Goal: Task Accomplishment & Management: Manage account settings

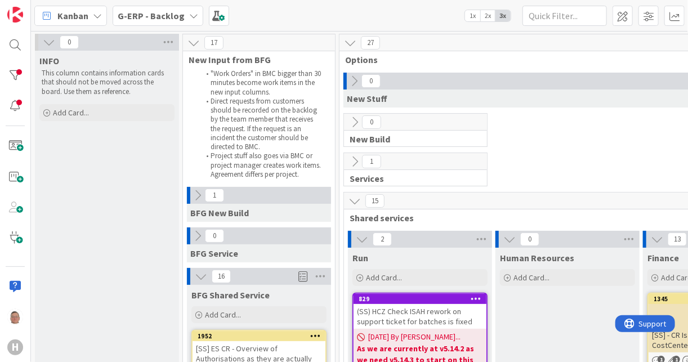
click at [174, 17] on b "G-ERP - Backlog" at bounding box center [151, 15] width 67 height 11
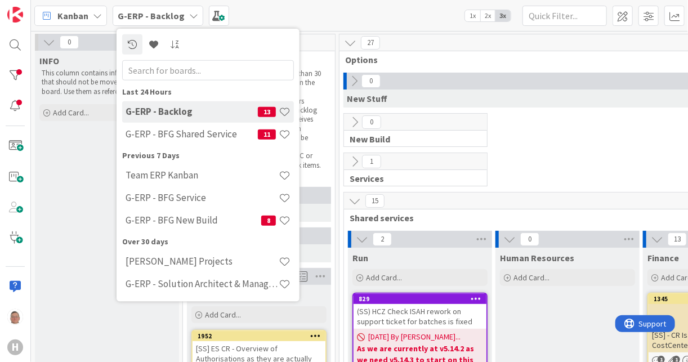
click at [88, 14] on div "Kanban" at bounding box center [70, 16] width 73 height 20
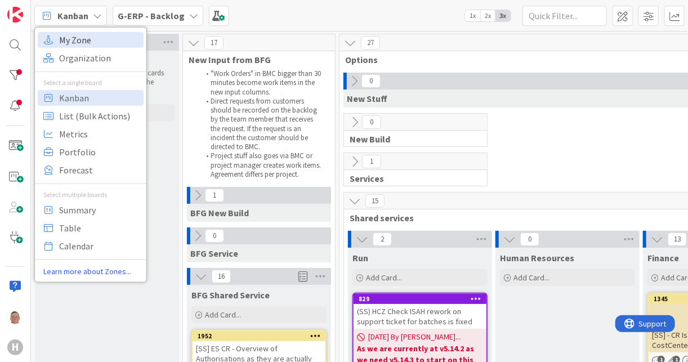
click at [72, 38] on span "My Zone" at bounding box center [99, 39] width 81 height 17
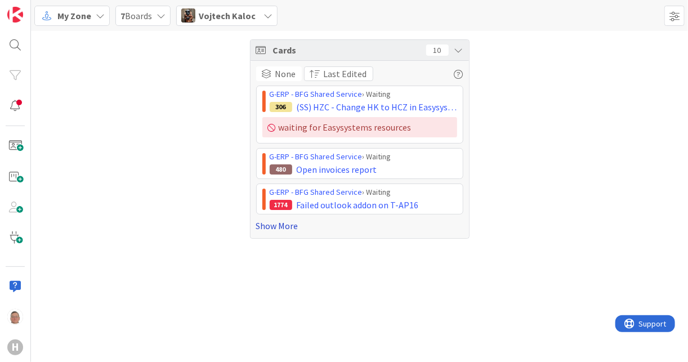
click at [288, 222] on link "Show More" at bounding box center [359, 226] width 207 height 14
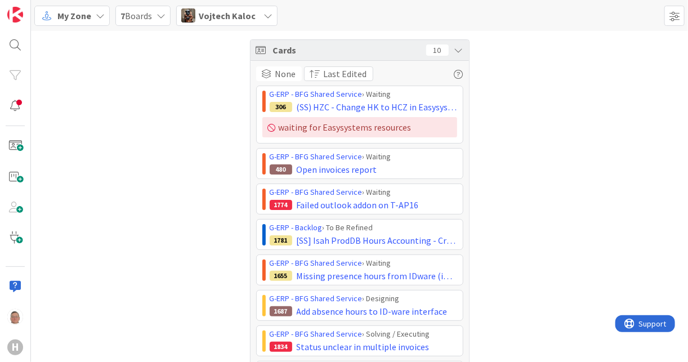
click at [457, 49] on icon at bounding box center [458, 50] width 9 height 9
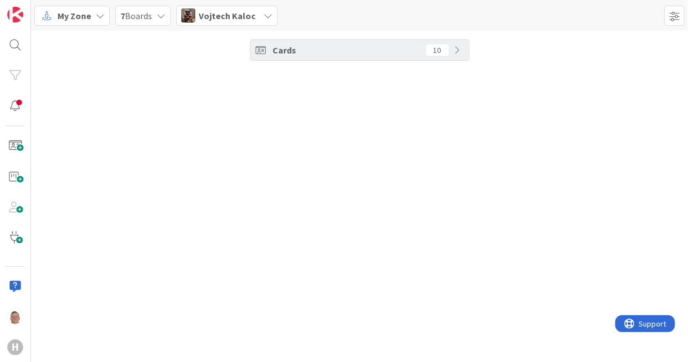
click at [457, 49] on icon at bounding box center [458, 50] width 9 height 9
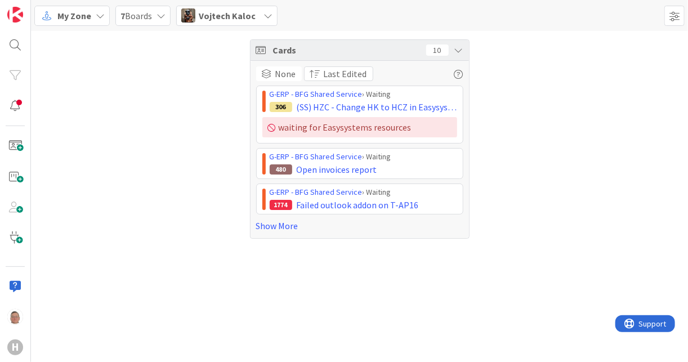
click at [158, 18] on icon at bounding box center [160, 15] width 9 height 9
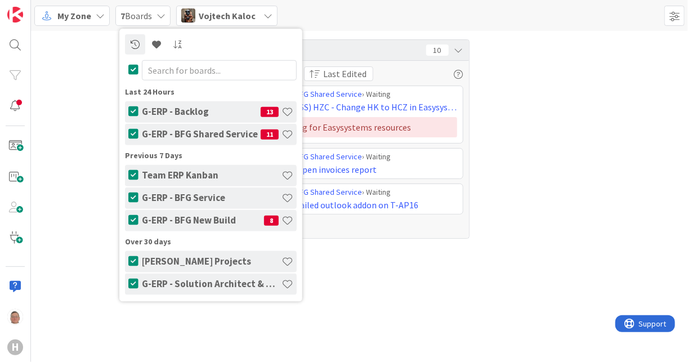
click at [263, 16] on icon at bounding box center [267, 15] width 9 height 9
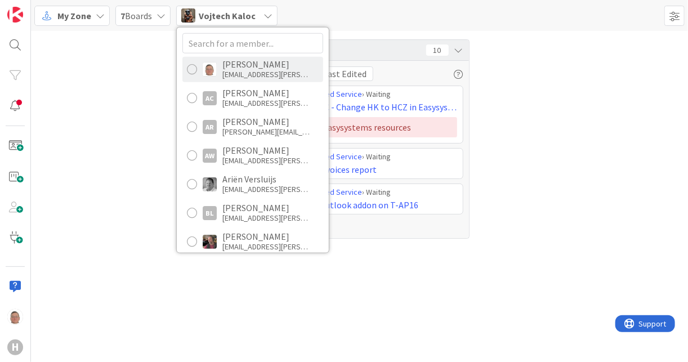
click at [230, 70] on div "[EMAIL_ADDRESS][PERSON_NAME][DOMAIN_NAME]" at bounding box center [267, 74] width 90 height 10
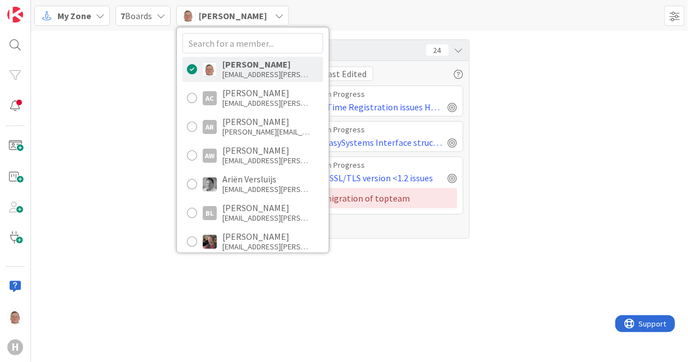
click at [511, 261] on div "Cards 24 None Last Edited G-ERP - Backlog › In Progress 1459 Solving Time Regis…" at bounding box center [359, 196] width 657 height 331
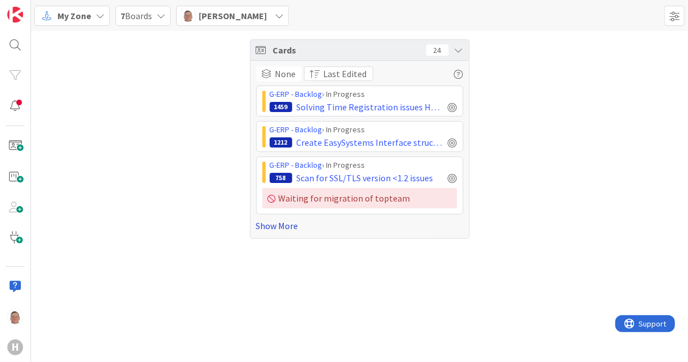
click at [275, 221] on link "Show More" at bounding box center [359, 226] width 207 height 14
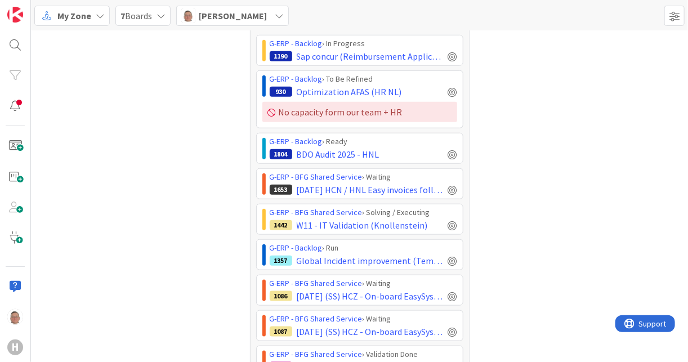
scroll to position [405, 0]
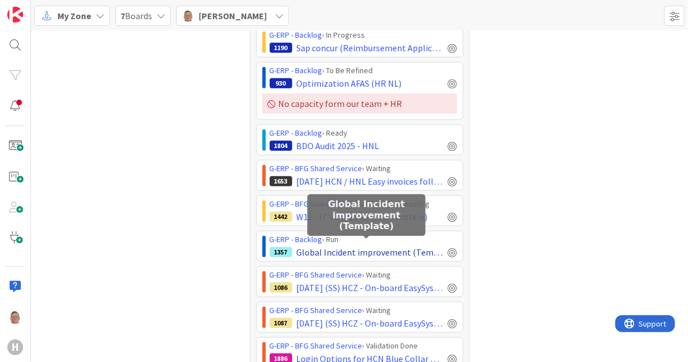
click at [338, 246] on span "Global Incident improvement (Template)" at bounding box center [370, 252] width 147 height 14
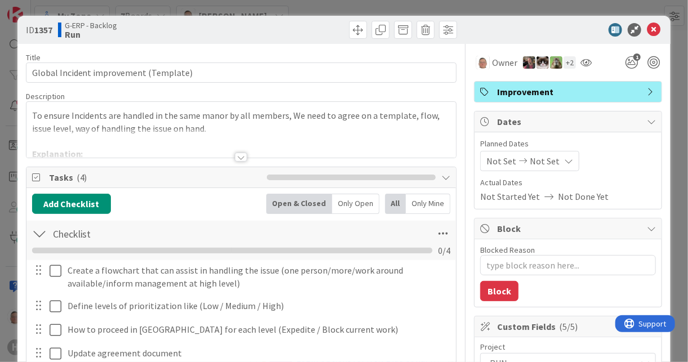
click at [240, 155] on div at bounding box center [241, 157] width 12 height 9
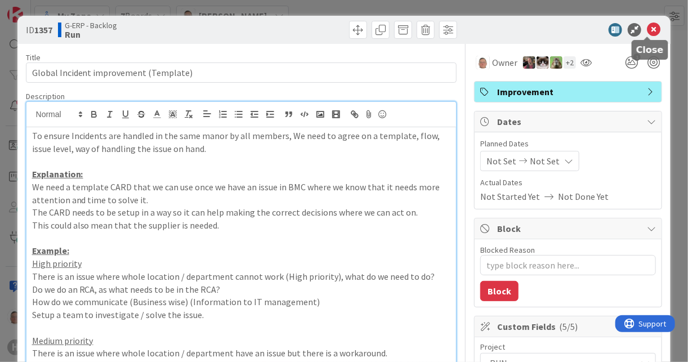
click at [650, 28] on icon at bounding box center [654, 30] width 14 height 14
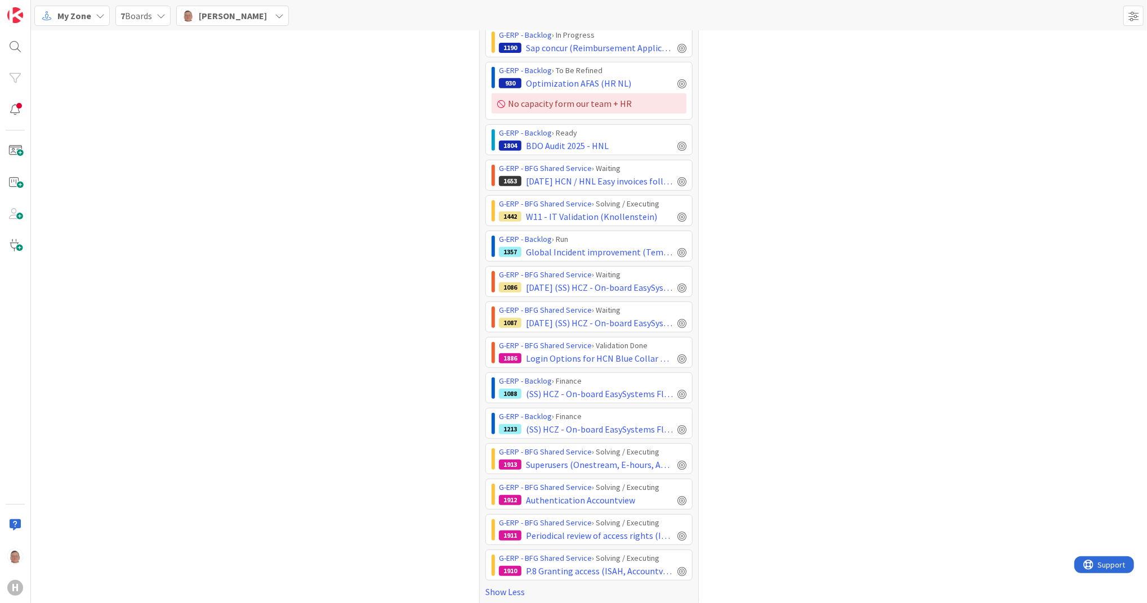
scroll to position [405, 0]
click at [89, 14] on span "My Zone" at bounding box center [74, 16] width 34 height 14
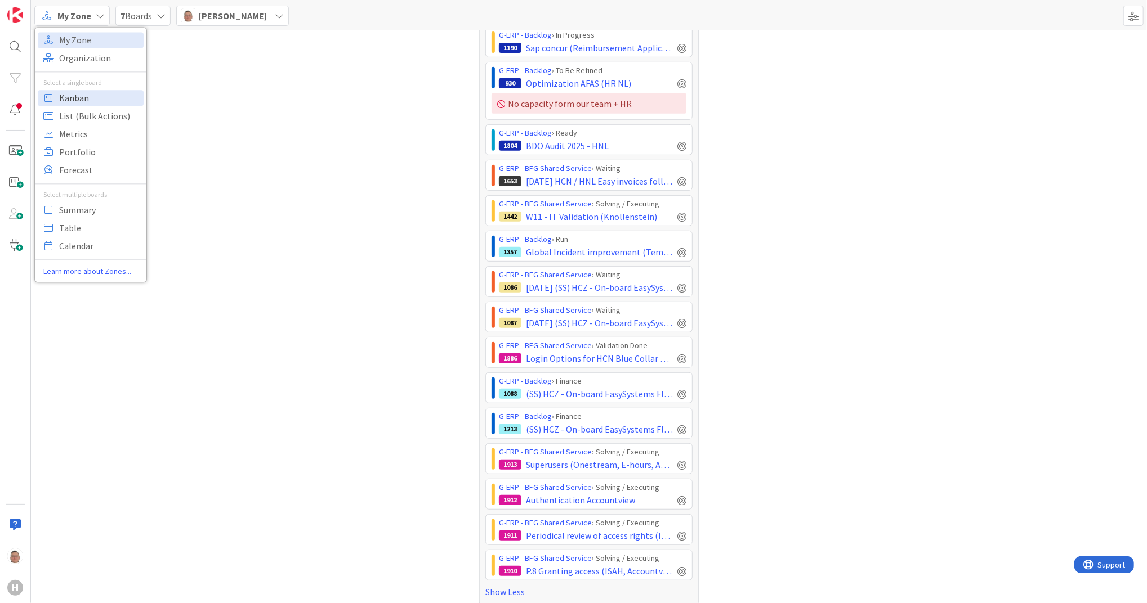
click at [68, 101] on span "Kanban" at bounding box center [99, 98] width 81 height 17
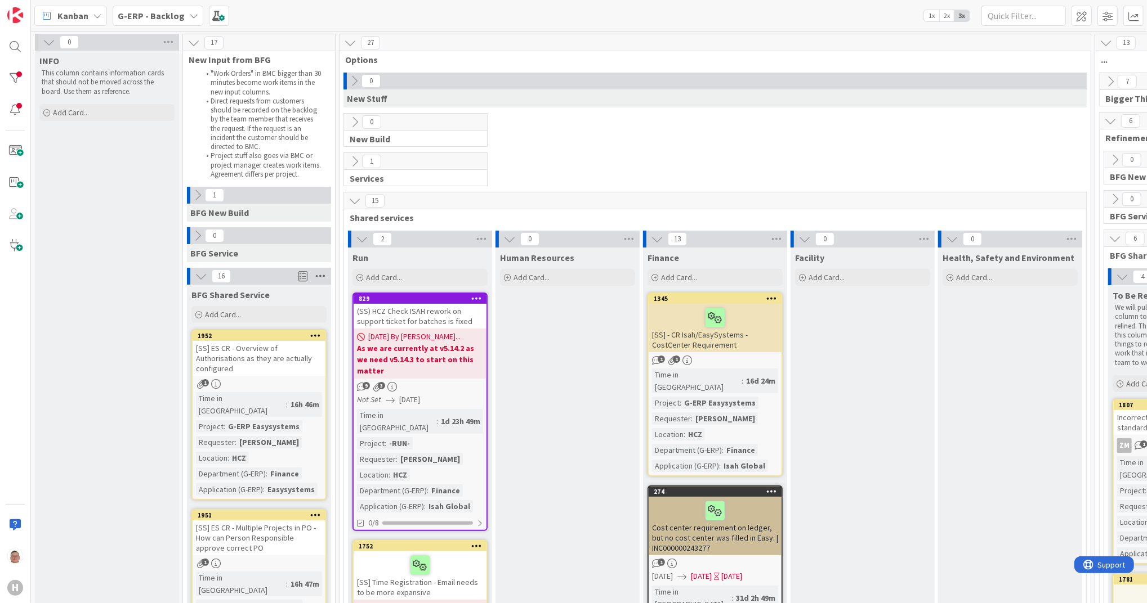
click at [317, 277] on icon at bounding box center [320, 276] width 15 height 17
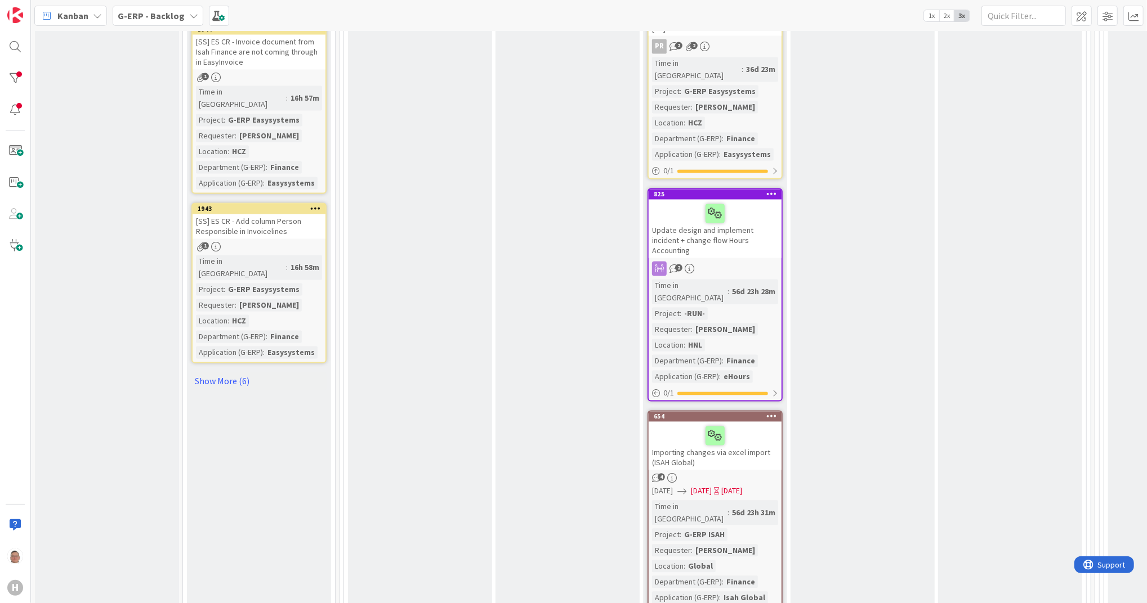
scroll to position [1801, 0]
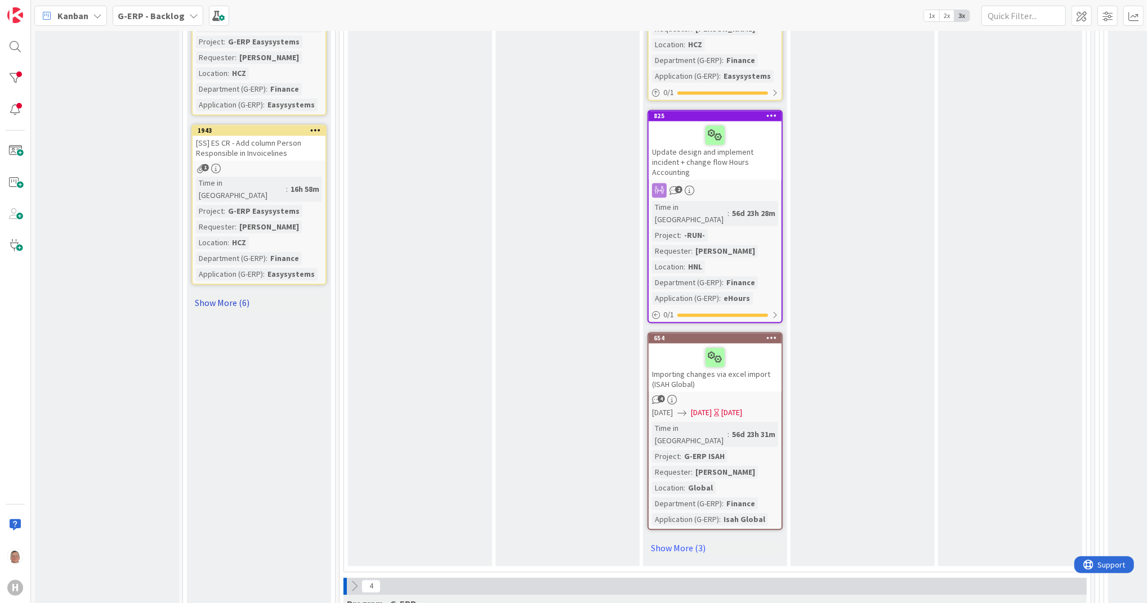
click at [220, 294] on link "Show More (6)" at bounding box center [258, 303] width 135 height 18
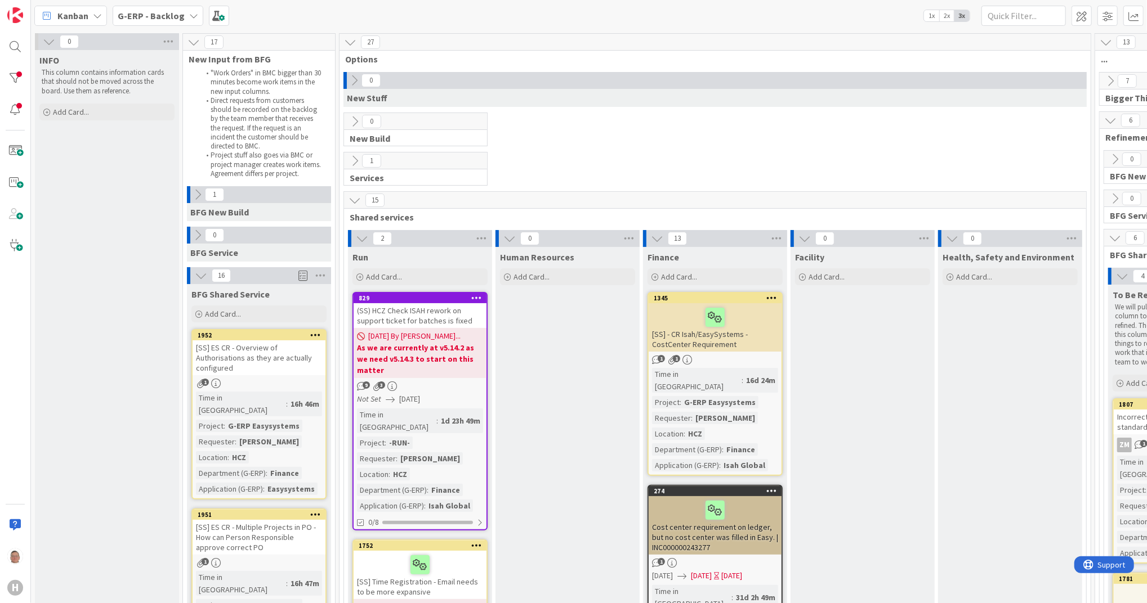
scroll to position [0, 0]
click at [327, 278] on icon at bounding box center [320, 276] width 15 height 17
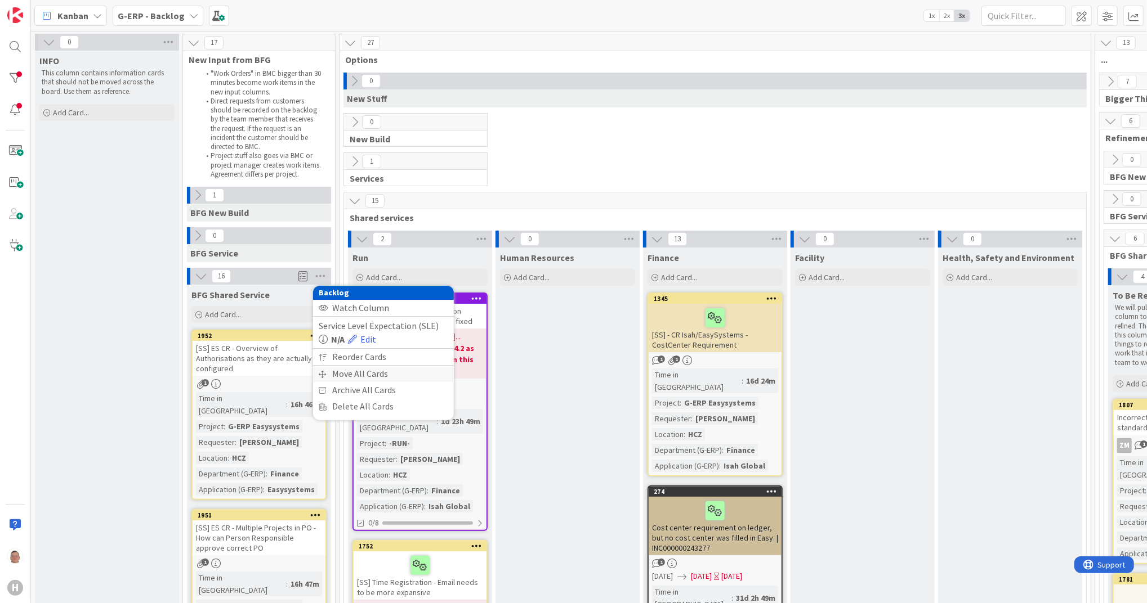
click at [365, 361] on div "Move All Cards" at bounding box center [383, 374] width 141 height 16
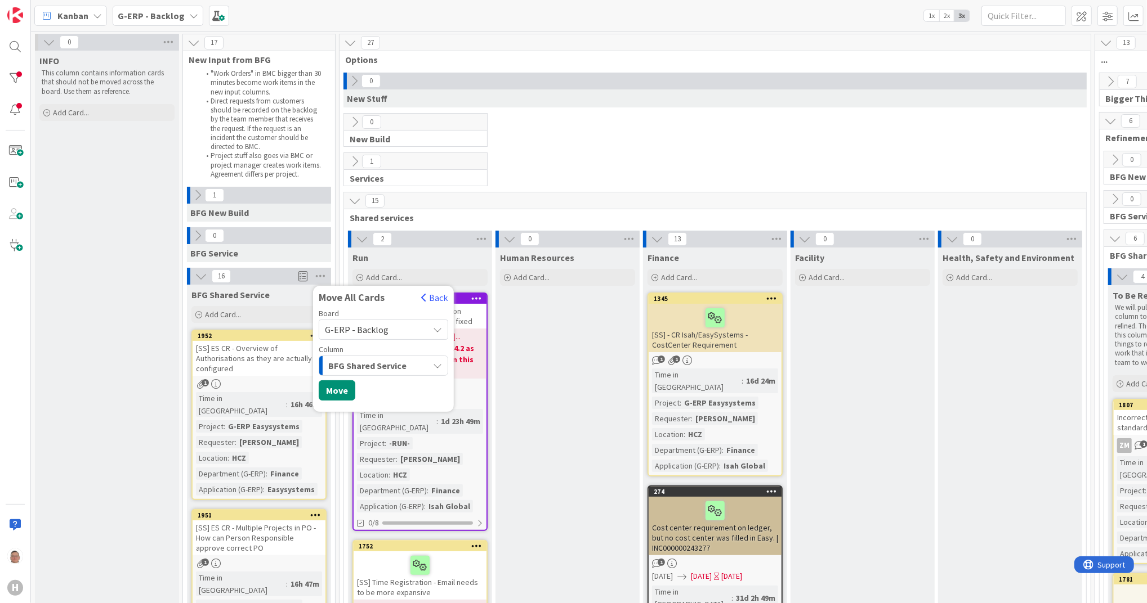
click at [382, 361] on span "BFG Shared Service" at bounding box center [367, 366] width 78 height 15
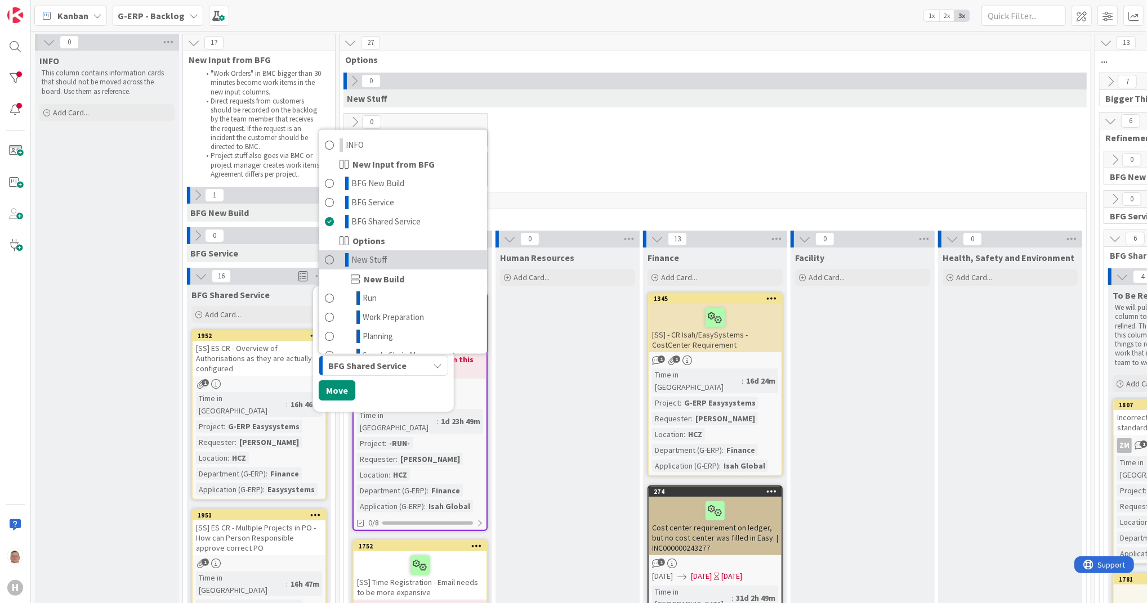
click at [385, 260] on span "New Stuff" at bounding box center [369, 260] width 36 height 14
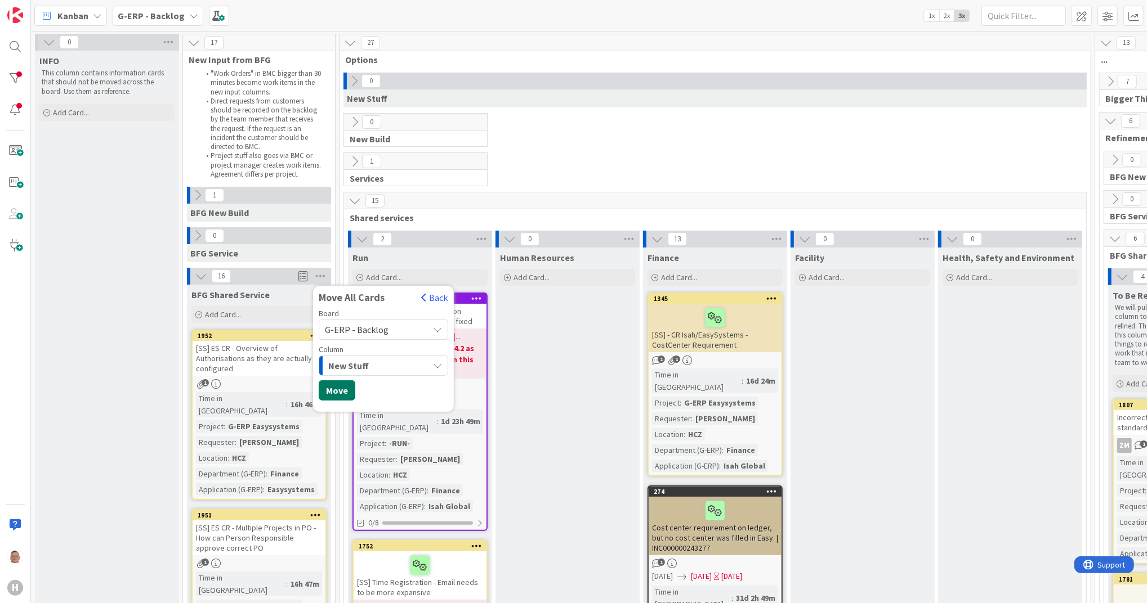
click at [342, 361] on button "Move" at bounding box center [337, 391] width 37 height 20
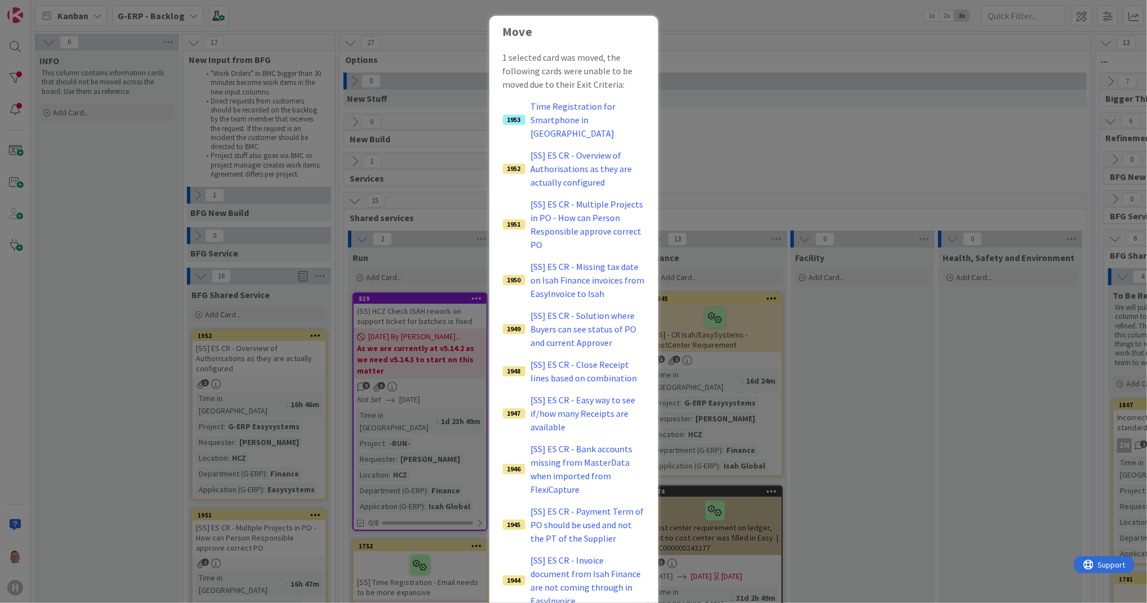
click at [687, 147] on div "Move 1 selected card was moved, the following cards were unable to be moved due…" at bounding box center [573, 301] width 1147 height 603
click at [503, 29] on h1 "Move" at bounding box center [574, 32] width 142 height 14
click at [687, 97] on div "Move 1 selected card was moved, the following cards were unable to be moved due…" at bounding box center [573, 301] width 1147 height 603
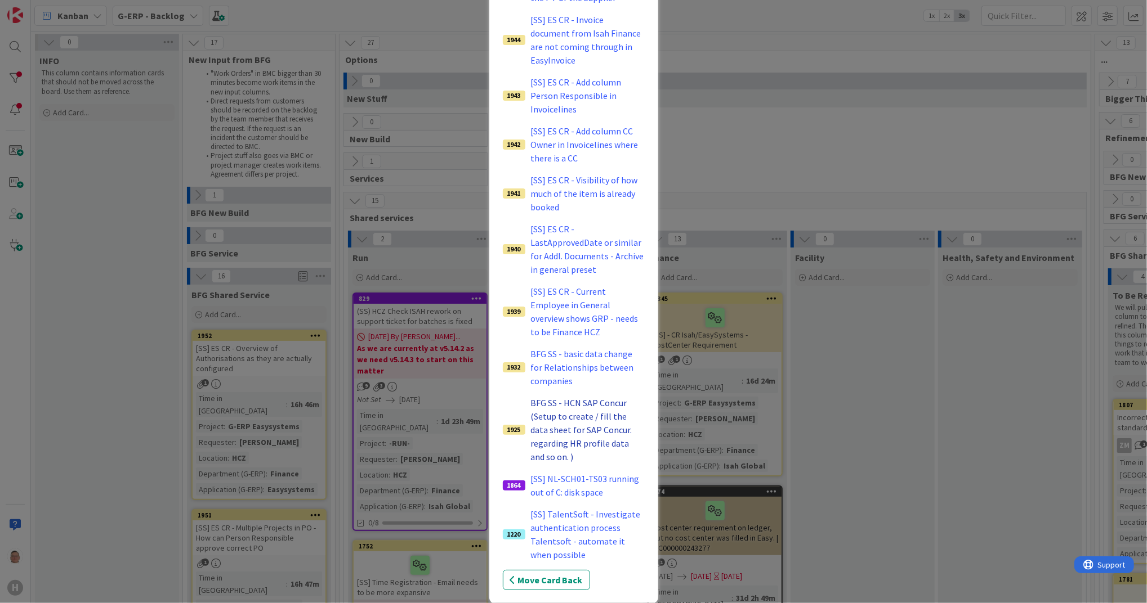
scroll to position [544, 0]
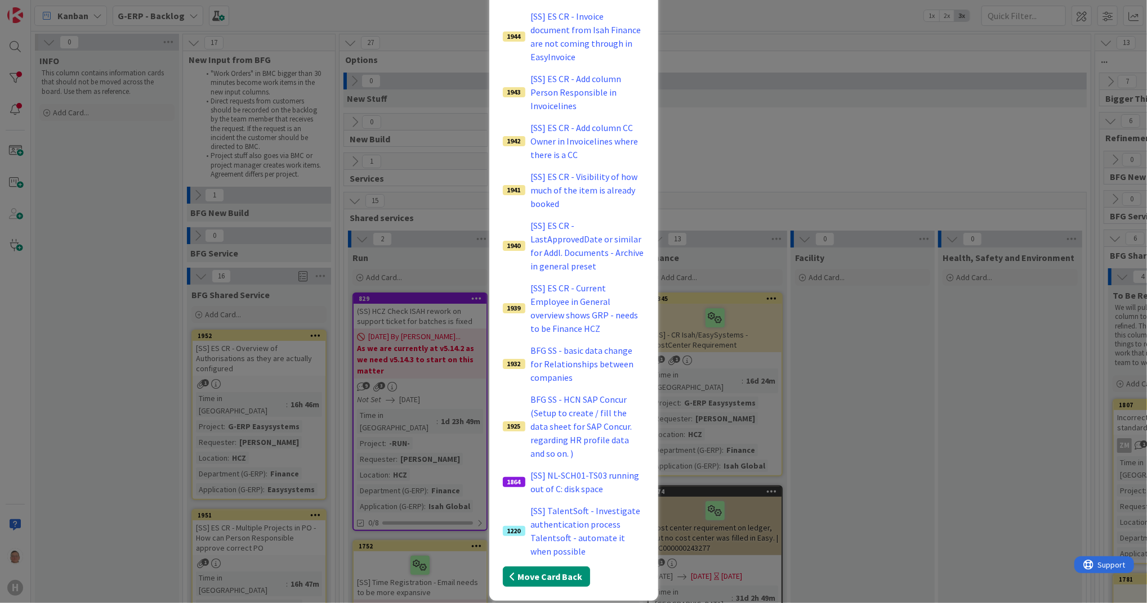
click at [548, 361] on button "Move Card Back" at bounding box center [546, 577] width 87 height 20
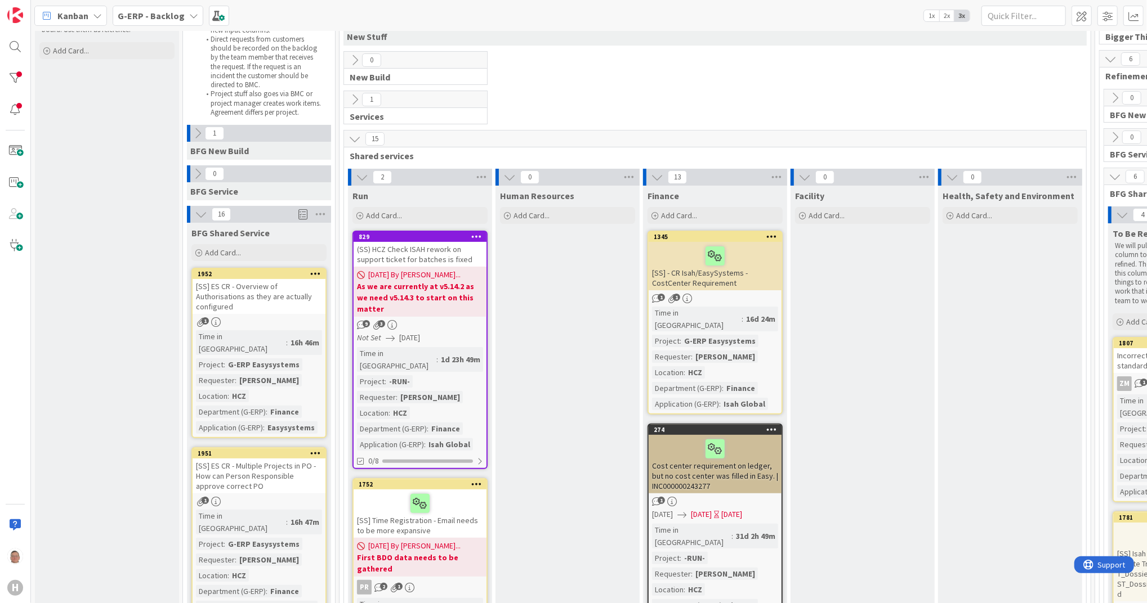
scroll to position [0, 0]
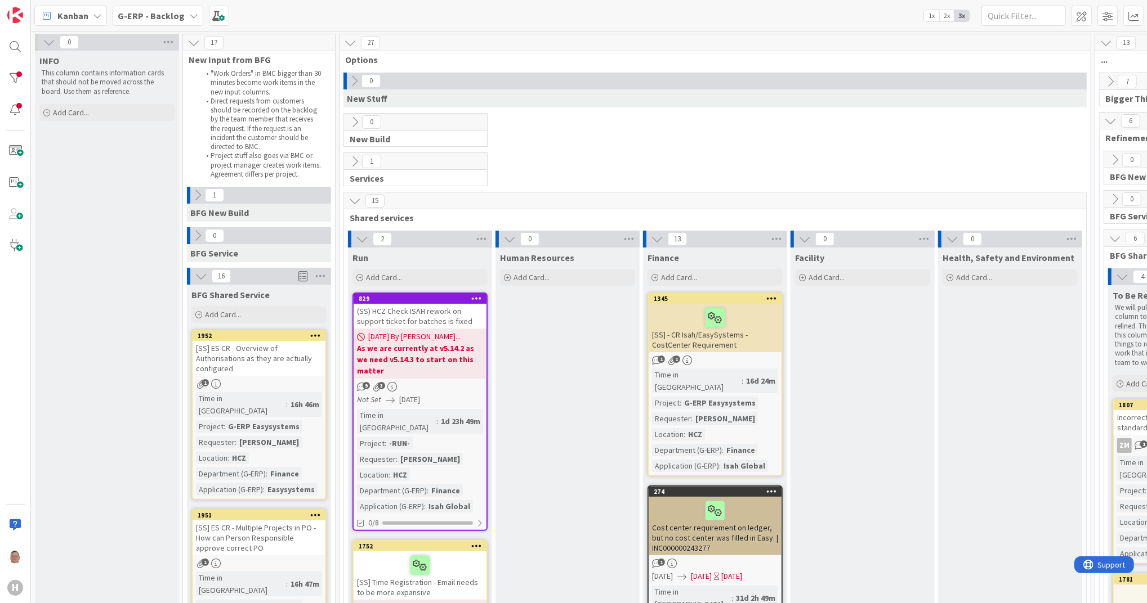
click at [350, 118] on icon at bounding box center [354, 122] width 12 height 12
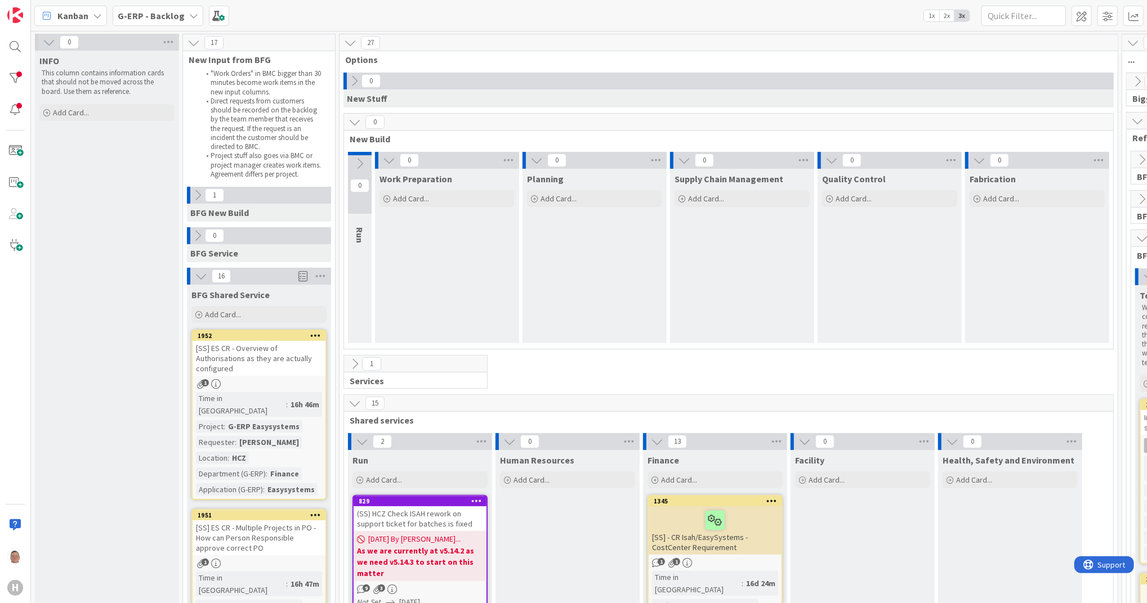
click at [350, 118] on icon at bounding box center [354, 122] width 12 height 12
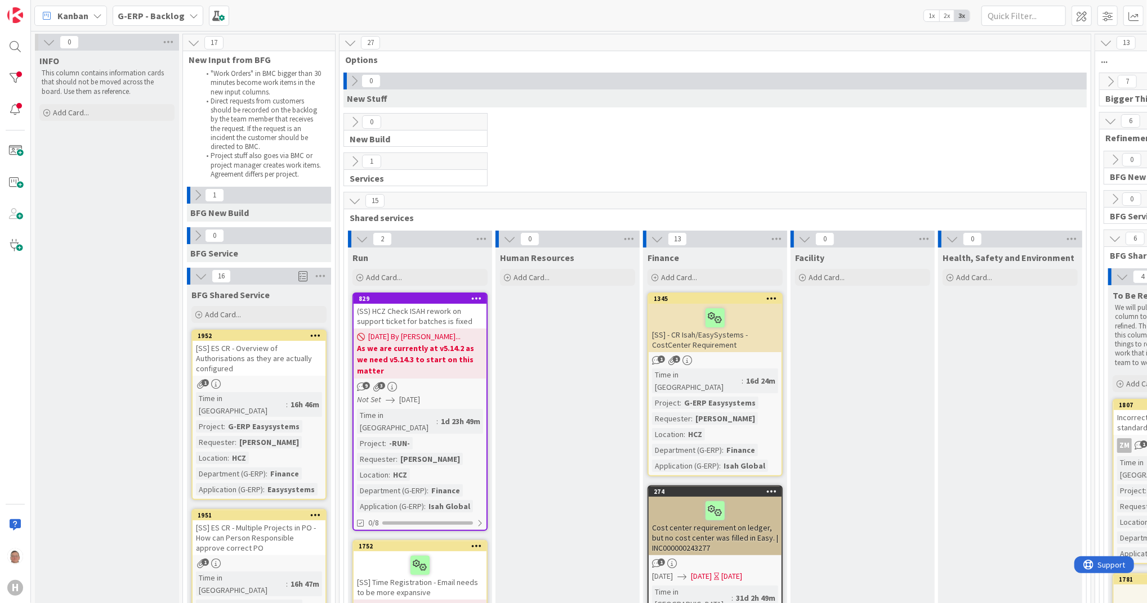
click at [354, 85] on icon at bounding box center [354, 81] width 12 height 12
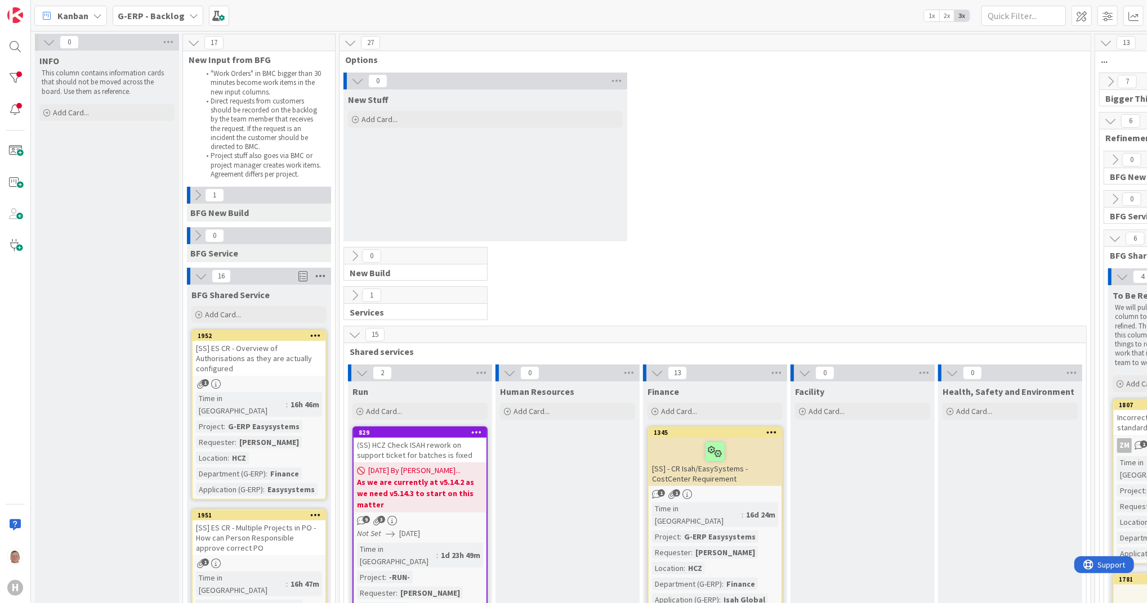
click at [322, 276] on icon at bounding box center [320, 276] width 15 height 17
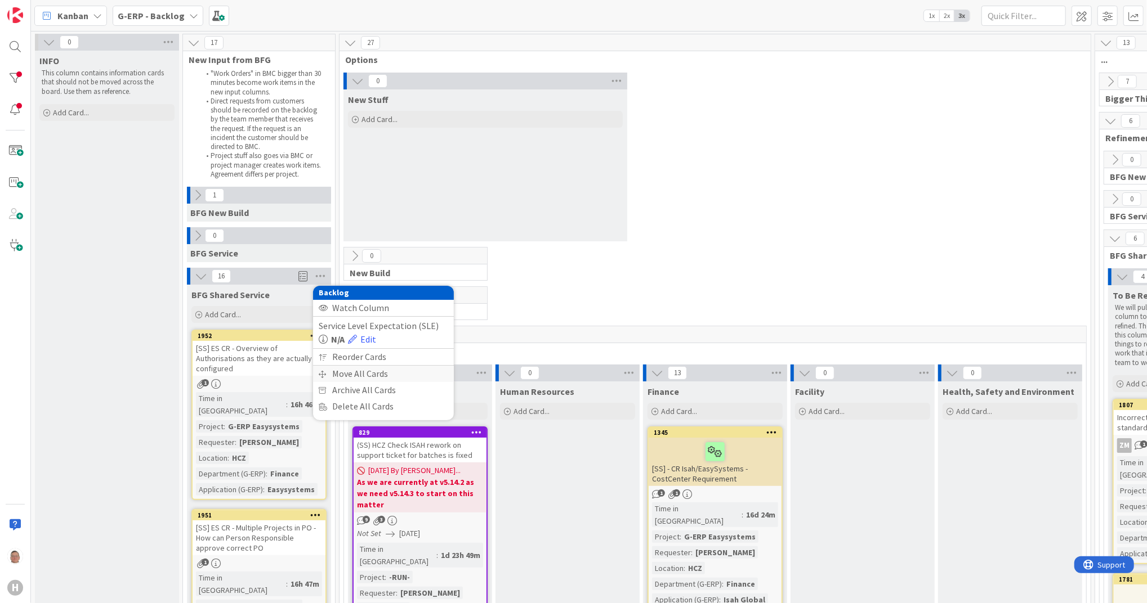
click at [378, 361] on div "Move All Cards" at bounding box center [383, 374] width 141 height 16
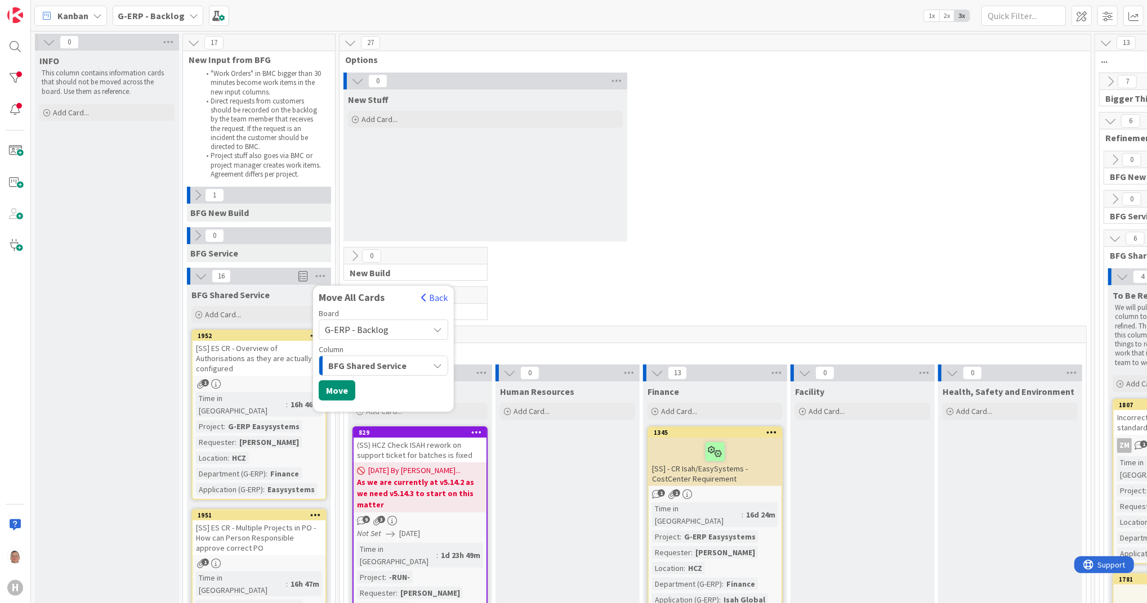
click at [391, 361] on span "BFG Shared Service" at bounding box center [367, 366] width 78 height 15
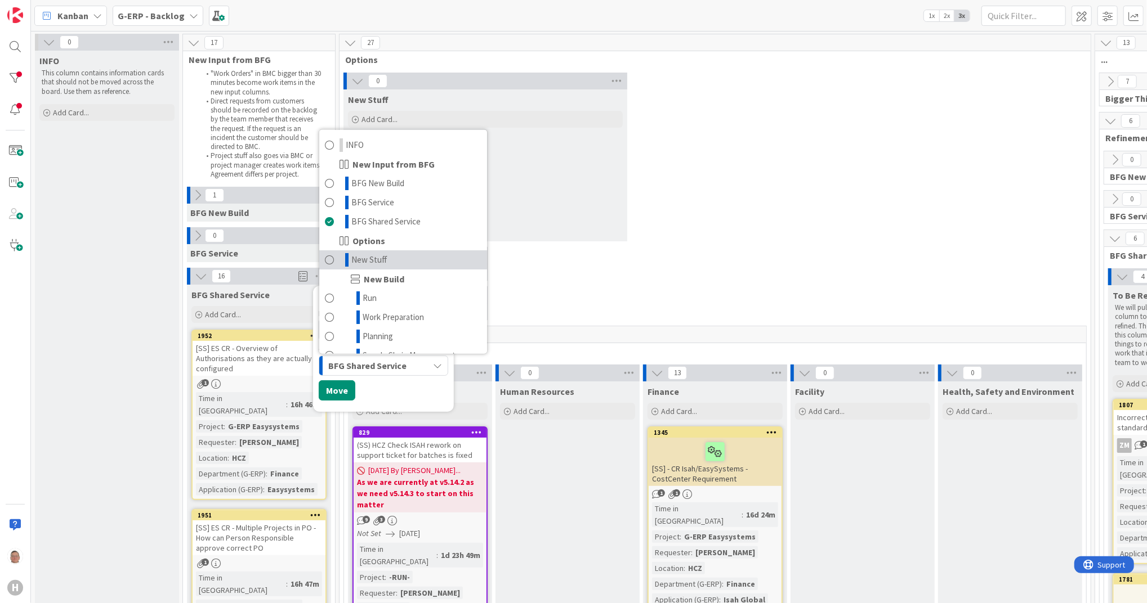
click at [362, 263] on span "New Stuff" at bounding box center [369, 260] width 36 height 14
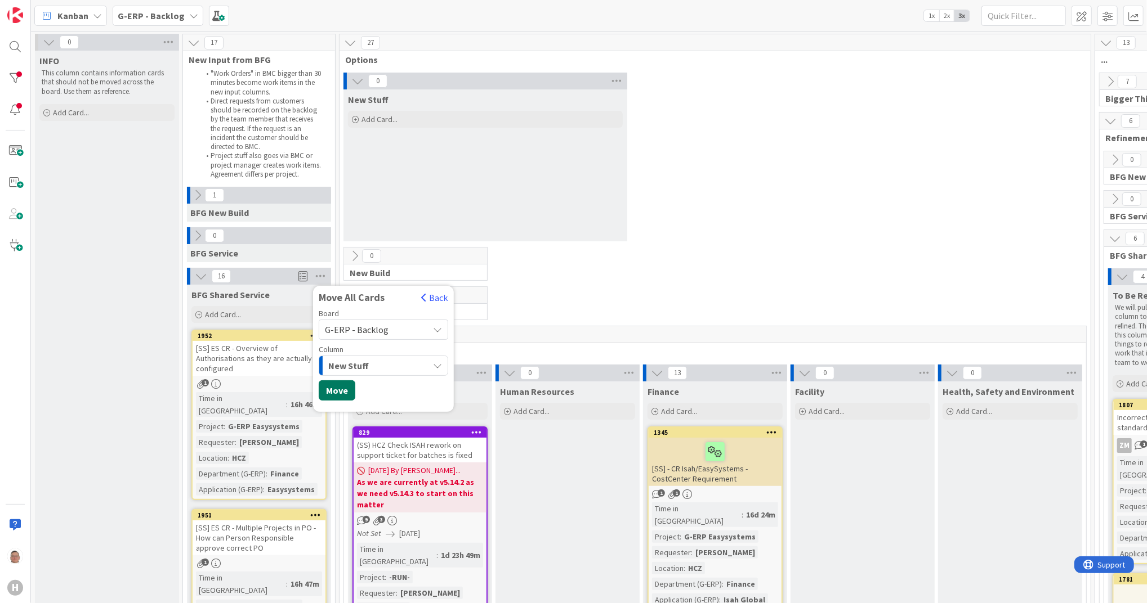
click at [336, 361] on button "Move" at bounding box center [337, 391] width 37 height 20
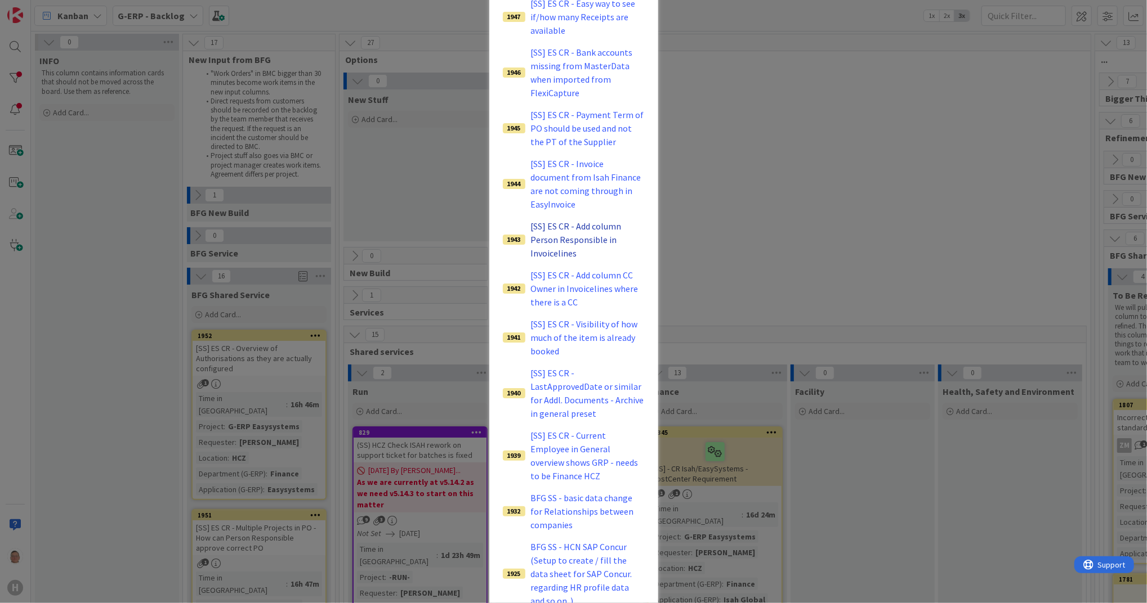
scroll to position [544, 0]
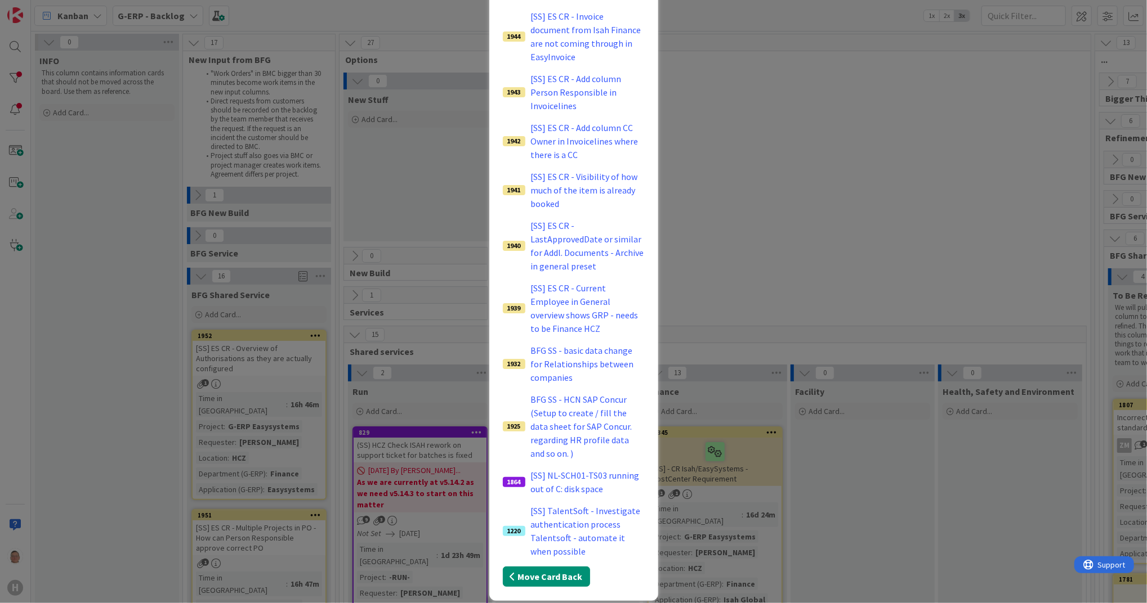
click at [549, 361] on button "Move Card Back" at bounding box center [546, 577] width 87 height 20
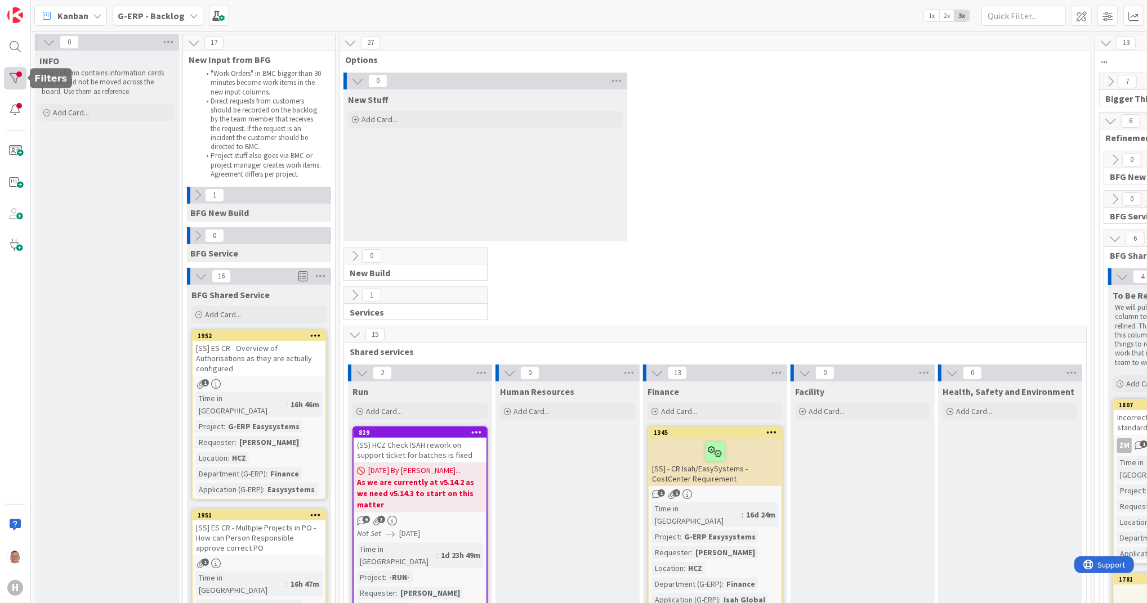
click at [9, 77] on div at bounding box center [15, 78] width 23 height 23
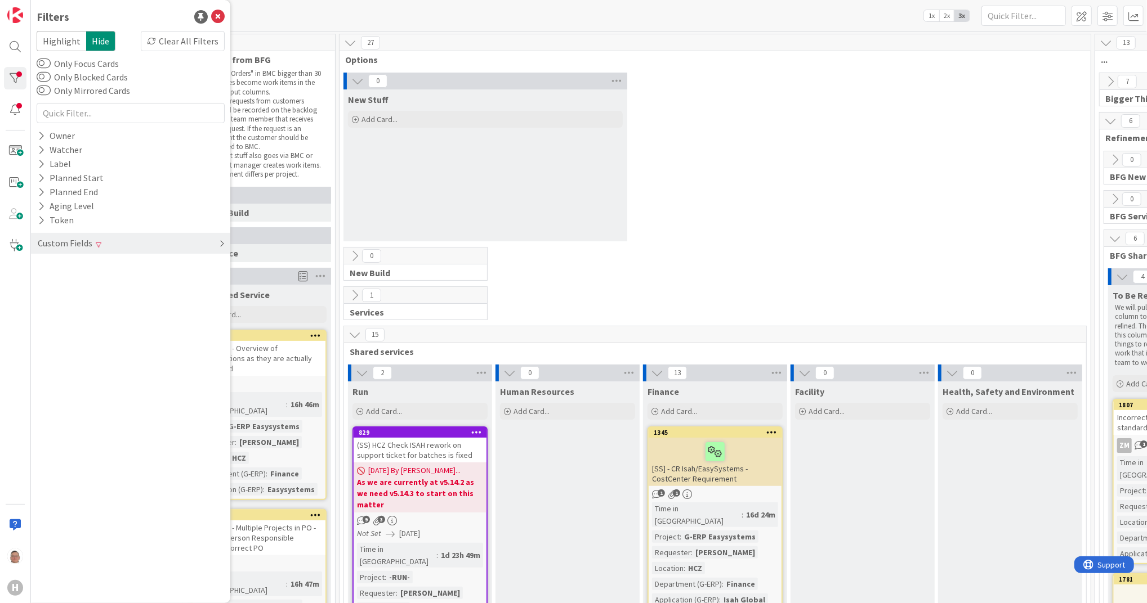
click at [217, 241] on div "Custom Fields" at bounding box center [130, 243] width 199 height 21
click at [211, 307] on div "Clear" at bounding box center [208, 309] width 33 height 14
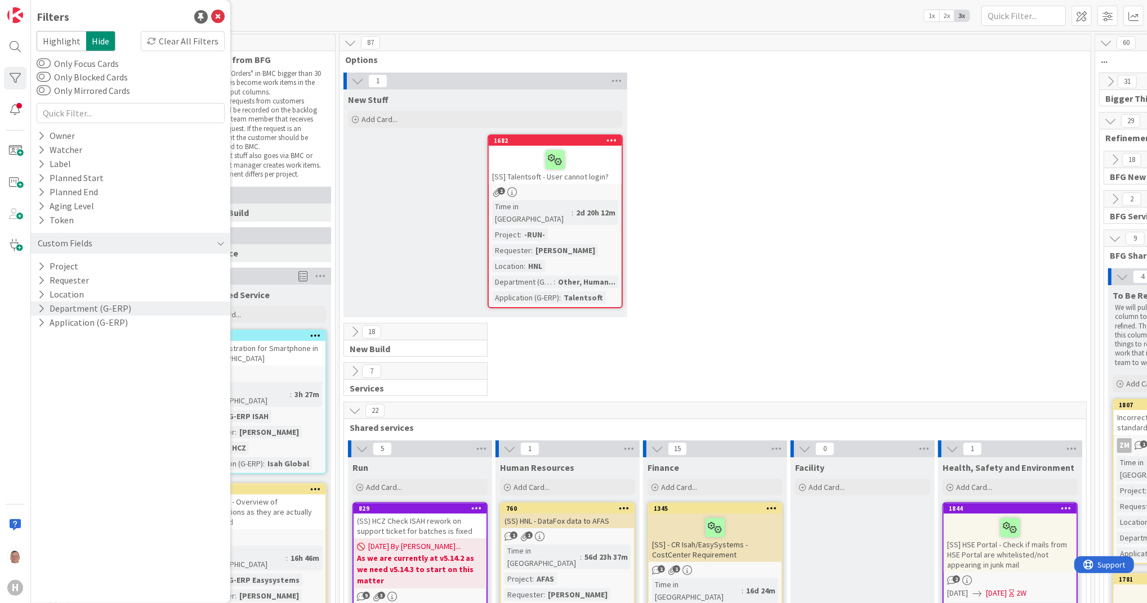
click at [687, 292] on div "1 New Stuff Add Card... 1682 [SS] Talentsoft - User cannot login? 1 Time in [GE…" at bounding box center [715, 198] width 746 height 251
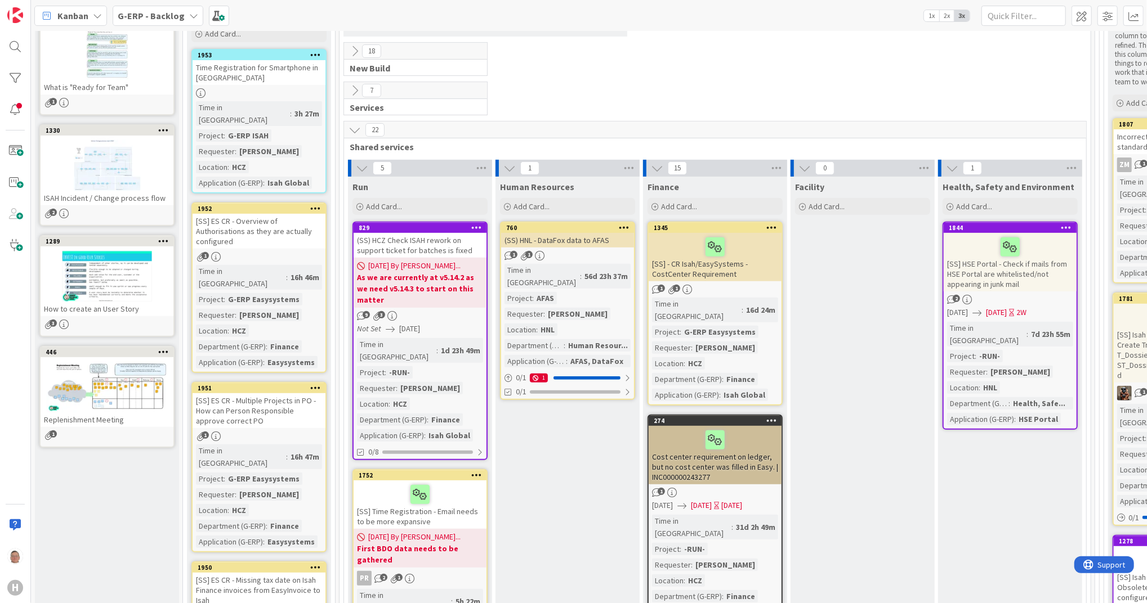
scroll to position [150, 0]
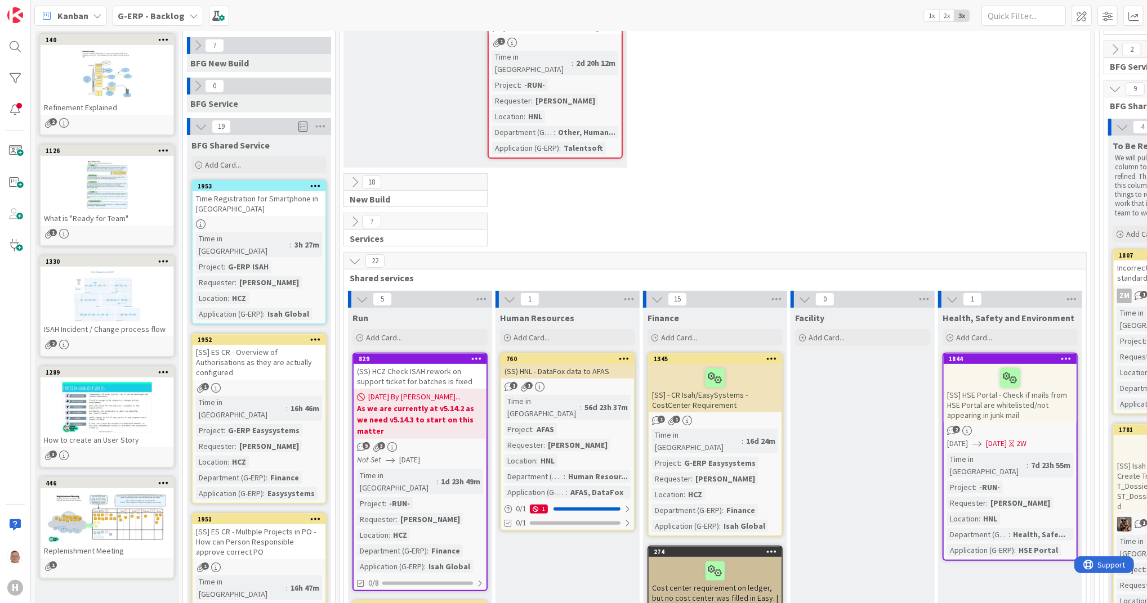
click at [317, 336] on icon at bounding box center [315, 340] width 11 height 8
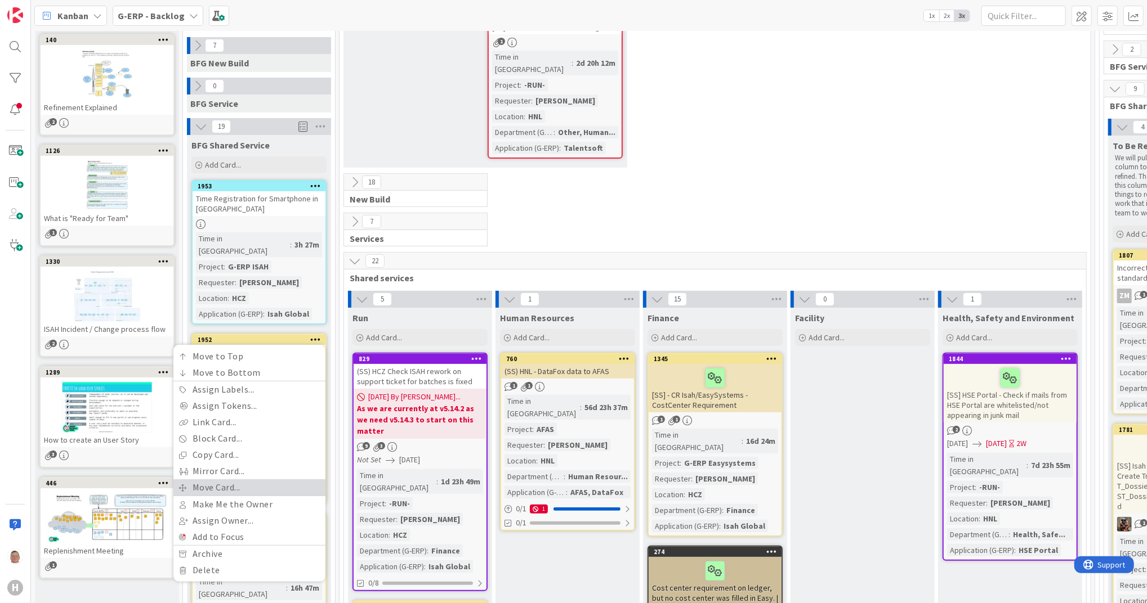
click at [235, 361] on link "Move Card..." at bounding box center [249, 488] width 152 height 16
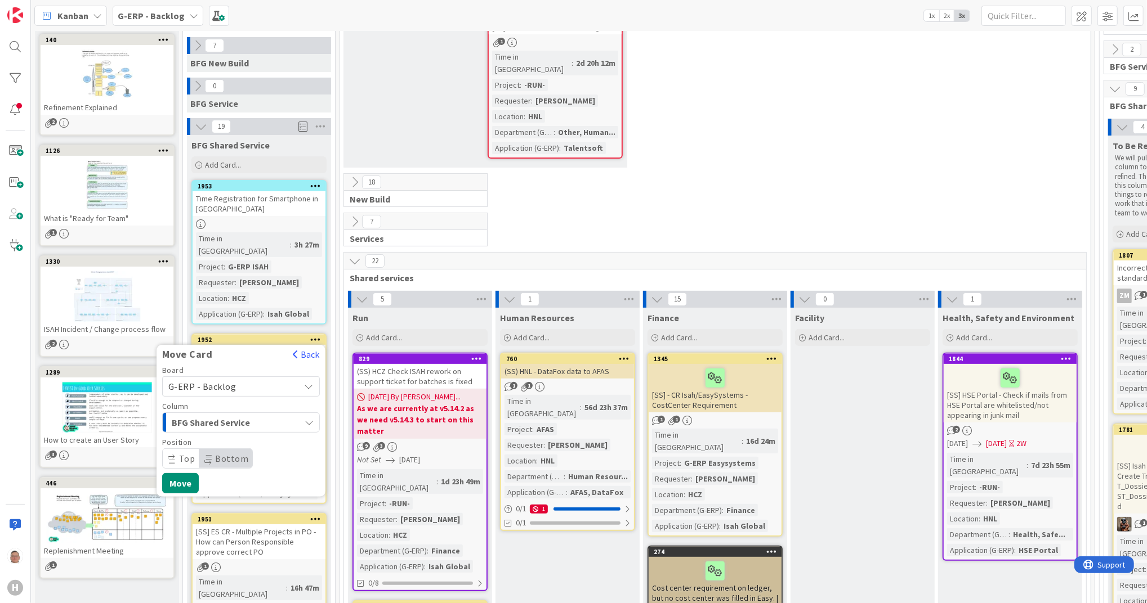
click at [240, 361] on span "BFG Shared Service" at bounding box center [214, 422] width 84 height 15
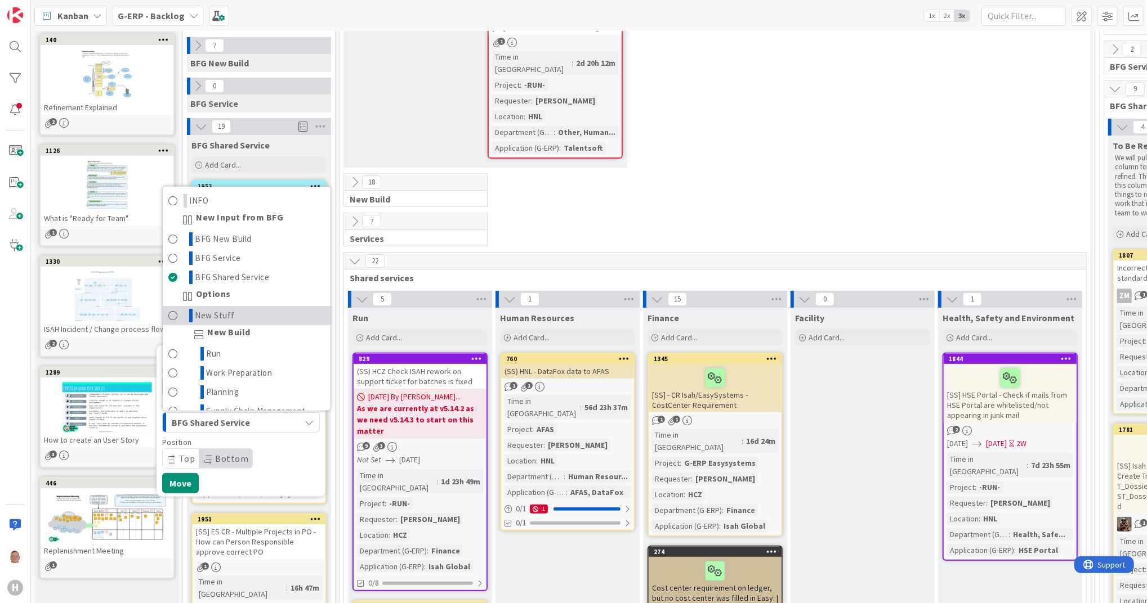
click at [228, 309] on span "New Stuff" at bounding box center [215, 316] width 40 height 14
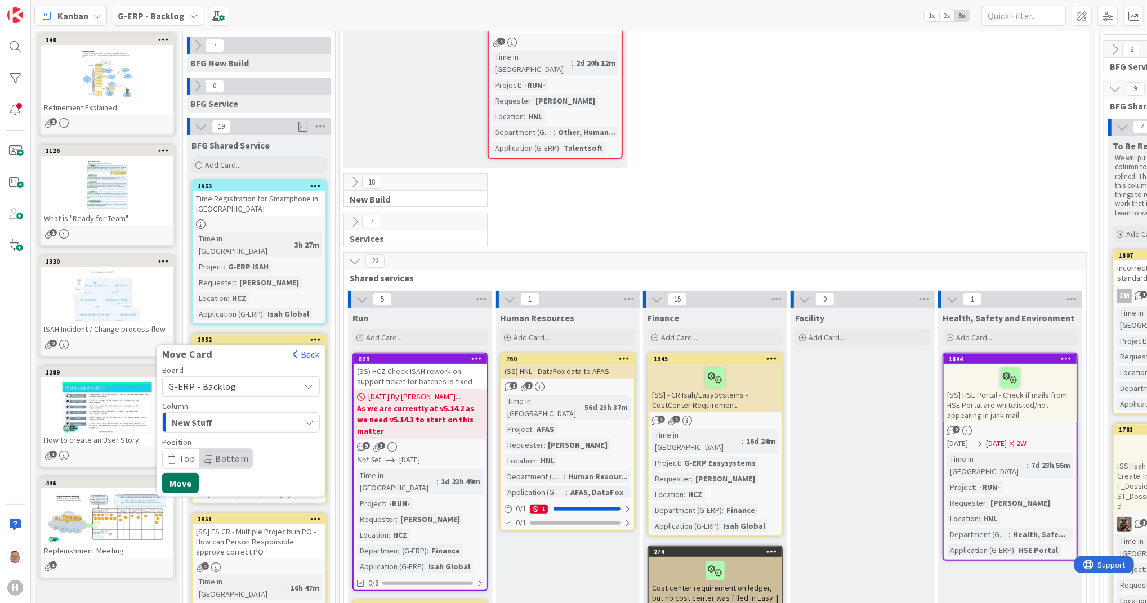
click at [178, 361] on button "Move" at bounding box center [180, 483] width 37 height 20
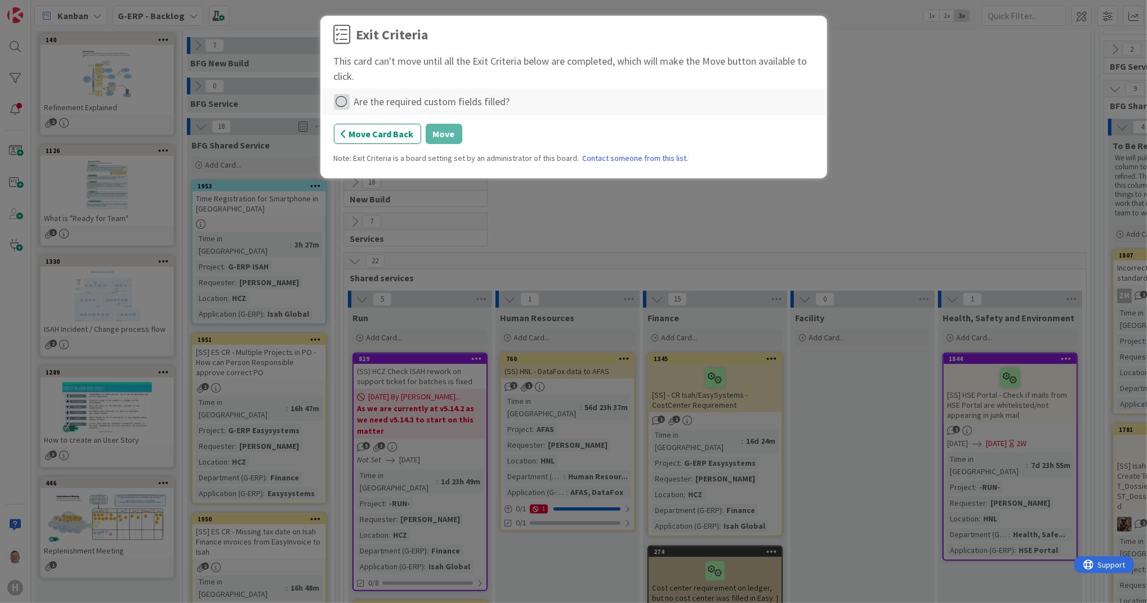
click at [346, 101] on icon at bounding box center [342, 102] width 16 height 16
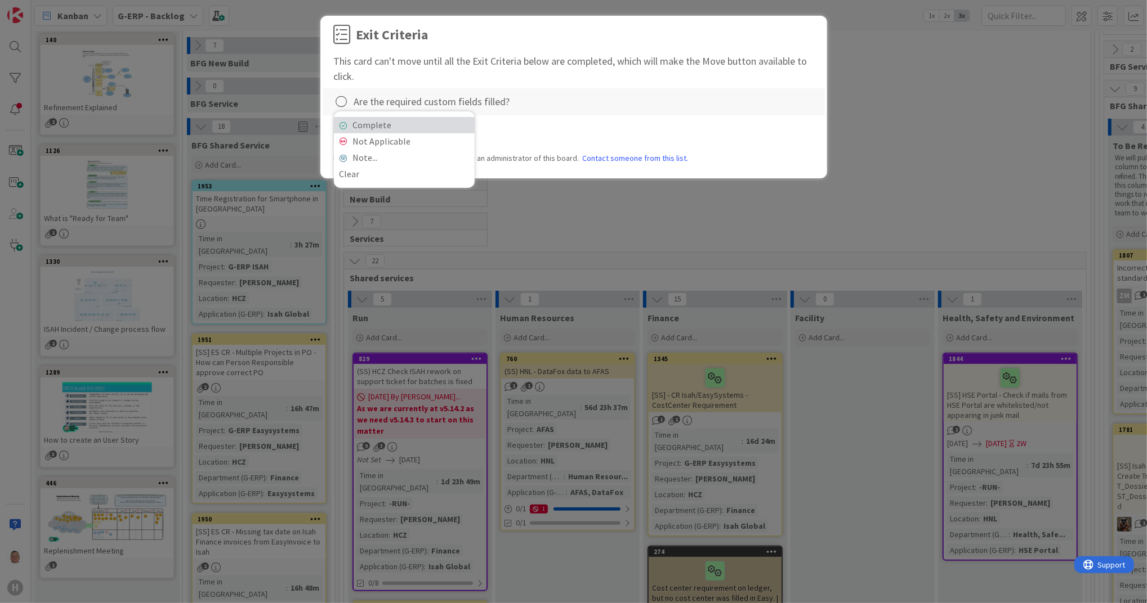
click at [422, 129] on link "Complete" at bounding box center [404, 125] width 141 height 16
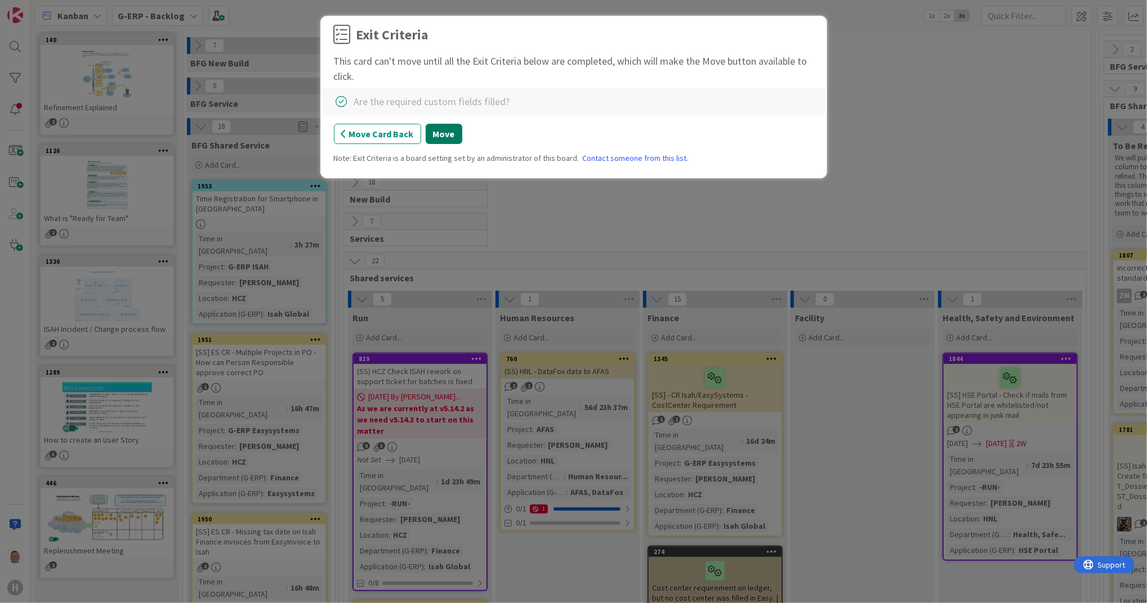
click at [444, 135] on button "Move" at bounding box center [444, 134] width 37 height 20
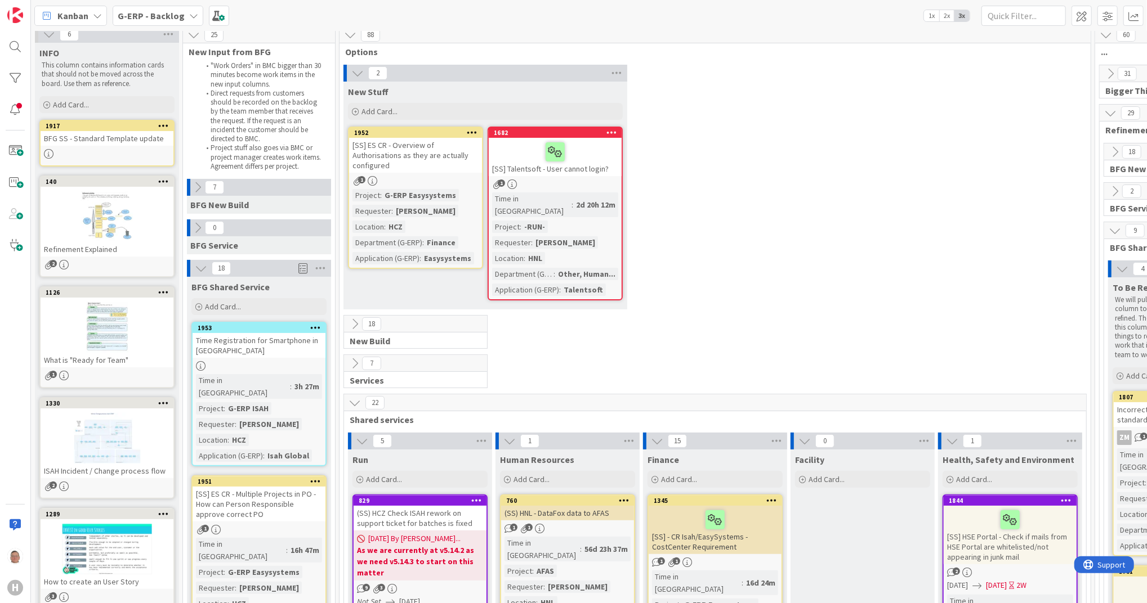
scroll to position [0, 0]
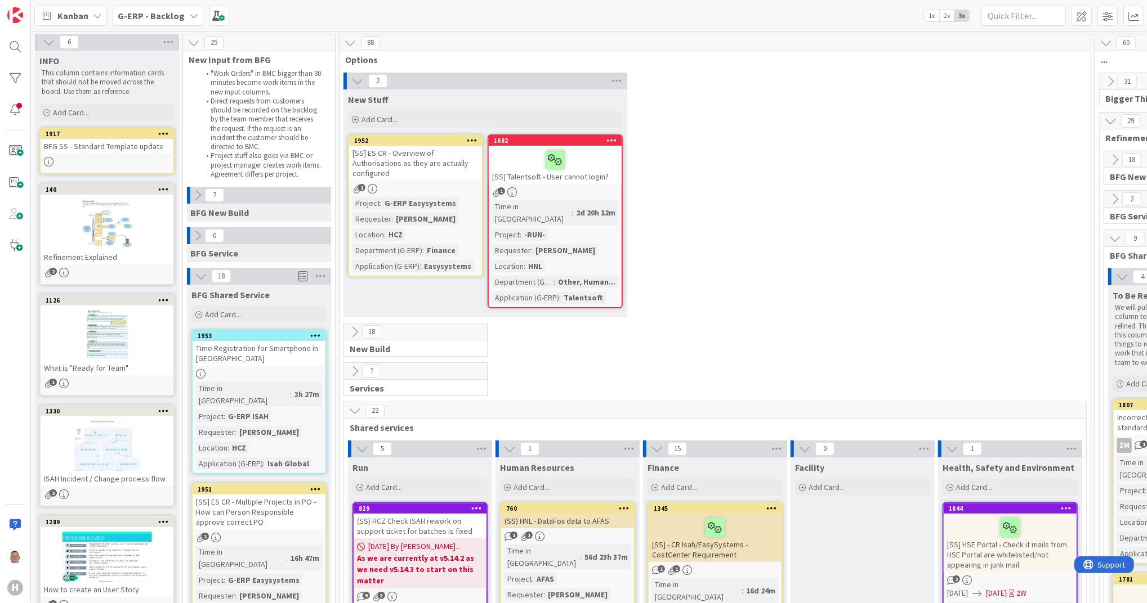
click at [468, 140] on icon at bounding box center [472, 140] width 11 height 8
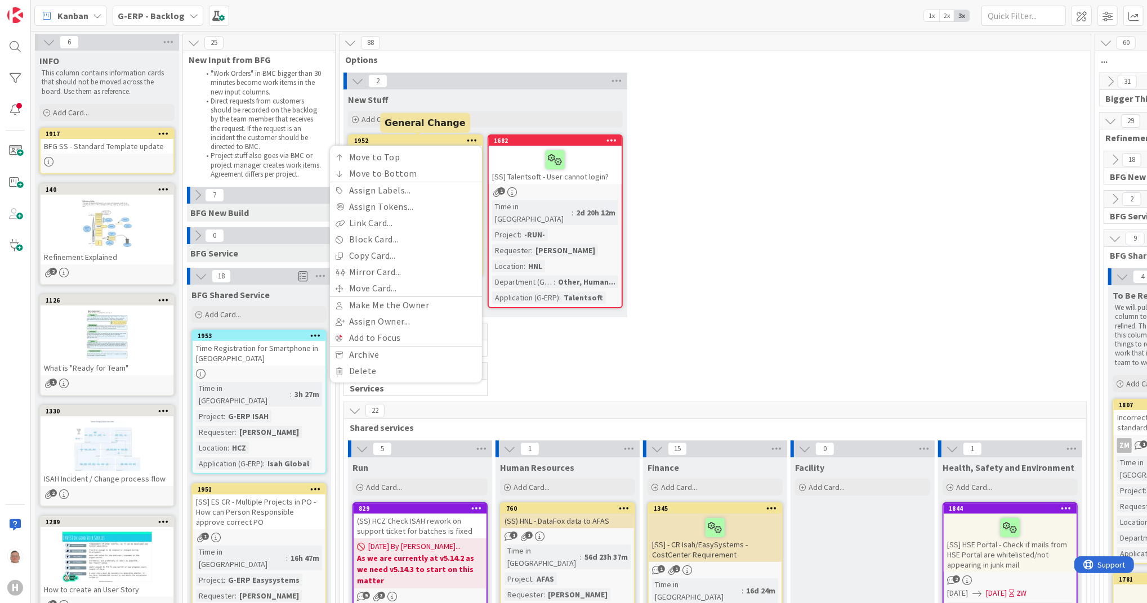
click at [439, 142] on div "1952" at bounding box center [418, 141] width 128 height 8
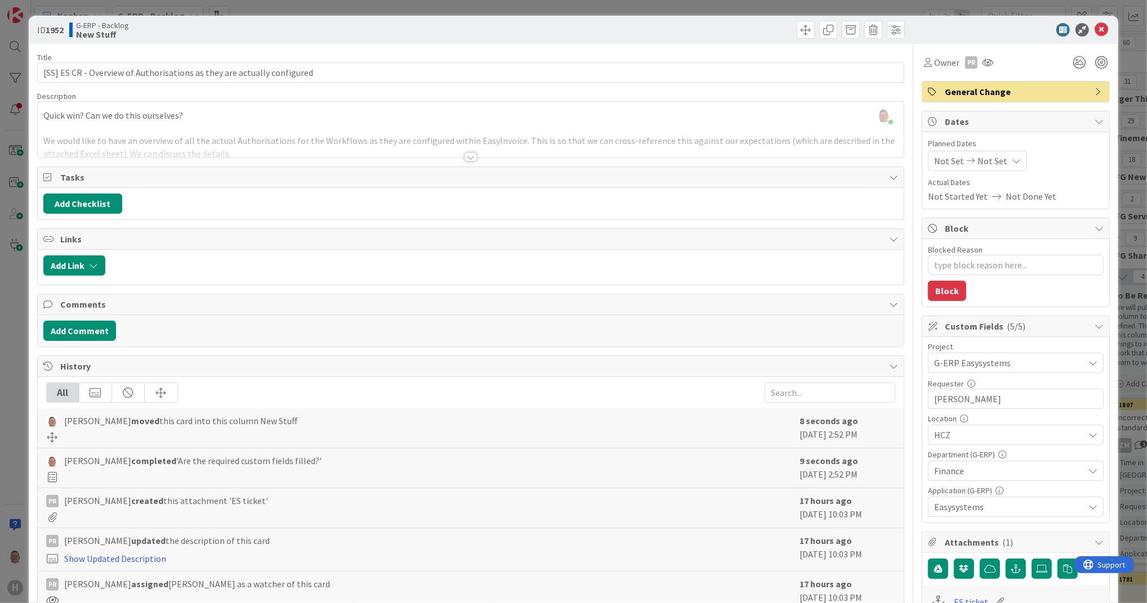
click at [466, 157] on div at bounding box center [470, 157] width 12 height 9
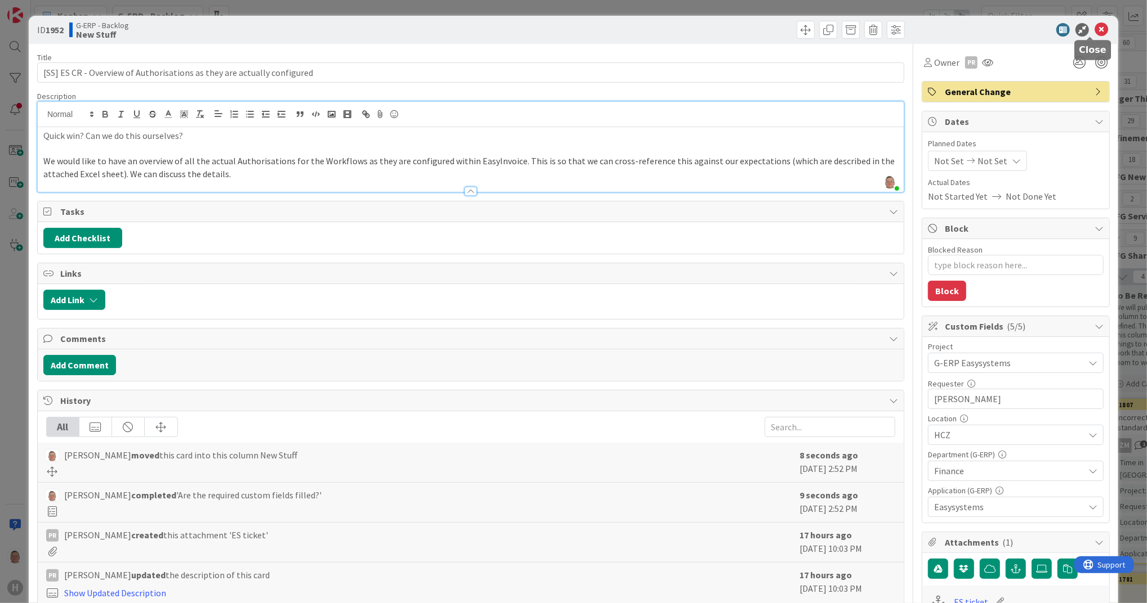
click at [687, 26] on icon at bounding box center [1101, 30] width 14 height 14
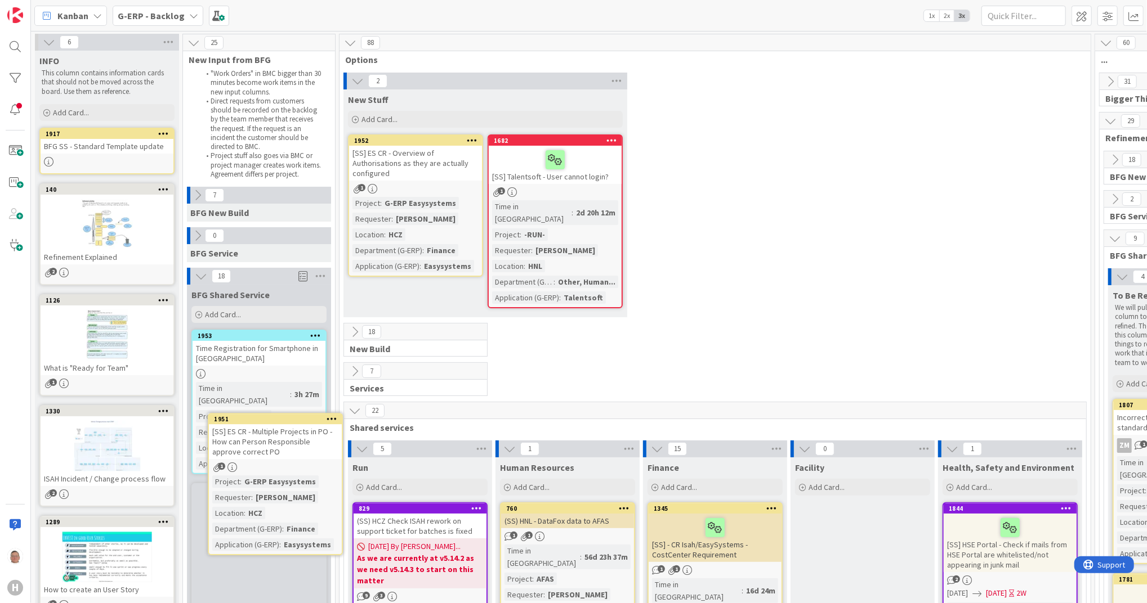
scroll to position [3, 0]
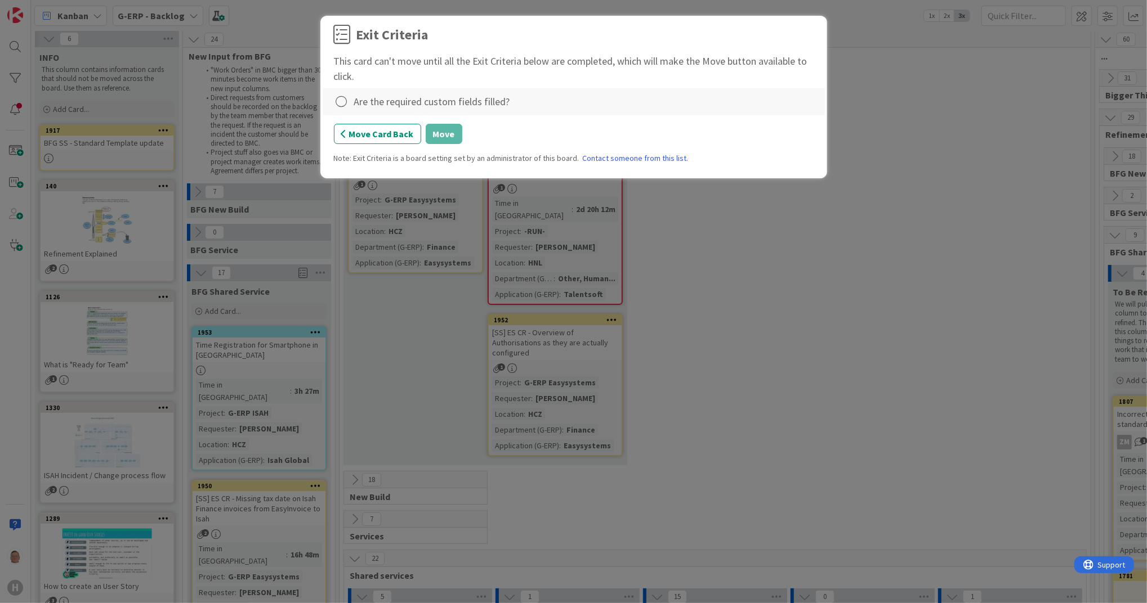
click at [354, 105] on div "Are the required custom fields filled?" at bounding box center [432, 101] width 156 height 15
click at [347, 103] on icon at bounding box center [342, 102] width 16 height 16
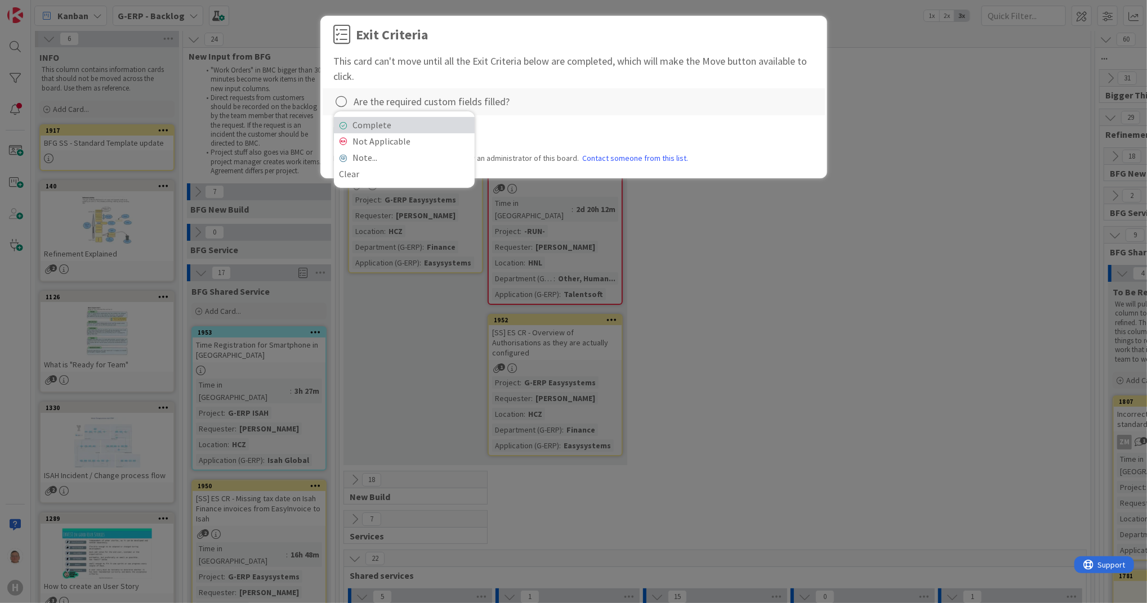
click at [408, 124] on link "Complete" at bounding box center [404, 125] width 141 height 16
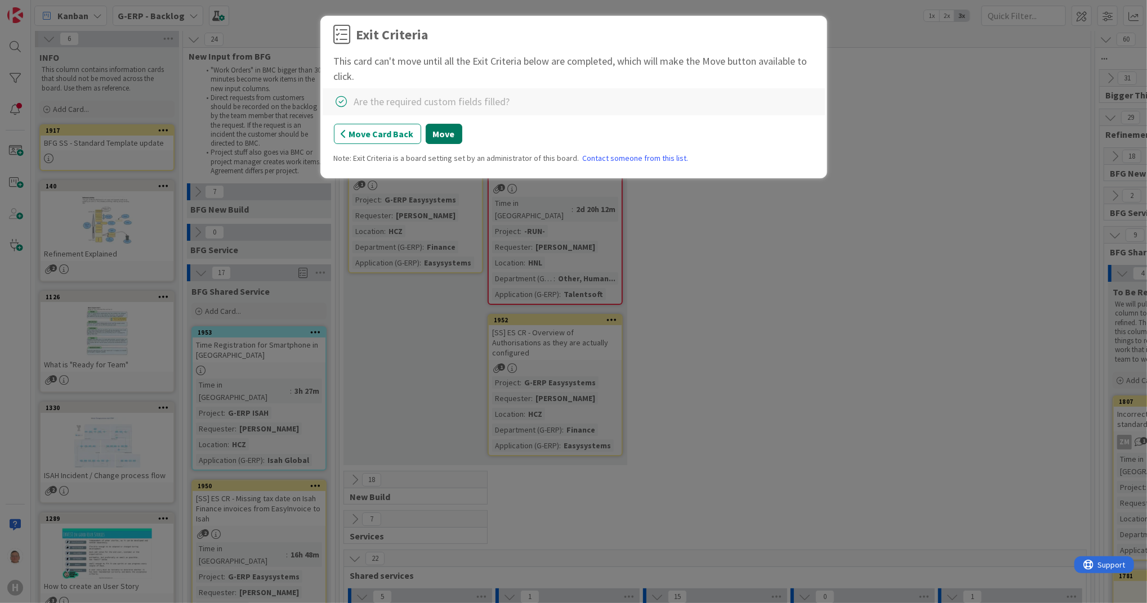
click at [445, 131] on button "Move" at bounding box center [444, 134] width 37 height 20
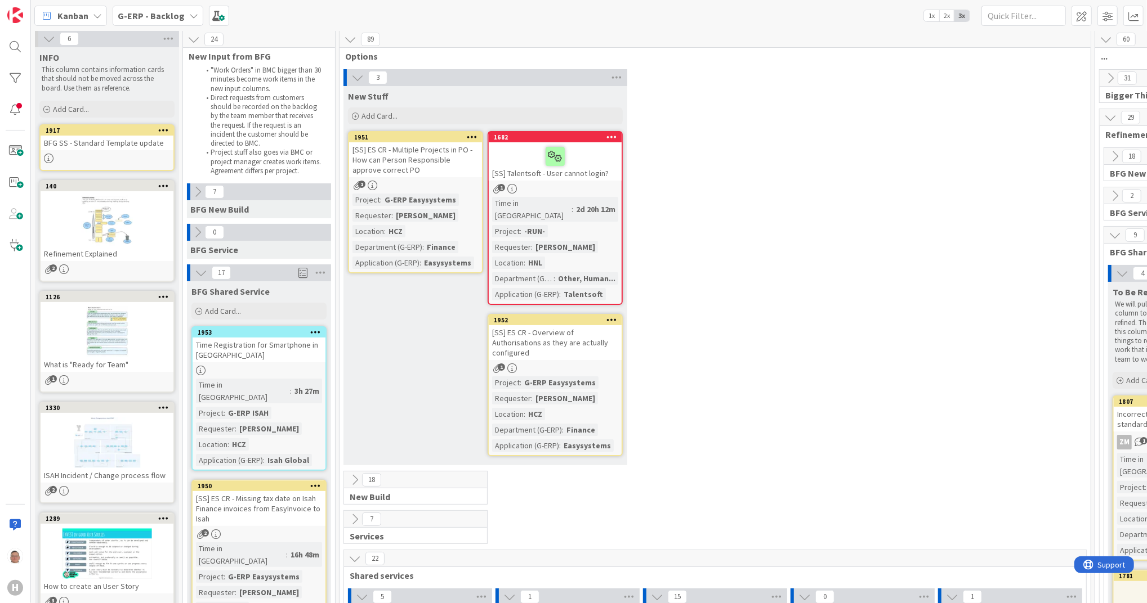
scroll to position [5, 0]
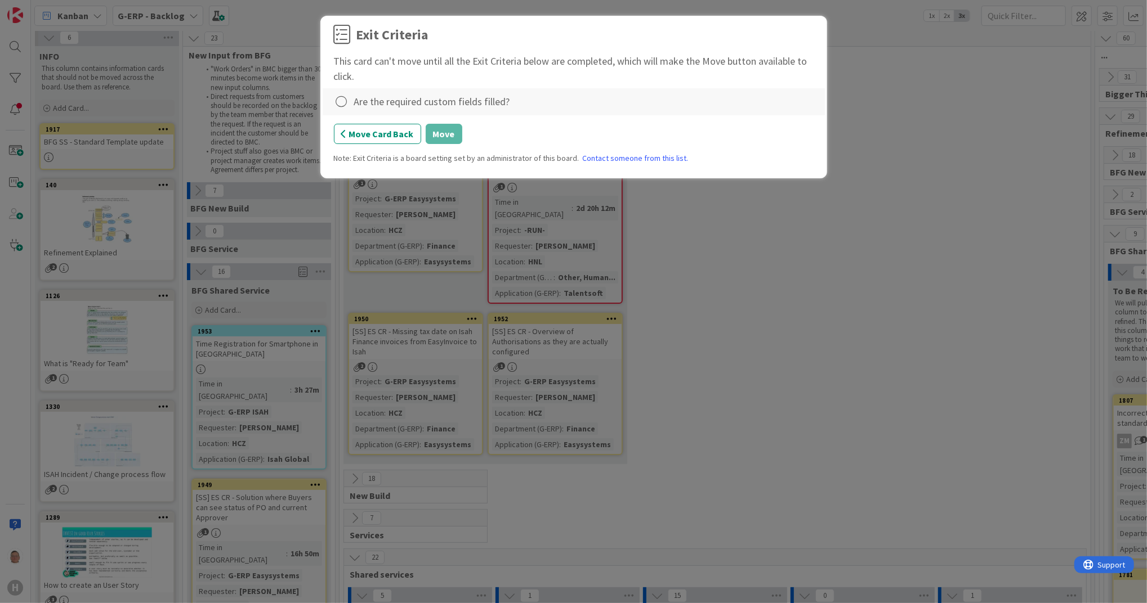
click at [350, 104] on div at bounding box center [342, 102] width 17 height 16
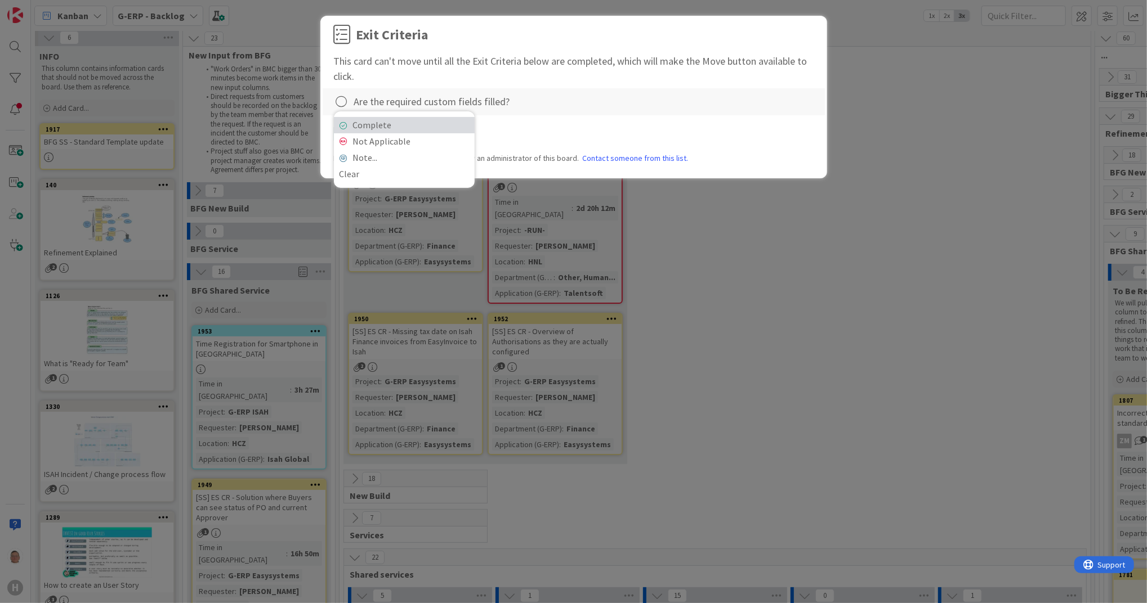
click at [416, 129] on link "Complete" at bounding box center [404, 125] width 141 height 16
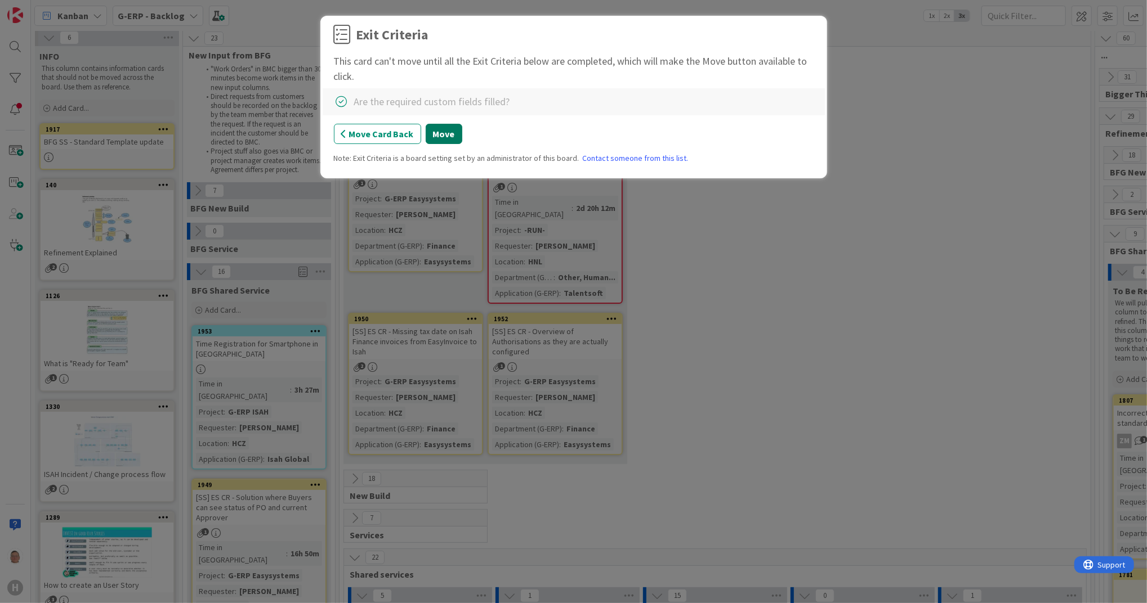
click at [449, 137] on button "Move" at bounding box center [444, 134] width 37 height 20
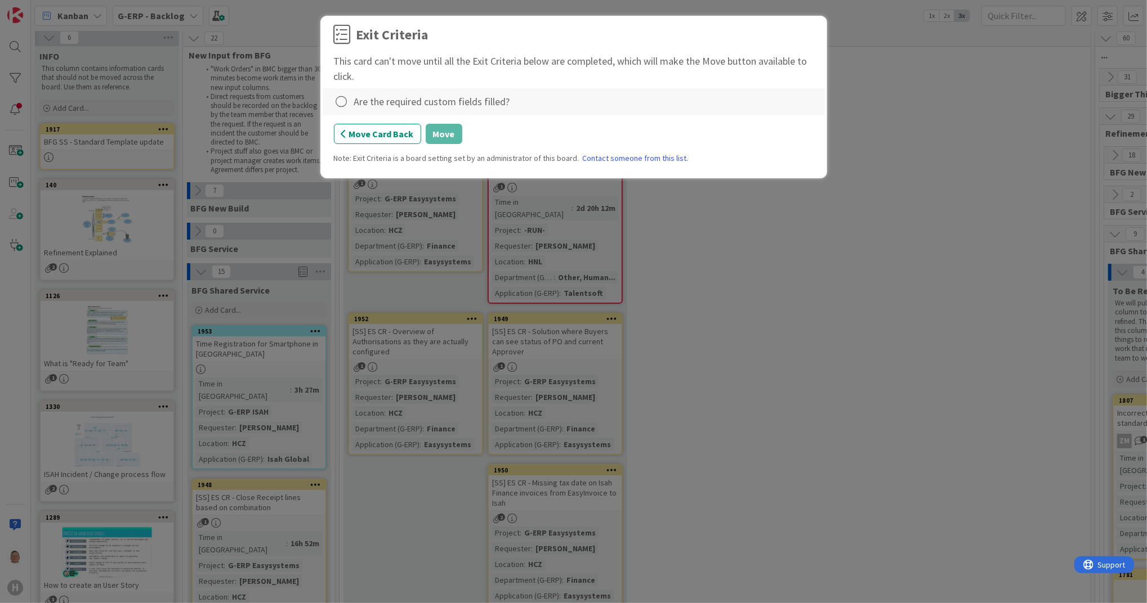
click at [400, 100] on div "Are the required custom fields filled?" at bounding box center [432, 101] width 156 height 15
click at [355, 103] on div "Are the required custom fields filled?" at bounding box center [432, 101] width 156 height 15
click at [339, 102] on icon at bounding box center [342, 102] width 16 height 16
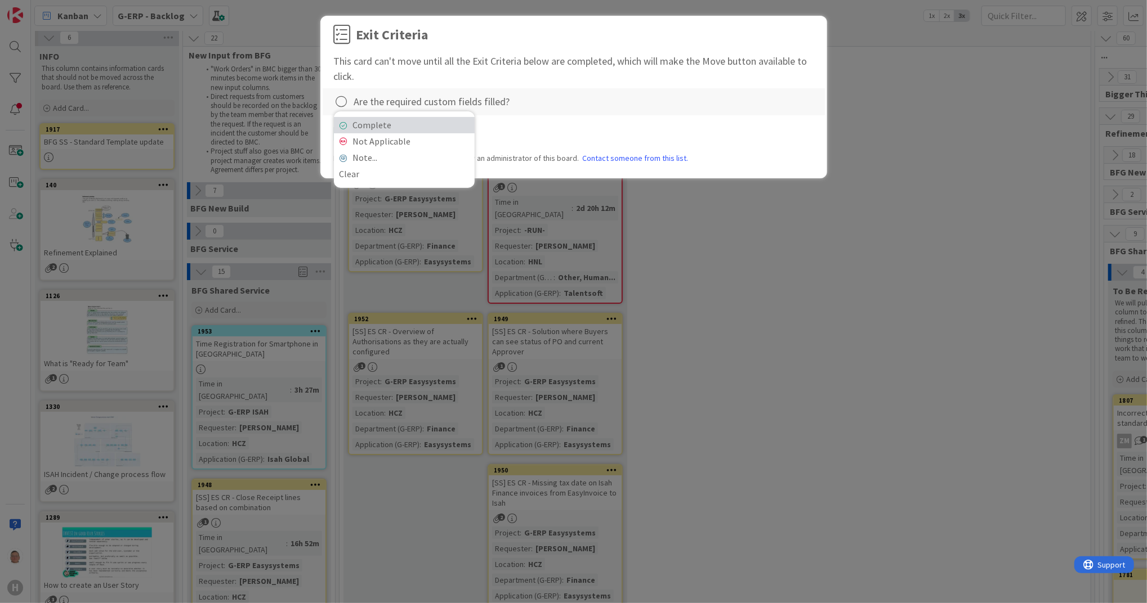
click at [424, 125] on link "Complete" at bounding box center [404, 125] width 141 height 16
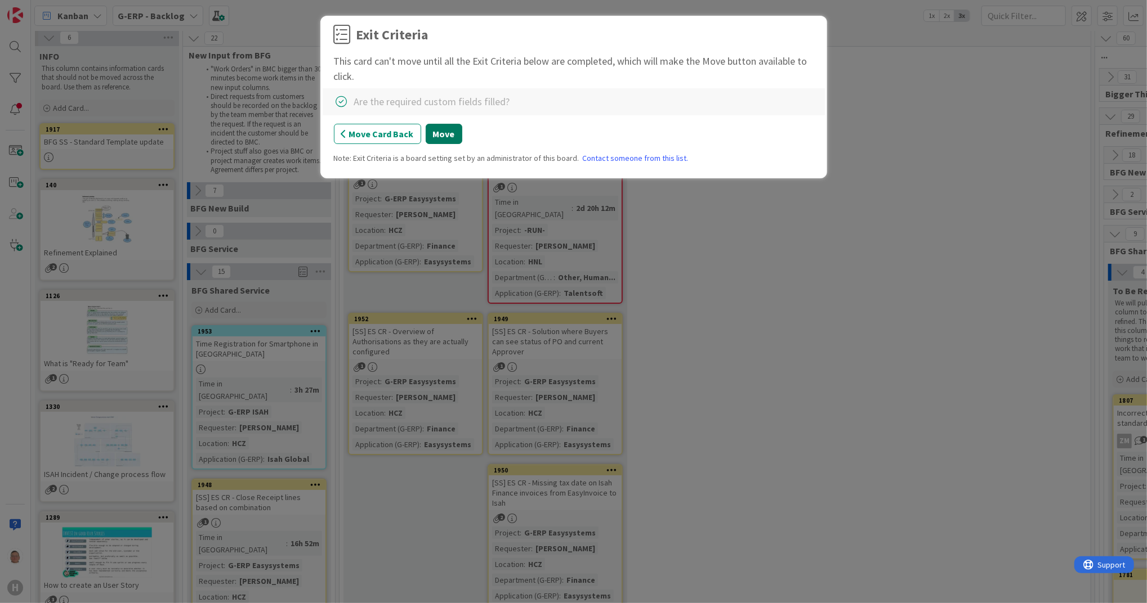
drag, startPoint x: 452, startPoint y: 126, endPoint x: 449, endPoint y: 133, distance: 8.1
click at [451, 131] on button "Move" at bounding box center [444, 134] width 37 height 20
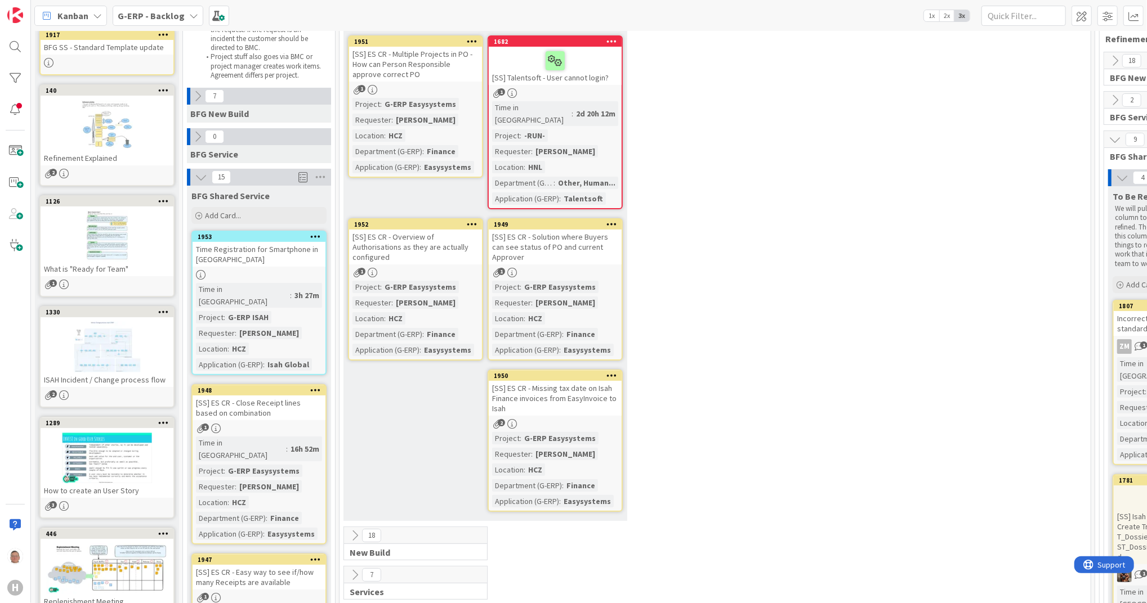
scroll to position [155, 0]
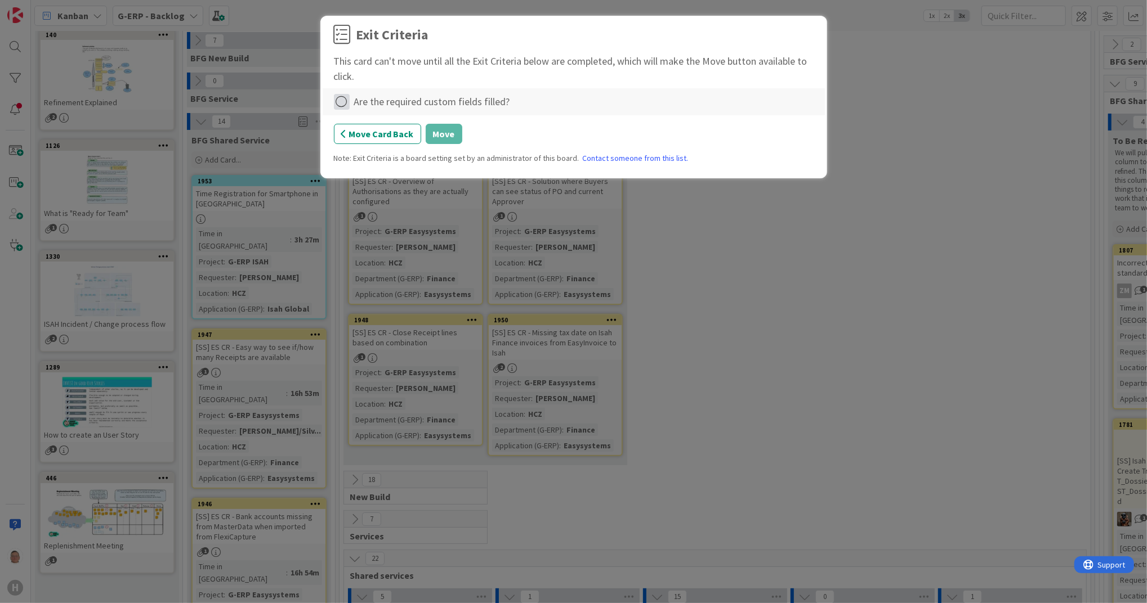
click at [338, 105] on icon at bounding box center [342, 102] width 16 height 16
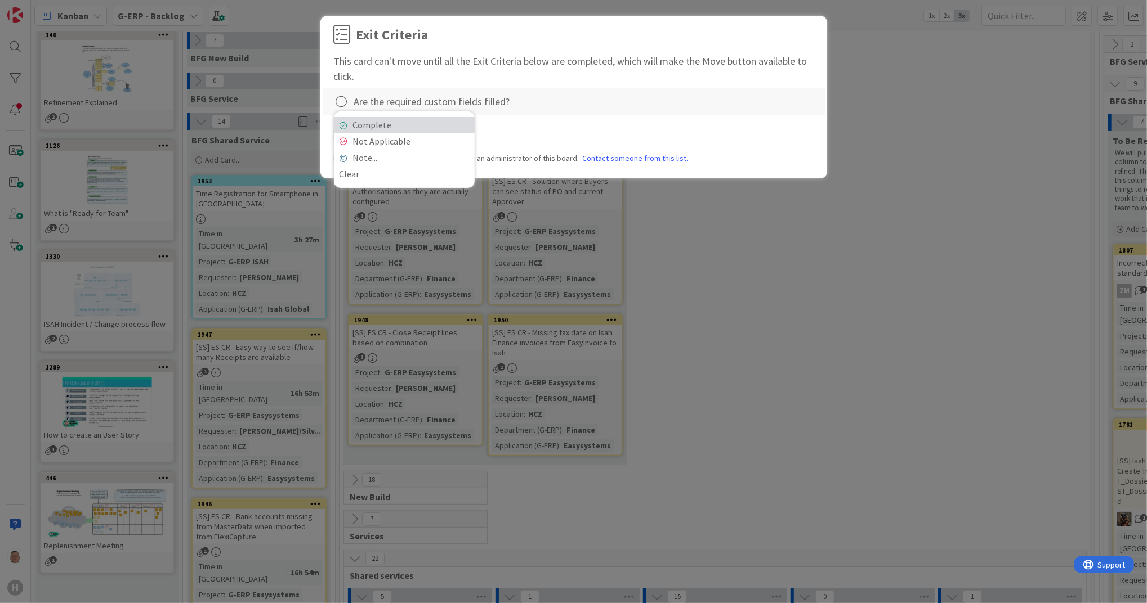
click at [405, 127] on link "Complete" at bounding box center [404, 125] width 141 height 16
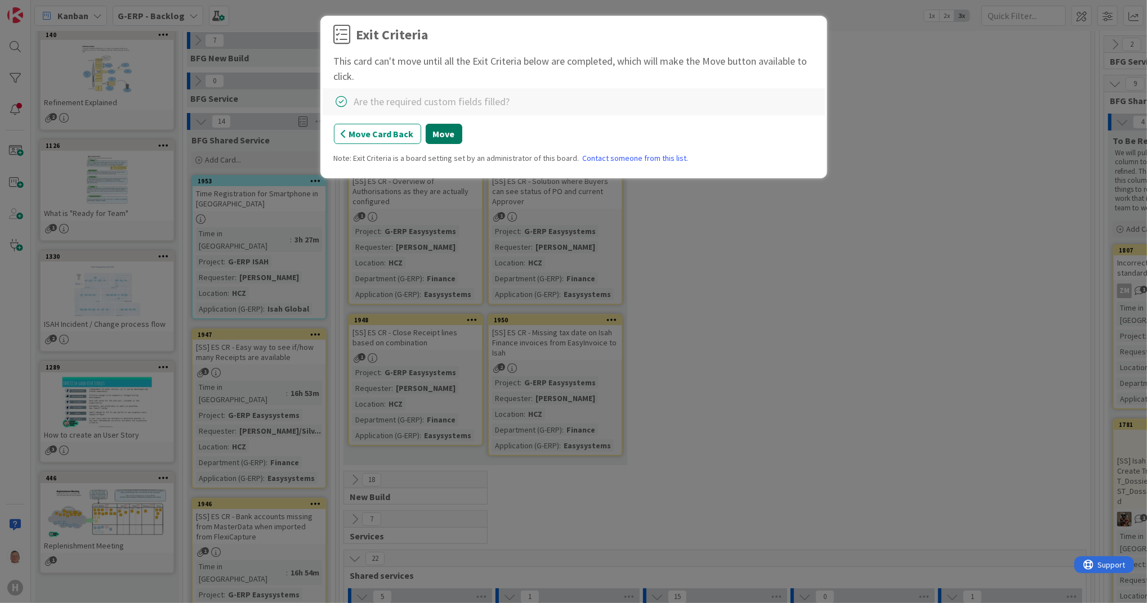
click at [445, 133] on button "Move" at bounding box center [444, 134] width 37 height 20
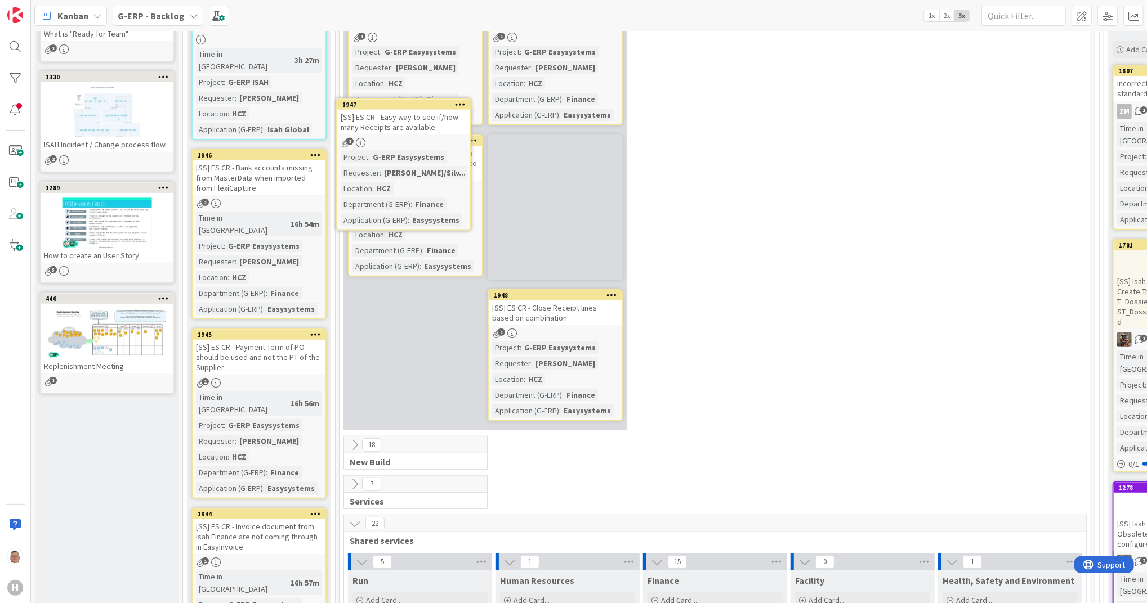
scroll to position [321, 0]
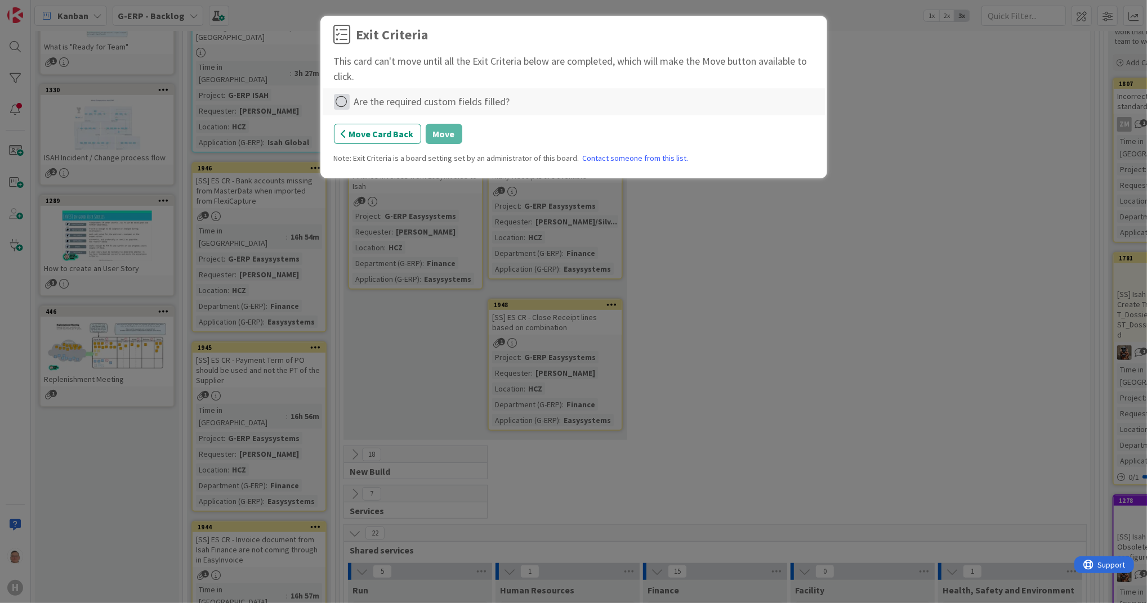
click at [346, 98] on icon at bounding box center [342, 102] width 16 height 16
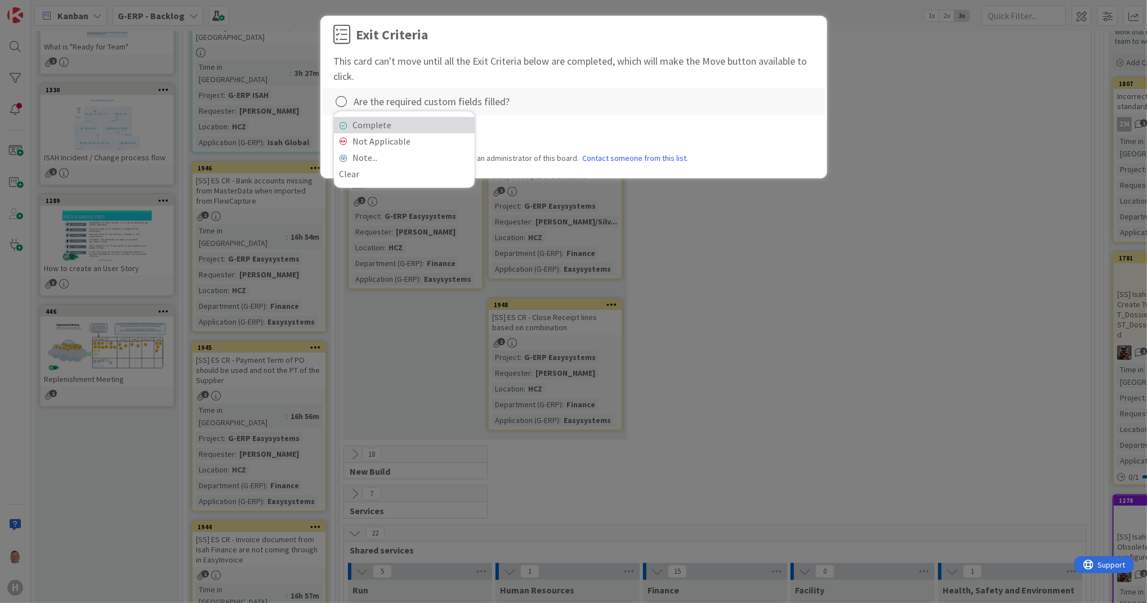
click at [415, 125] on link "Complete" at bounding box center [404, 125] width 141 height 16
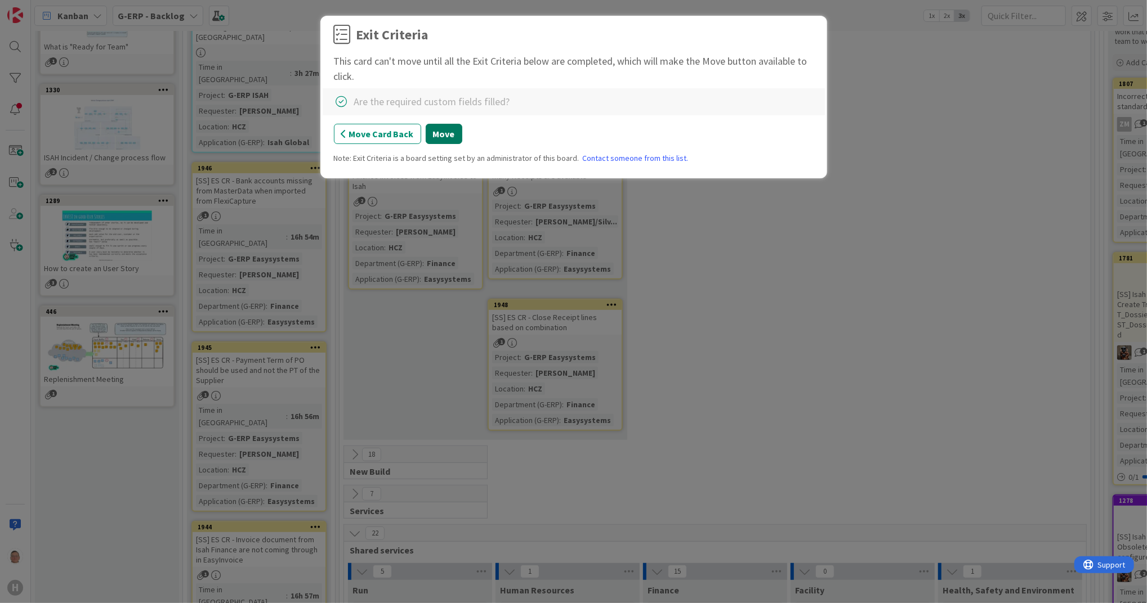
click at [445, 132] on button "Move" at bounding box center [444, 134] width 37 height 20
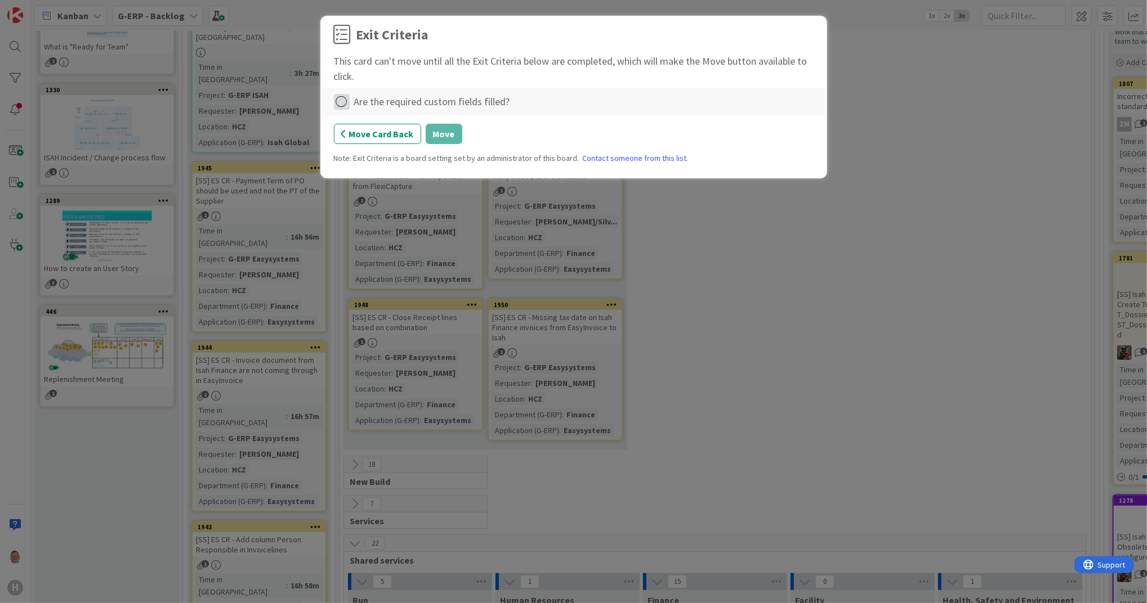
click at [342, 102] on icon at bounding box center [342, 102] width 16 height 16
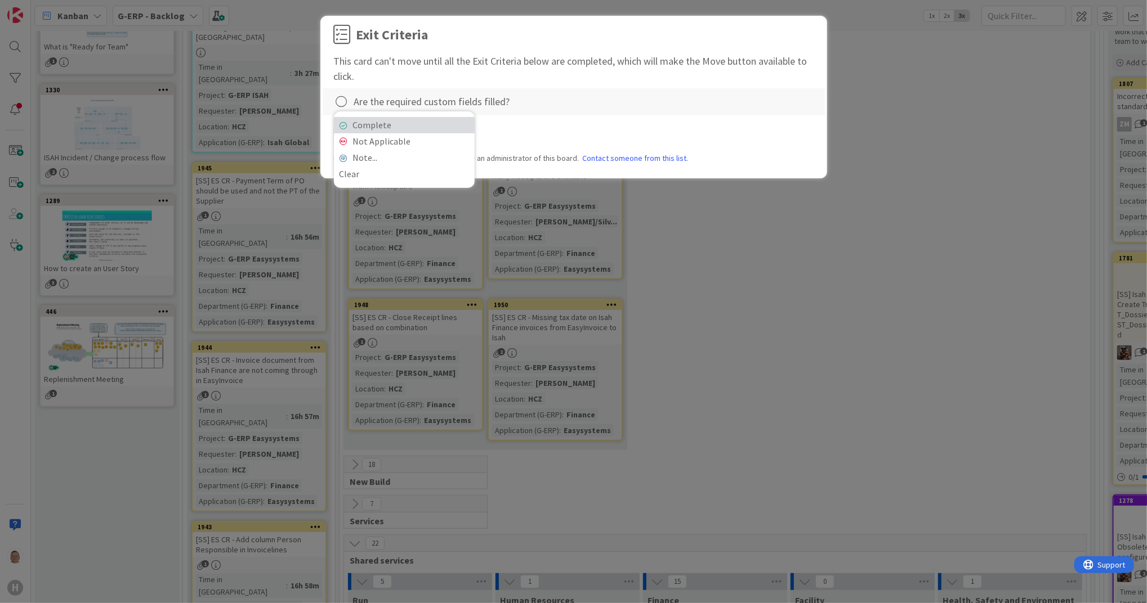
click at [409, 130] on link "Complete" at bounding box center [404, 125] width 141 height 16
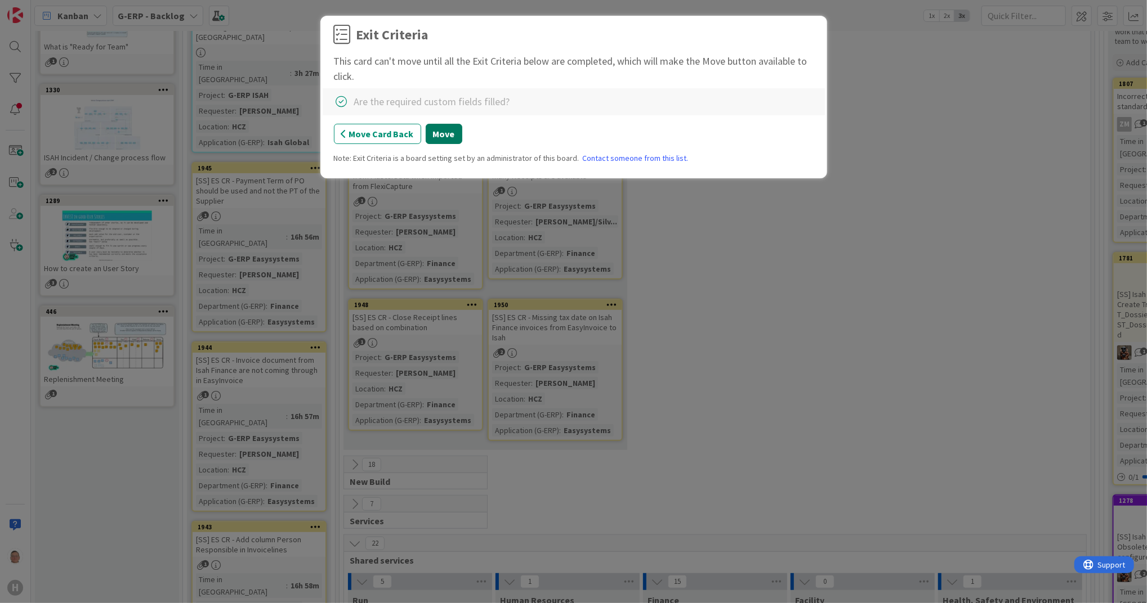
click at [439, 136] on button "Move" at bounding box center [444, 134] width 37 height 20
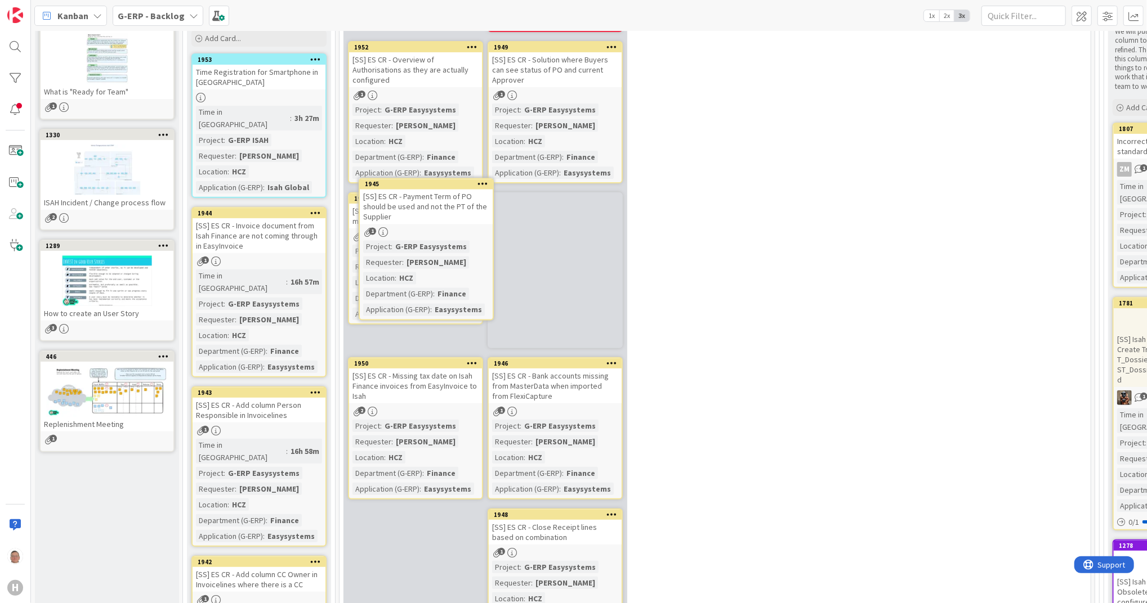
scroll to position [275, 0]
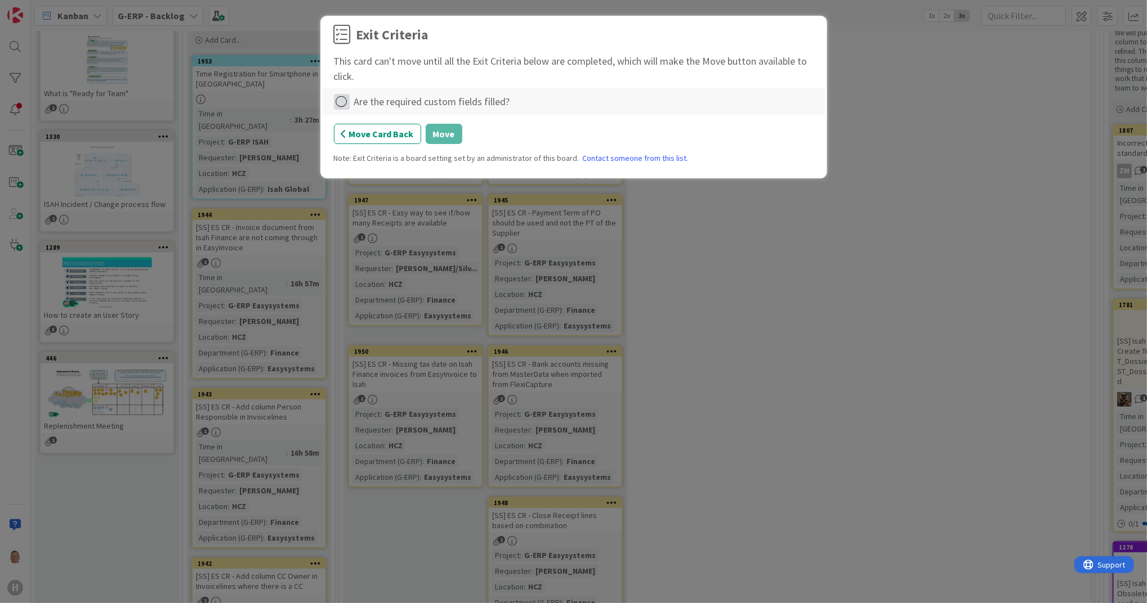
click at [347, 100] on icon at bounding box center [342, 102] width 16 height 16
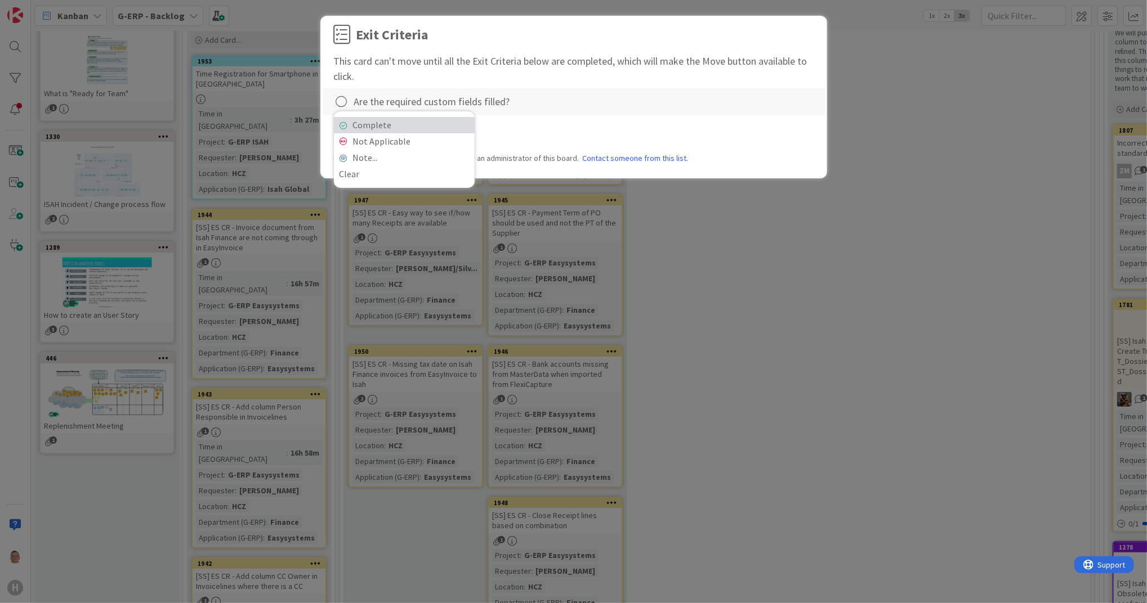
click at [413, 126] on link "Complete" at bounding box center [404, 125] width 141 height 16
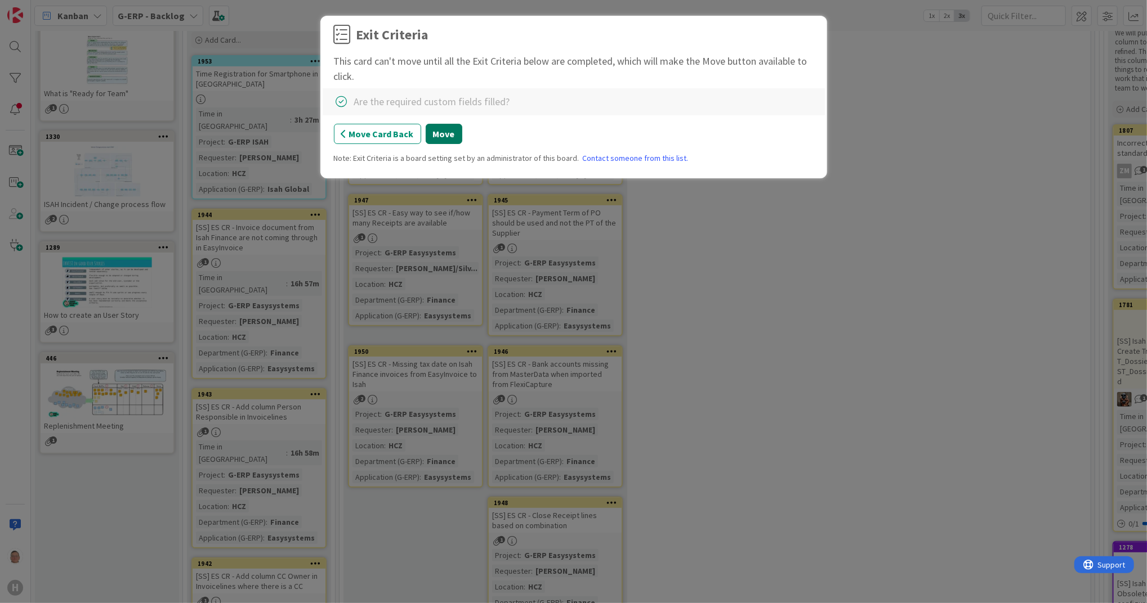
click at [439, 135] on button "Move" at bounding box center [444, 134] width 37 height 20
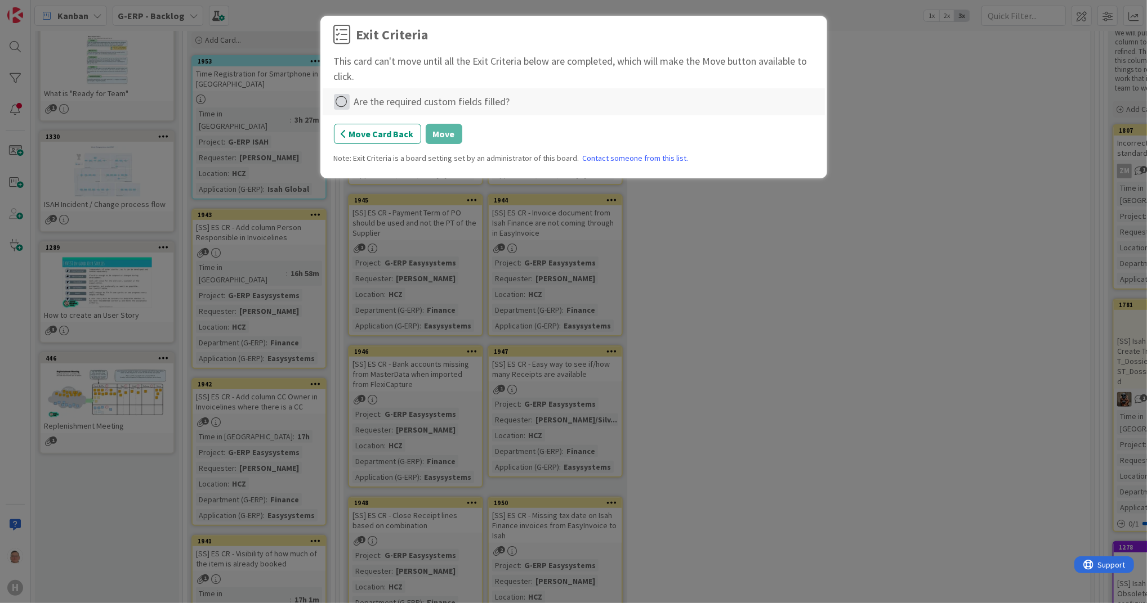
click at [348, 98] on icon at bounding box center [342, 102] width 16 height 16
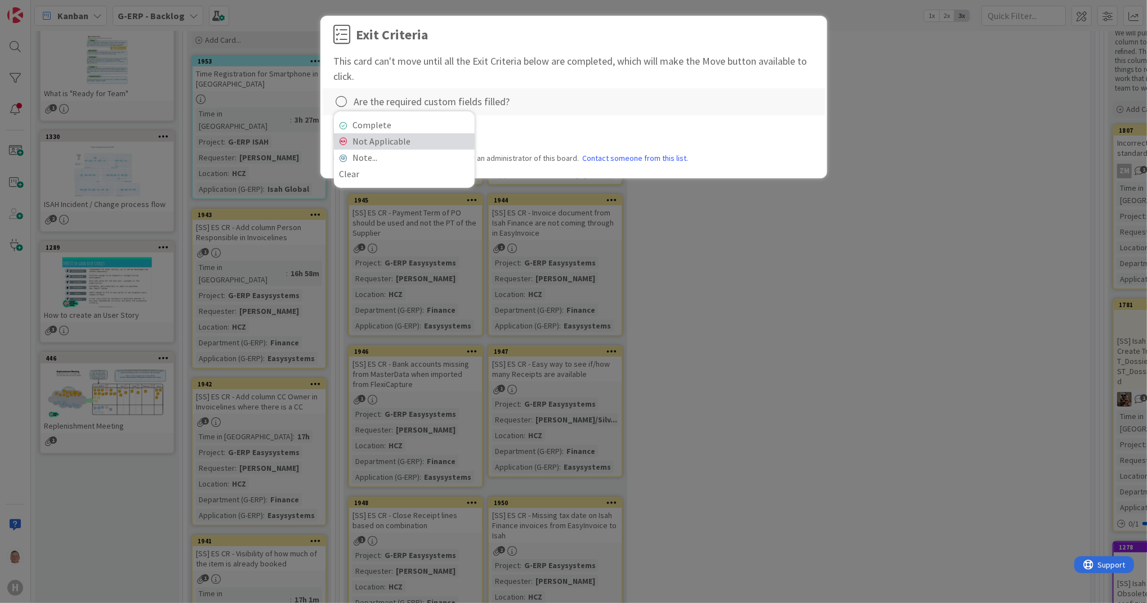
click at [421, 134] on link "Not Applicable" at bounding box center [404, 141] width 141 height 16
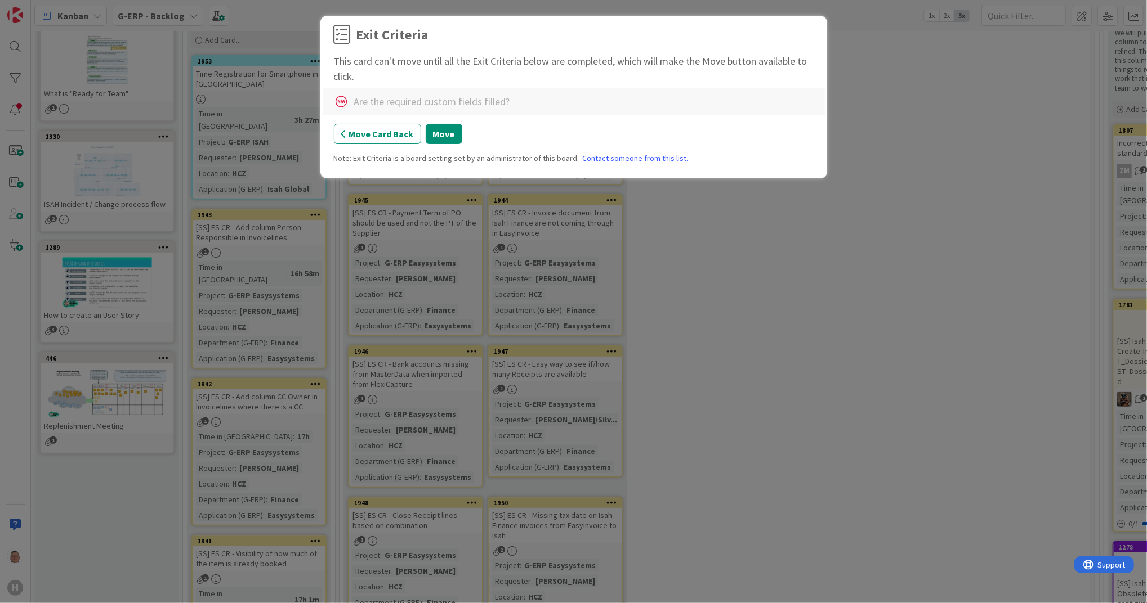
click at [397, 105] on div "Are the required custom fields filled?" at bounding box center [432, 101] width 156 height 15
click at [372, 133] on button "Move Card Back" at bounding box center [377, 134] width 87 height 20
click at [345, 100] on icon at bounding box center [342, 102] width 16 height 16
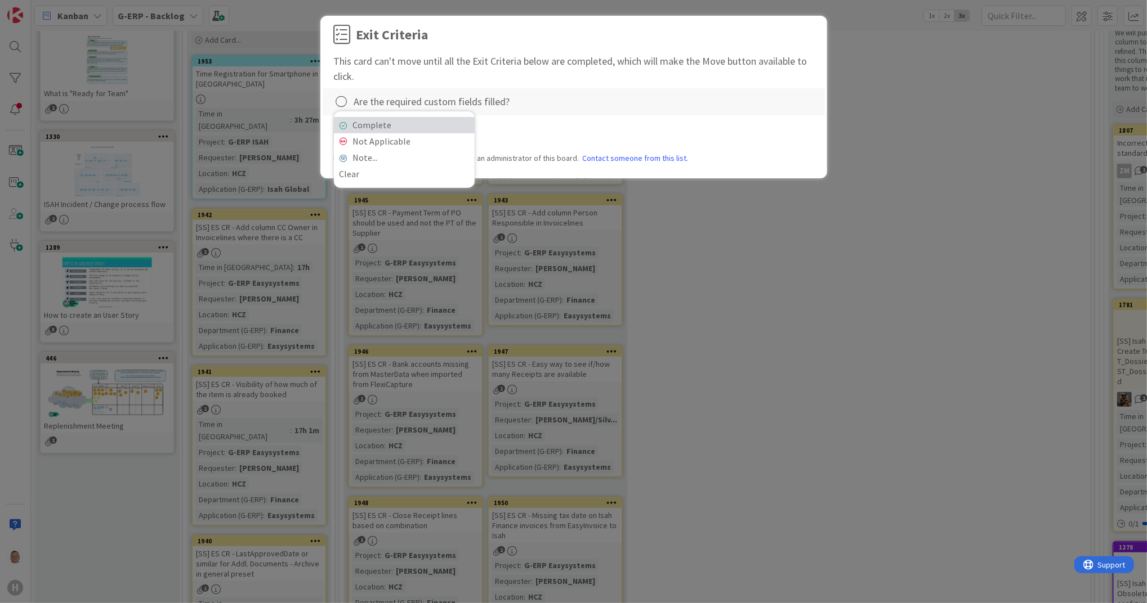
click at [399, 126] on link "Complete" at bounding box center [404, 125] width 141 height 16
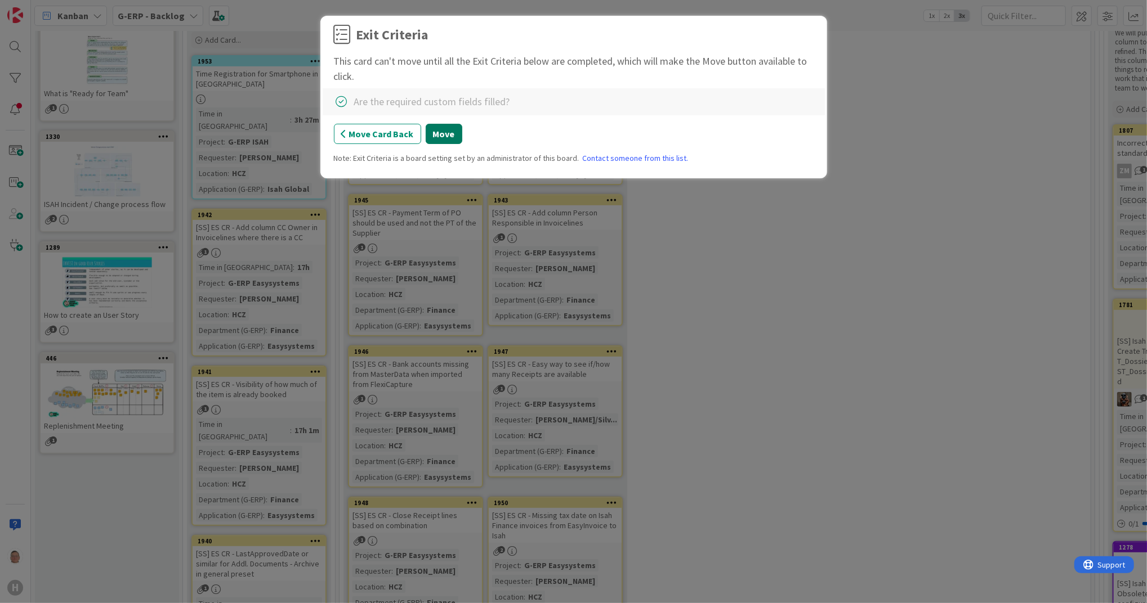
click at [440, 126] on button "Move" at bounding box center [444, 134] width 37 height 20
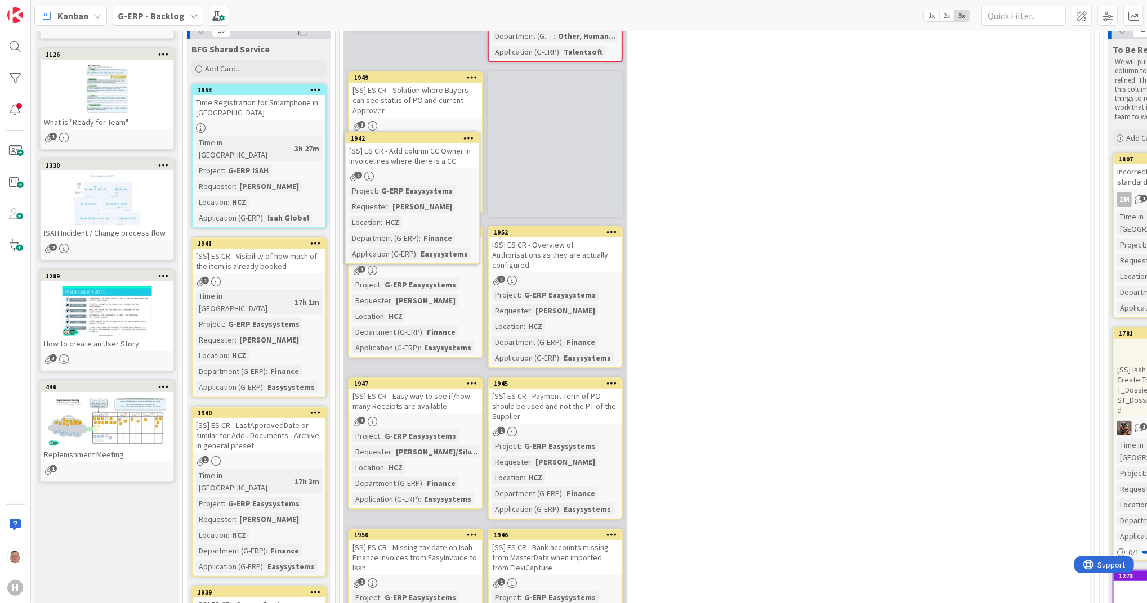
scroll to position [242, 0]
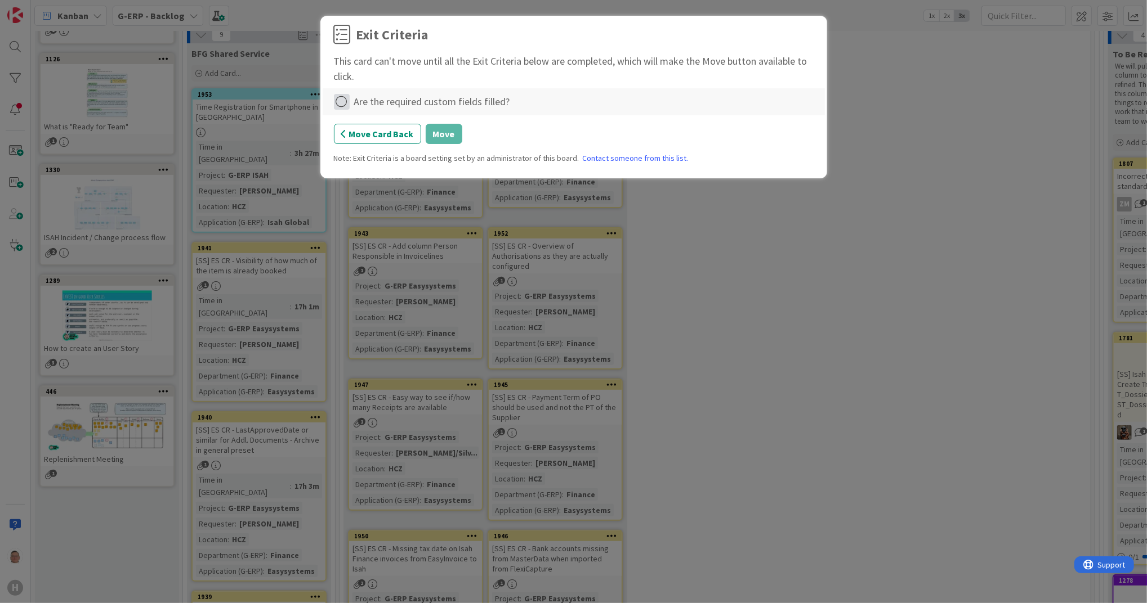
click at [341, 107] on icon at bounding box center [342, 102] width 16 height 16
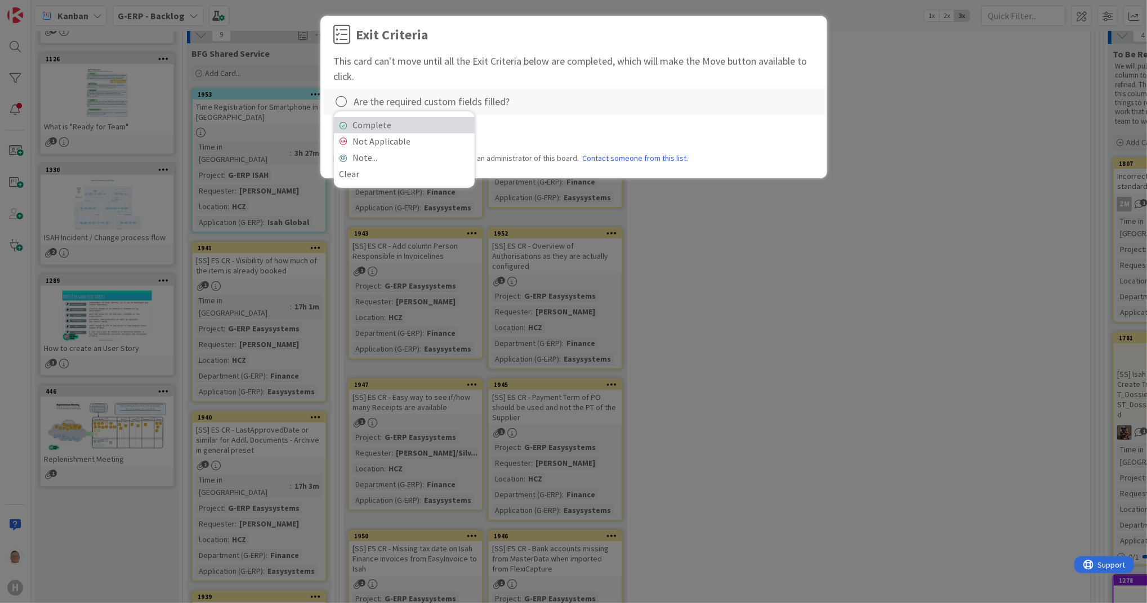
click at [385, 122] on link "Complete" at bounding box center [404, 125] width 141 height 16
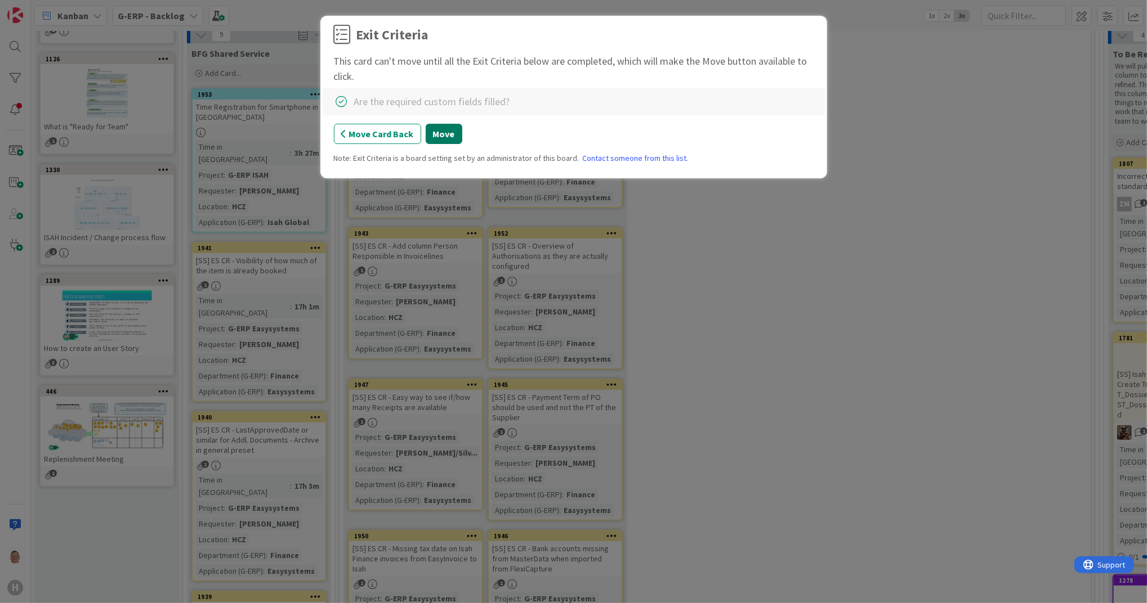
click at [441, 133] on button "Move" at bounding box center [444, 134] width 37 height 20
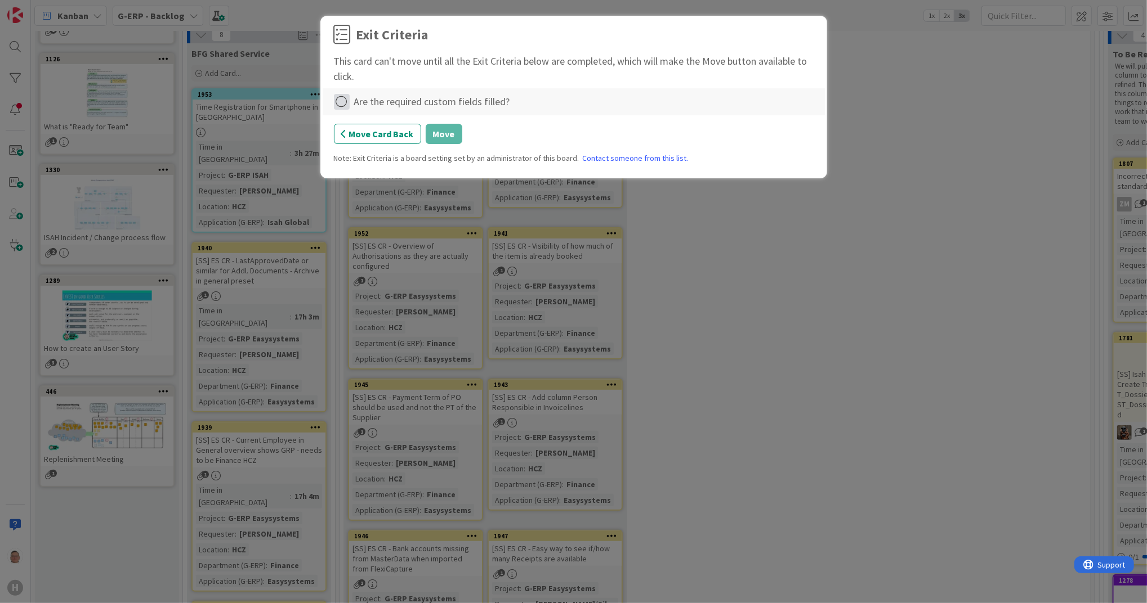
click at [338, 106] on icon at bounding box center [342, 102] width 16 height 16
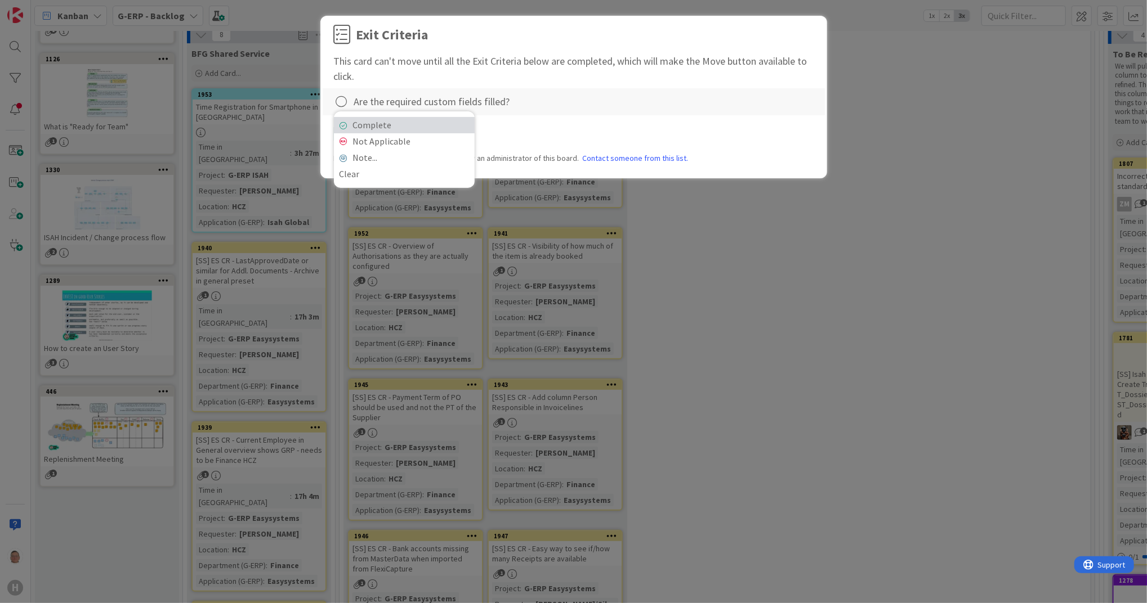
click at [408, 128] on link "Complete" at bounding box center [404, 125] width 141 height 16
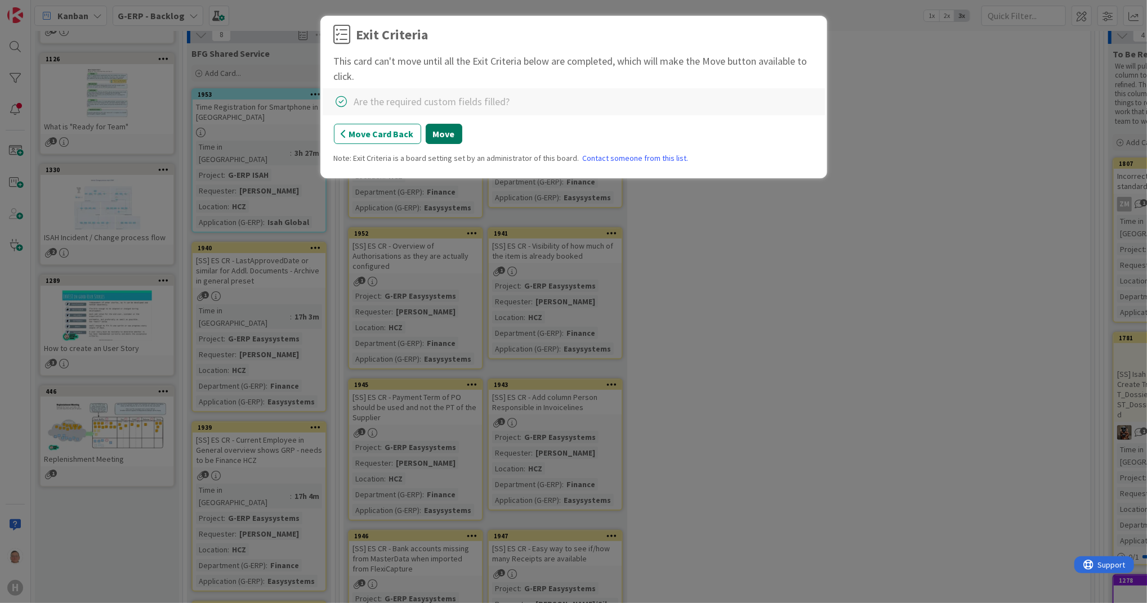
click at [446, 141] on button "Move" at bounding box center [444, 134] width 37 height 20
click at [339, 106] on icon at bounding box center [342, 102] width 16 height 16
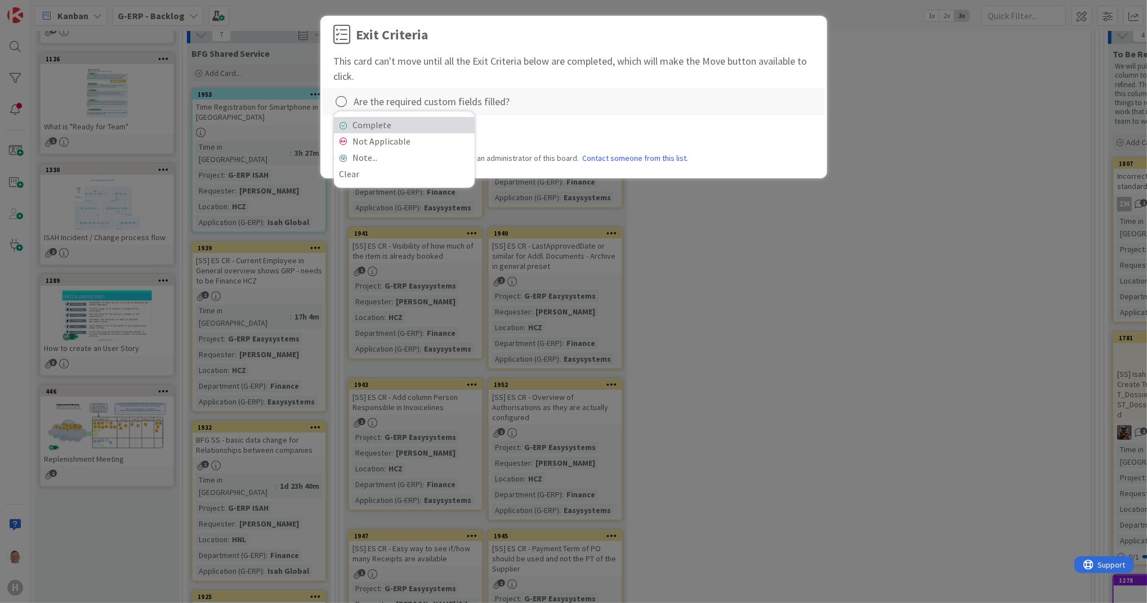
click at [359, 127] on link "Complete" at bounding box center [404, 125] width 141 height 16
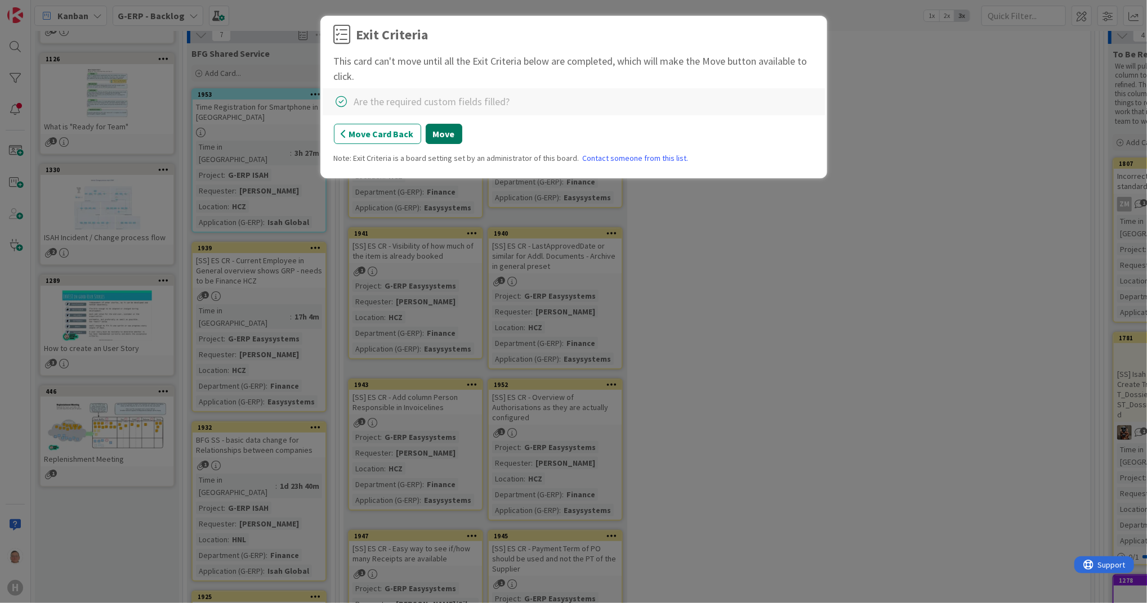
click at [451, 132] on button "Move" at bounding box center [444, 134] width 37 height 20
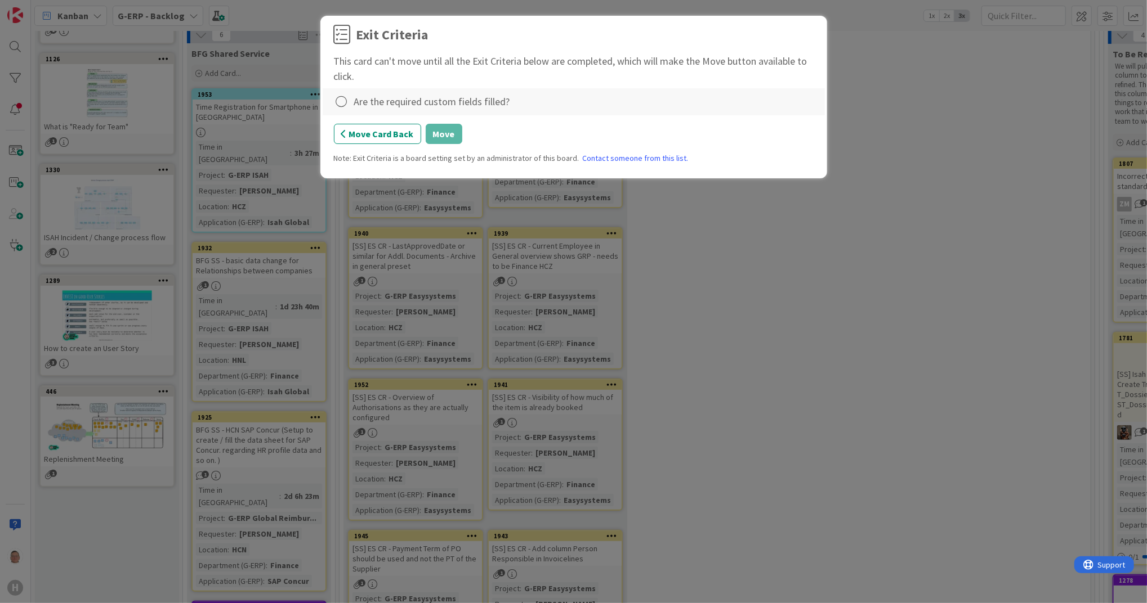
click at [349, 103] on div at bounding box center [342, 102] width 17 height 16
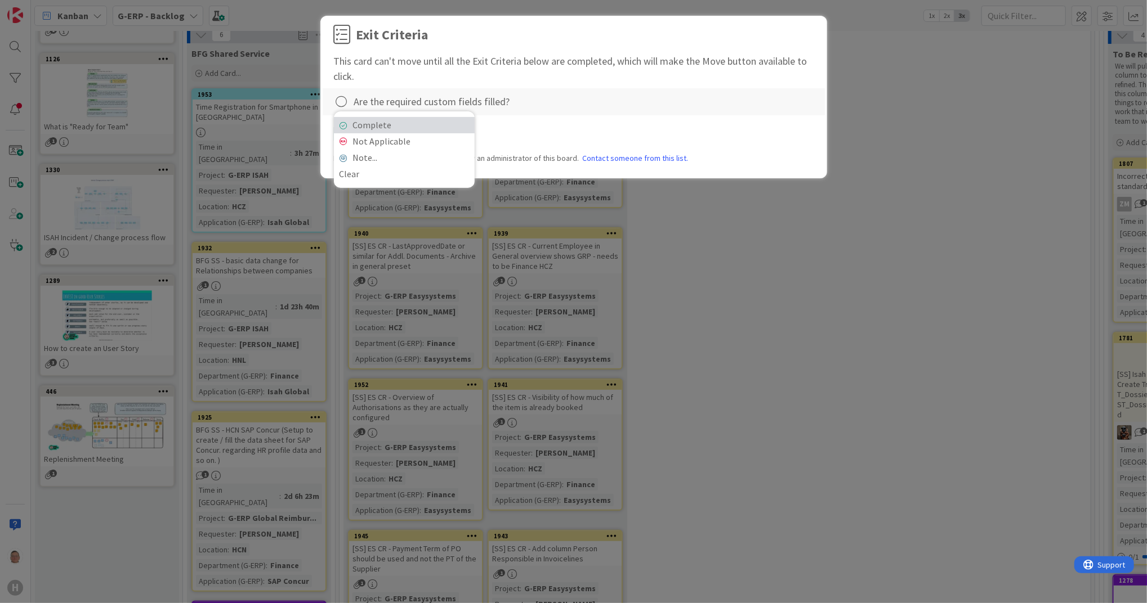
click at [382, 128] on link "Complete" at bounding box center [404, 125] width 141 height 16
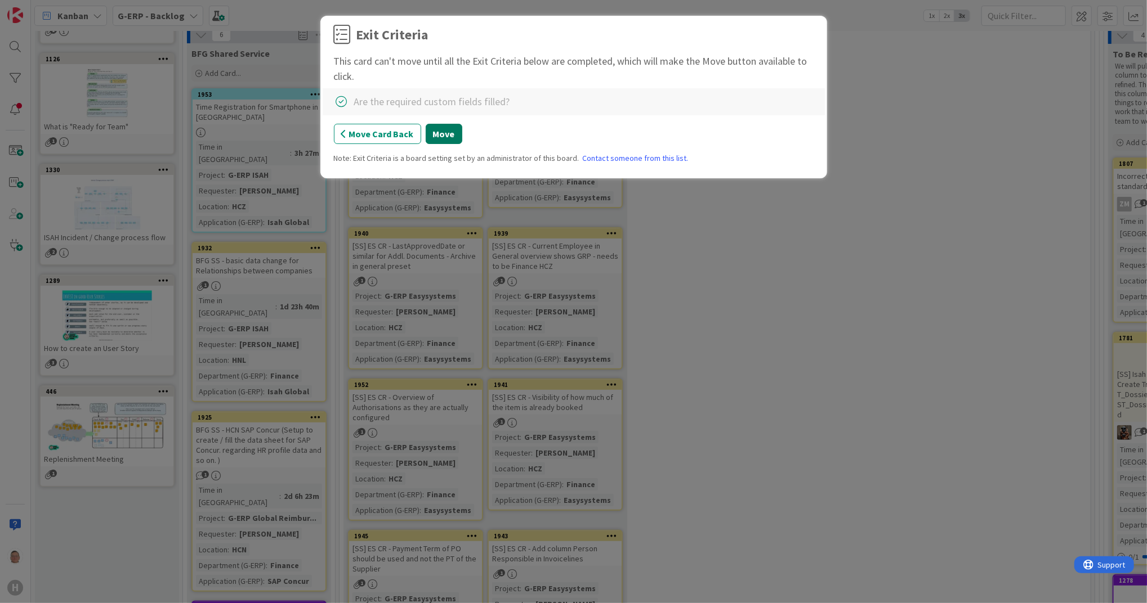
click at [432, 132] on button "Move" at bounding box center [444, 134] width 37 height 20
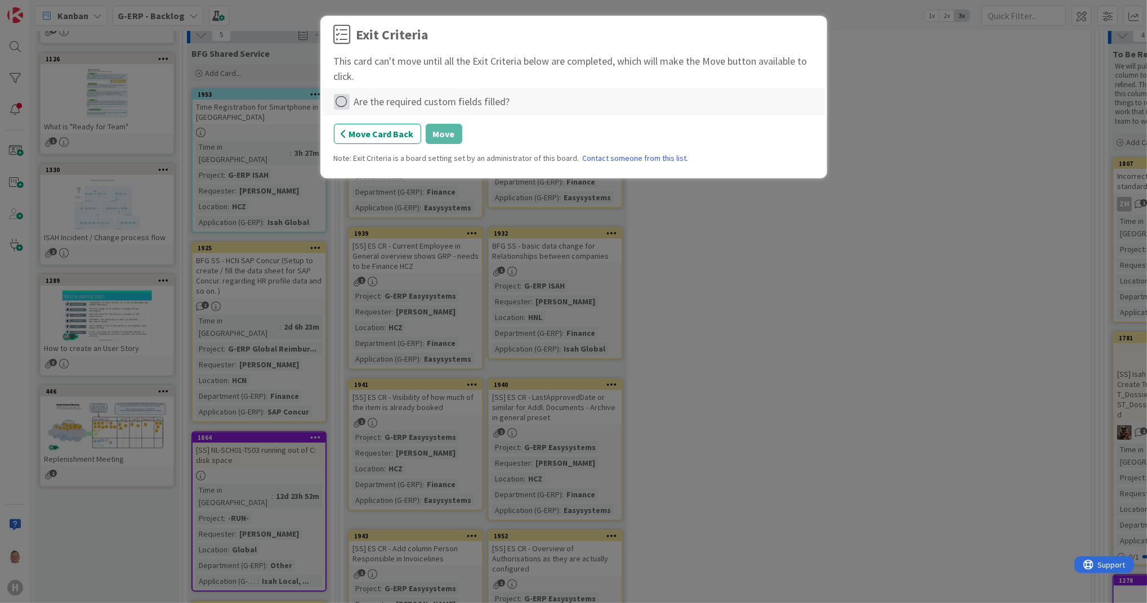
click at [348, 102] on icon at bounding box center [342, 102] width 16 height 16
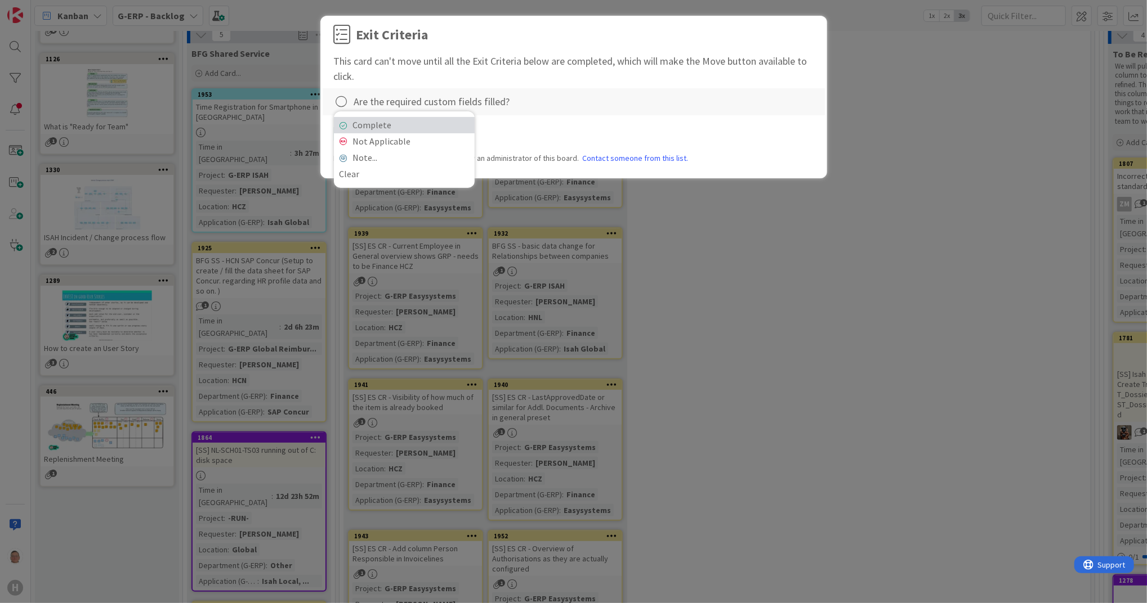
click at [414, 128] on link "Complete" at bounding box center [404, 125] width 141 height 16
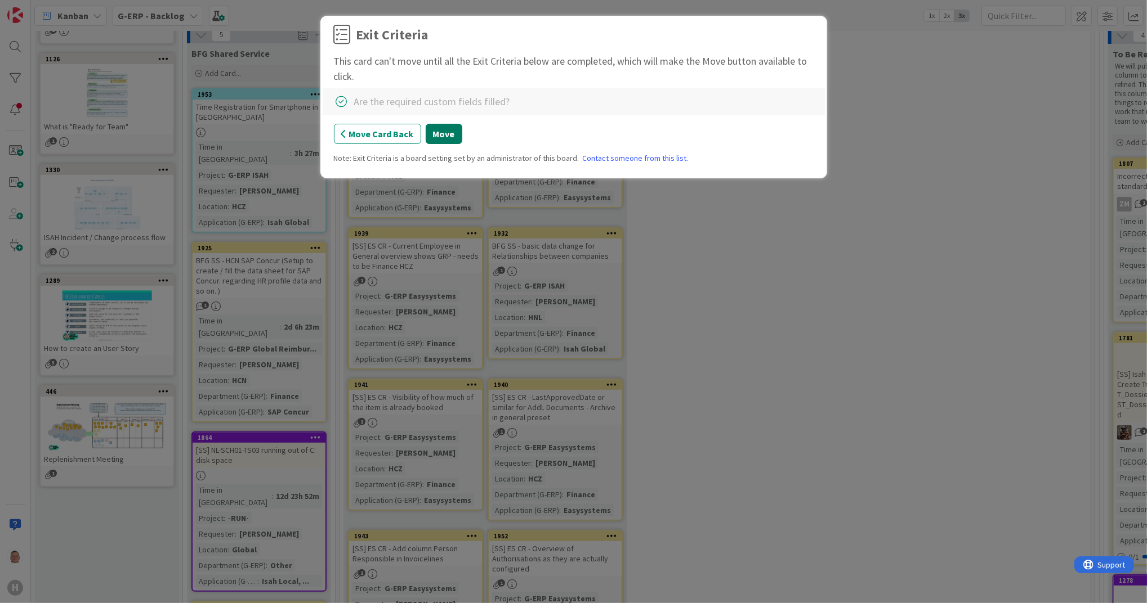
click at [449, 131] on button "Move" at bounding box center [444, 134] width 37 height 20
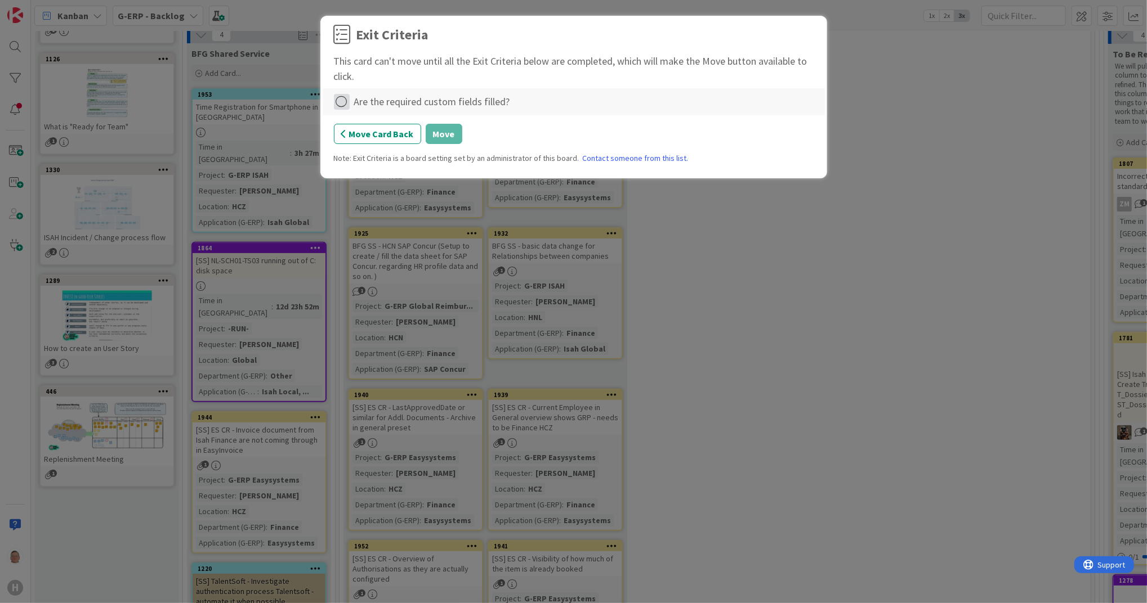
click at [340, 100] on icon at bounding box center [342, 102] width 16 height 16
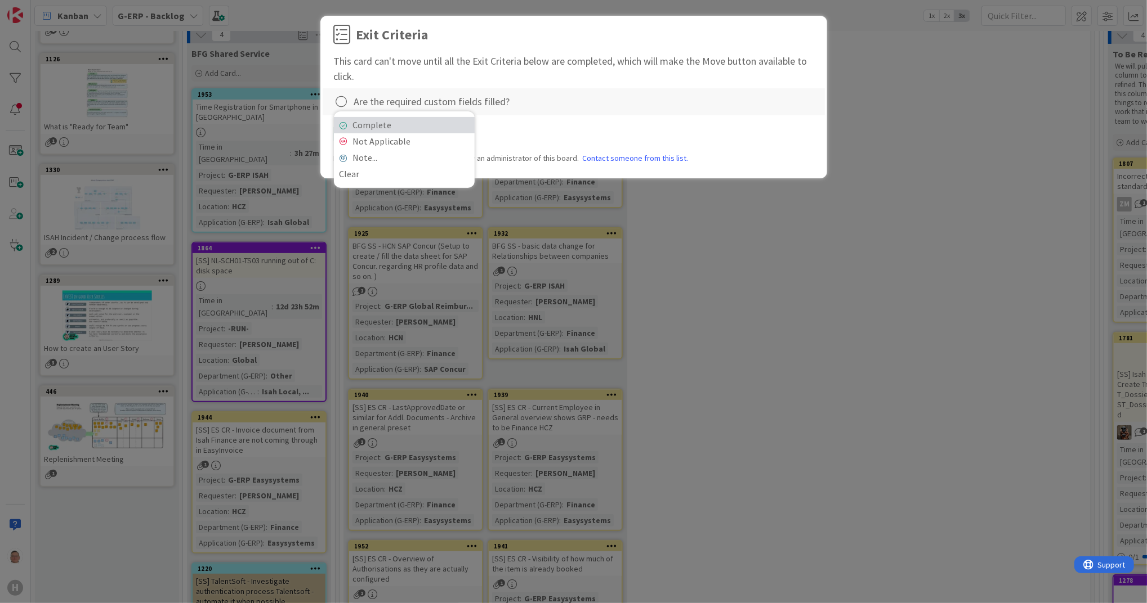
click at [410, 122] on link "Complete" at bounding box center [404, 125] width 141 height 16
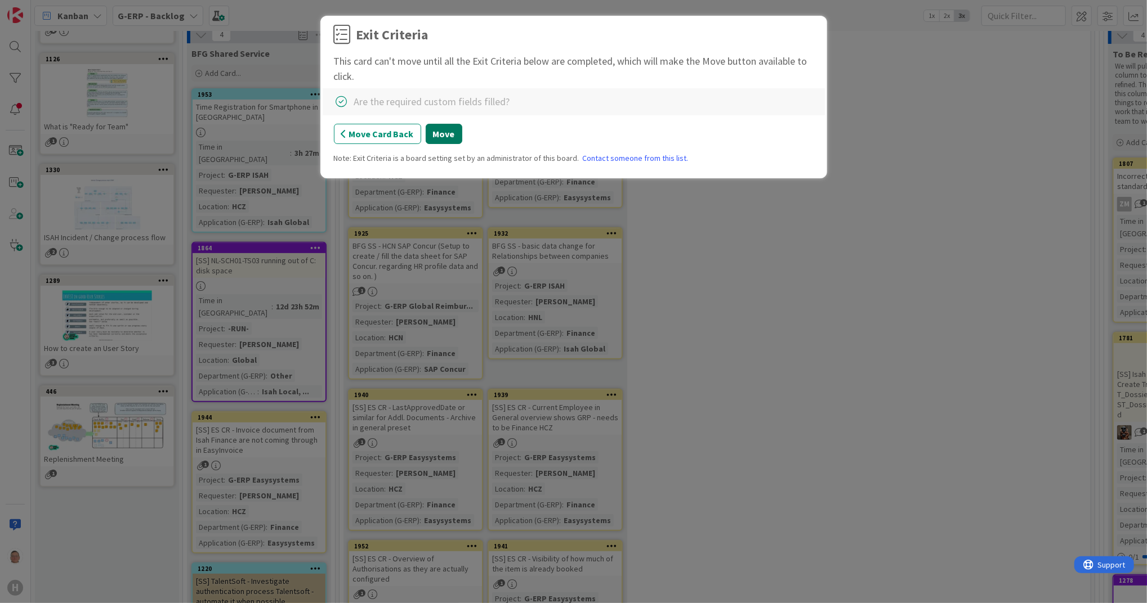
click at [440, 137] on button "Move" at bounding box center [444, 134] width 37 height 20
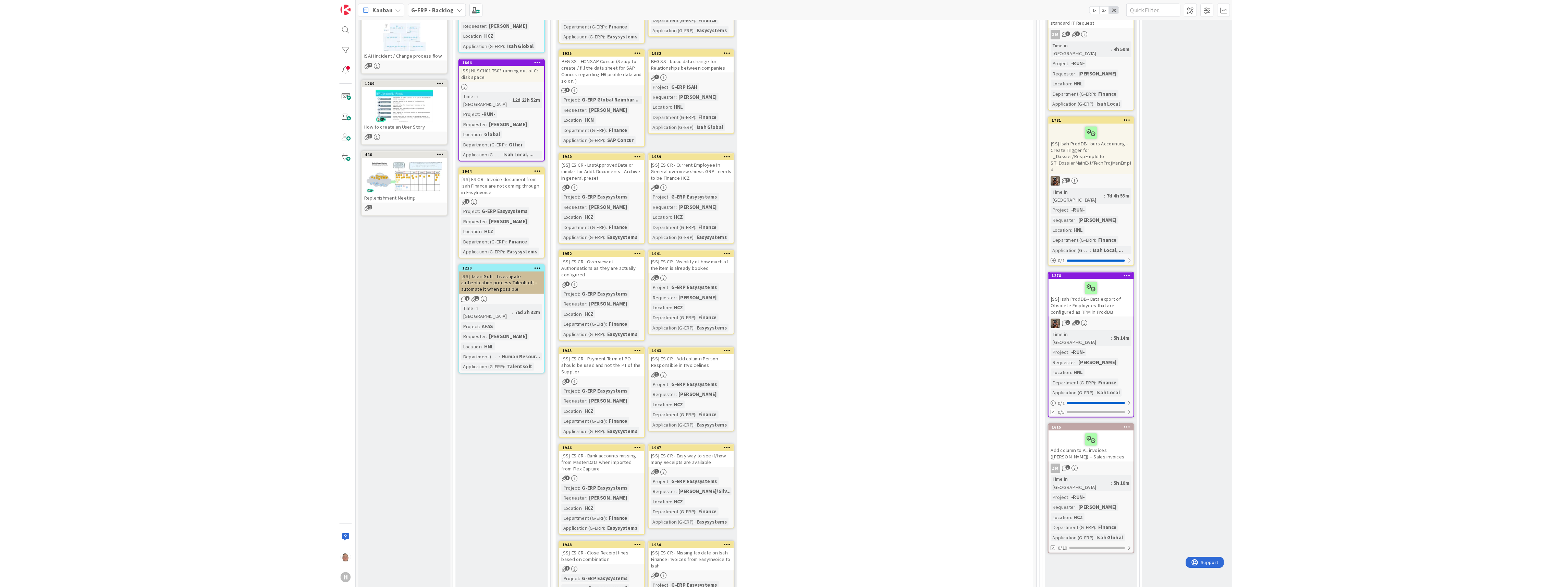
scroll to position [239, 0]
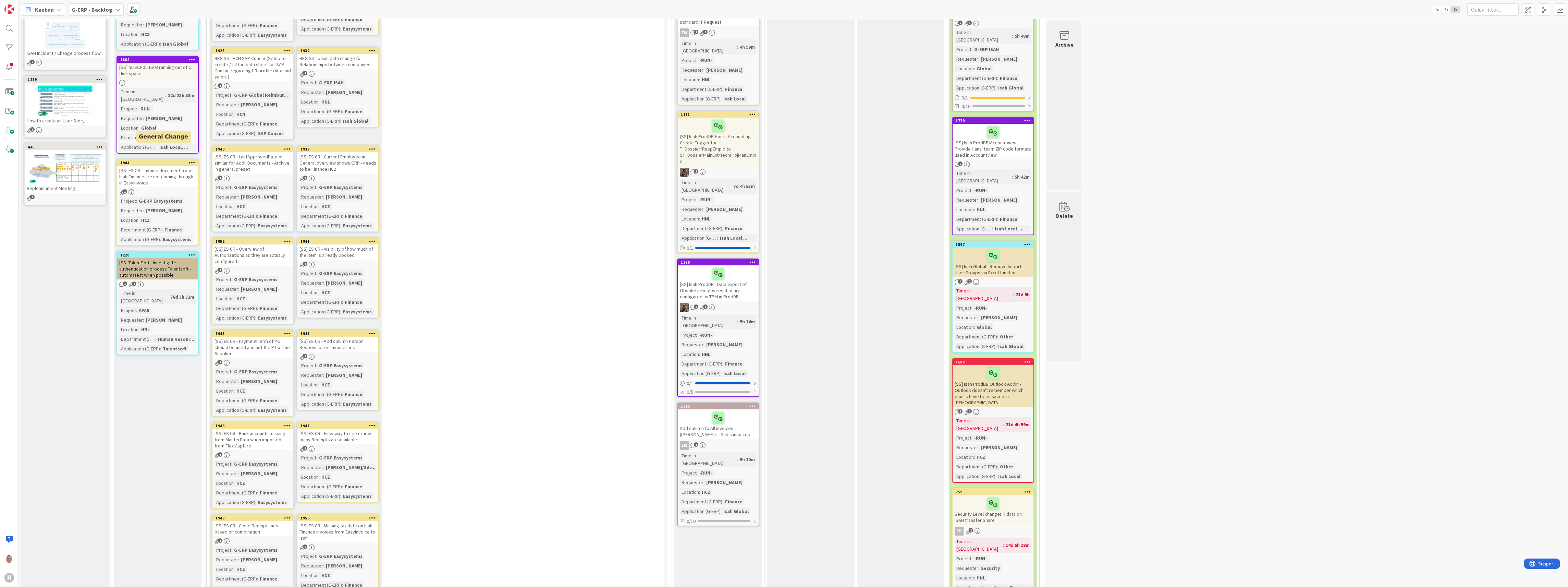
click at [165, 160] on div "1944" at bounding box center [159, 163] width 78 height 5
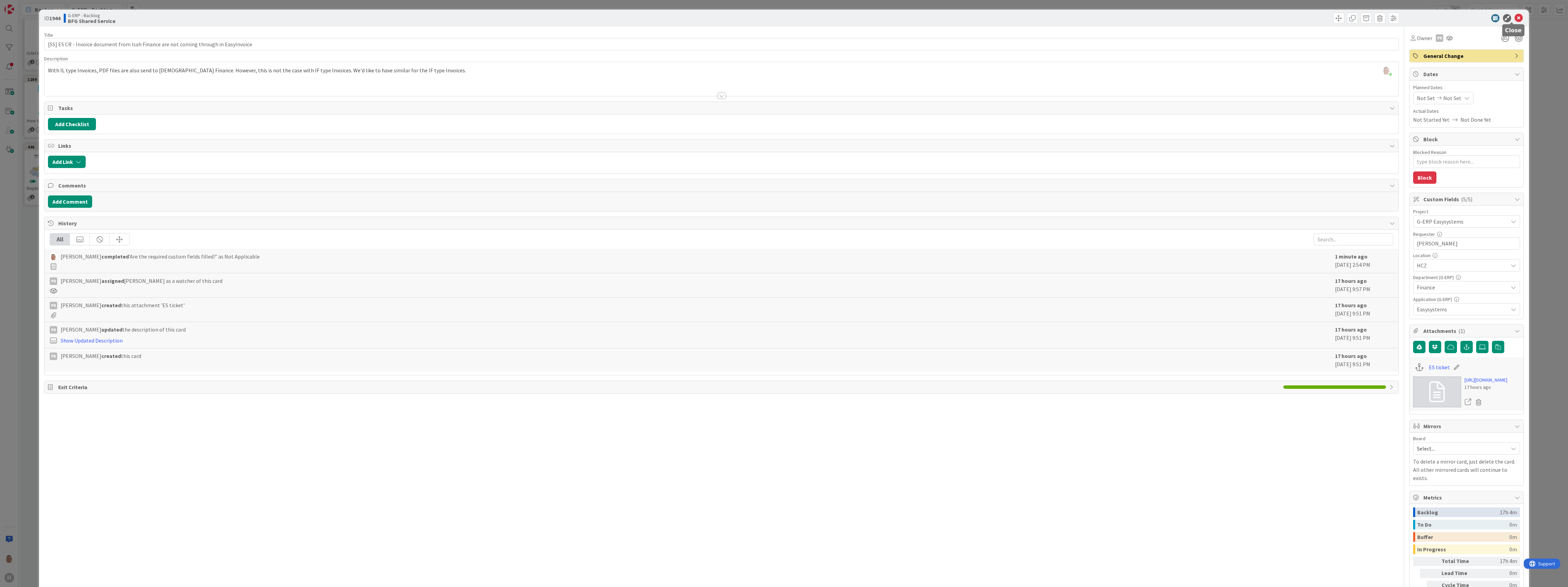
click at [418, 17] on icon at bounding box center [1519, 18] width 9 height 9
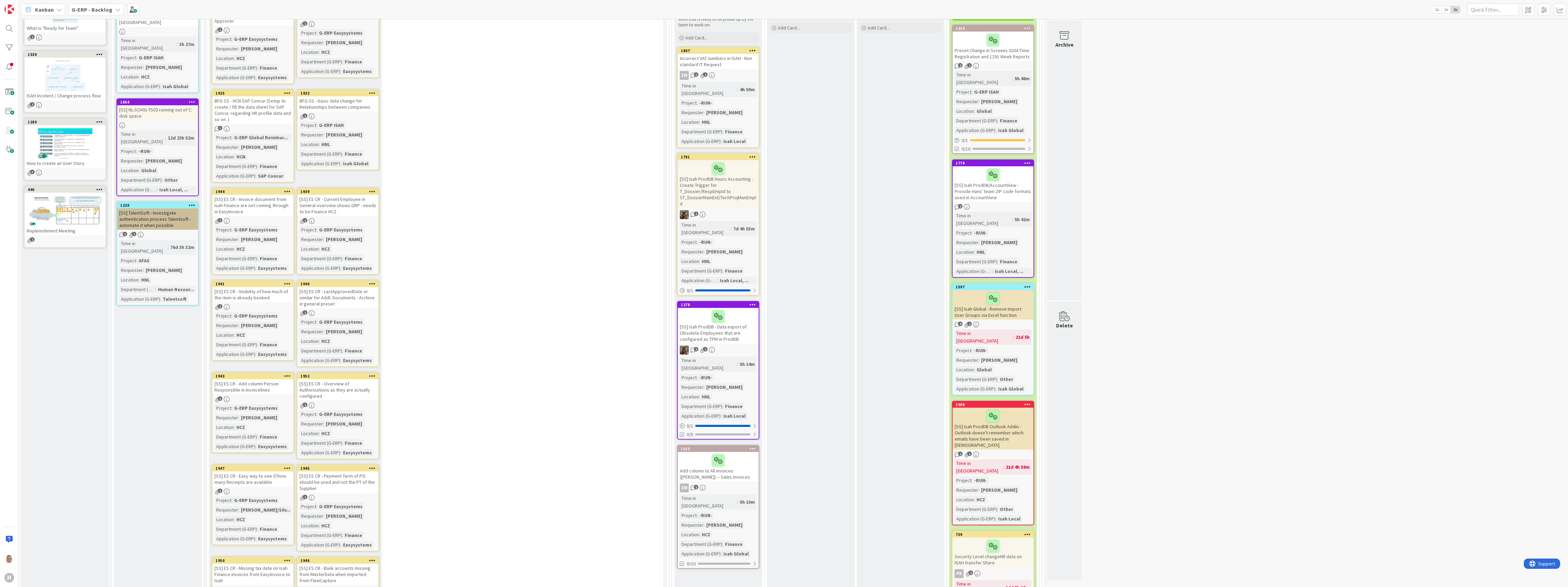
scroll to position [10, 0]
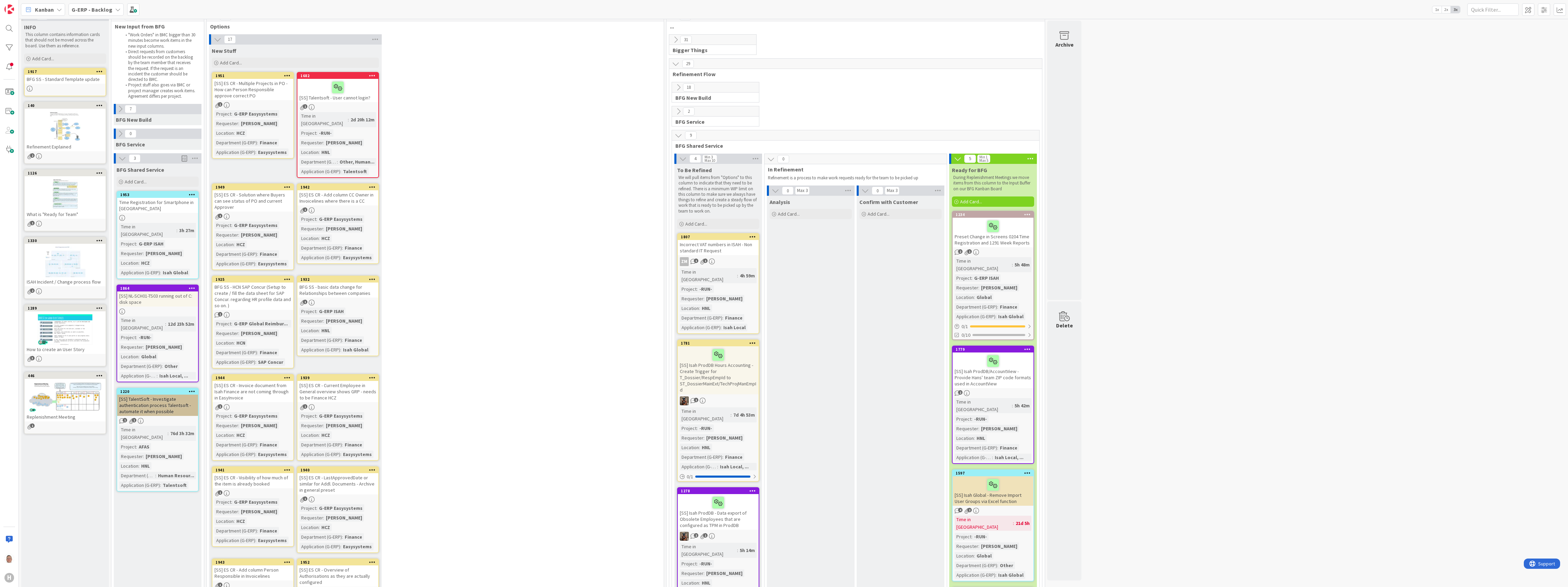
click at [153, 200] on div "Time Registration for Smartphone in [GEOGRAPHIC_DATA]" at bounding box center [158, 205] width 81 height 15
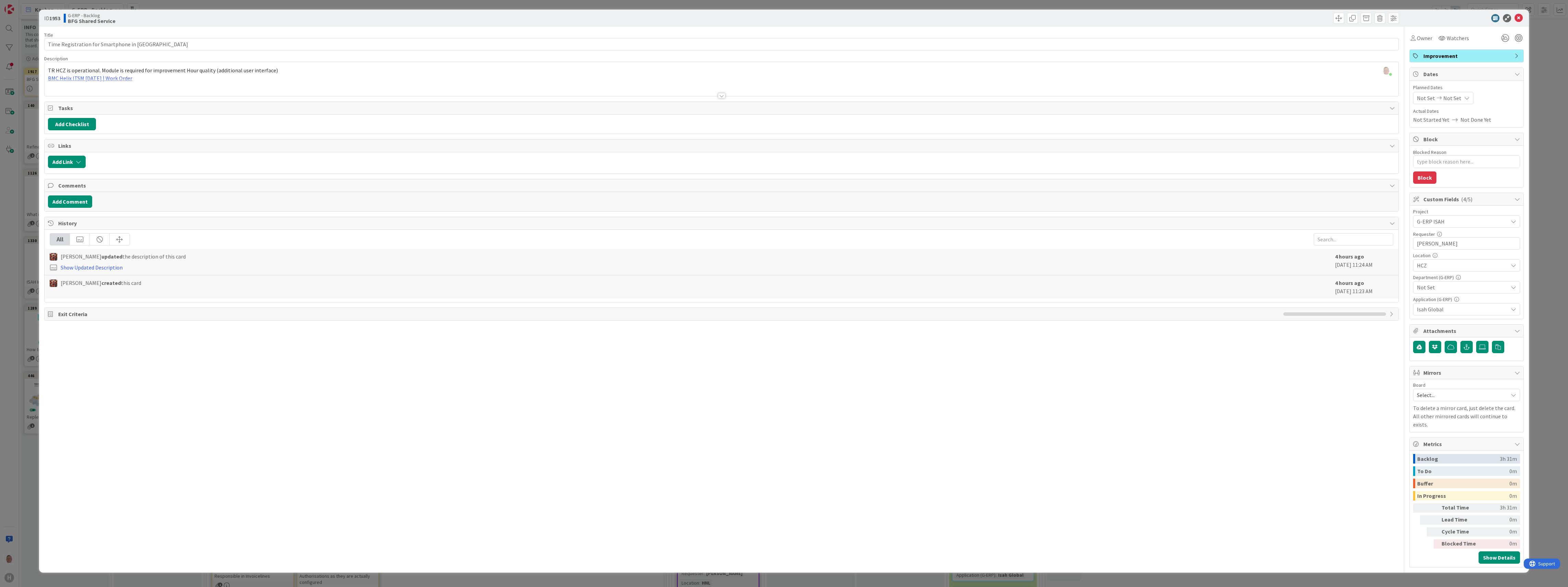
click at [418, 96] on div at bounding box center [721, 96] width 7 height 5
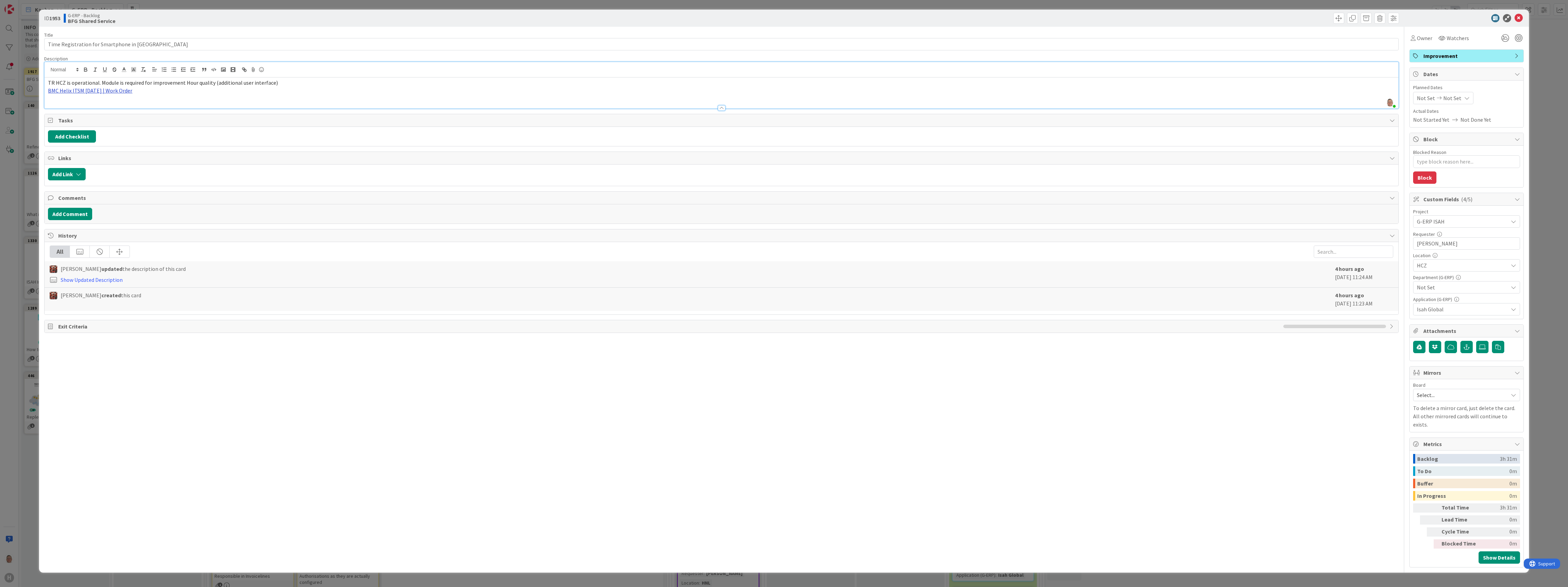
click at [94, 91] on link "BMC Helix ITSM [DATE] | Work Order" at bounding box center [90, 90] width 84 height 7
click at [80, 104] on link "[URL][PERSON_NAME][DOMAIN_NAME]" at bounding box center [82, 104] width 69 height 9
click at [170, 99] on div "TR HCZ is operational. Module is required for improvement Hour quality (additio…" at bounding box center [721, 93] width 1354 height 31
click at [158, 93] on p "BMC Helix ITSM [DATE] | Work Order" at bounding box center [721, 90] width 1346 height 8
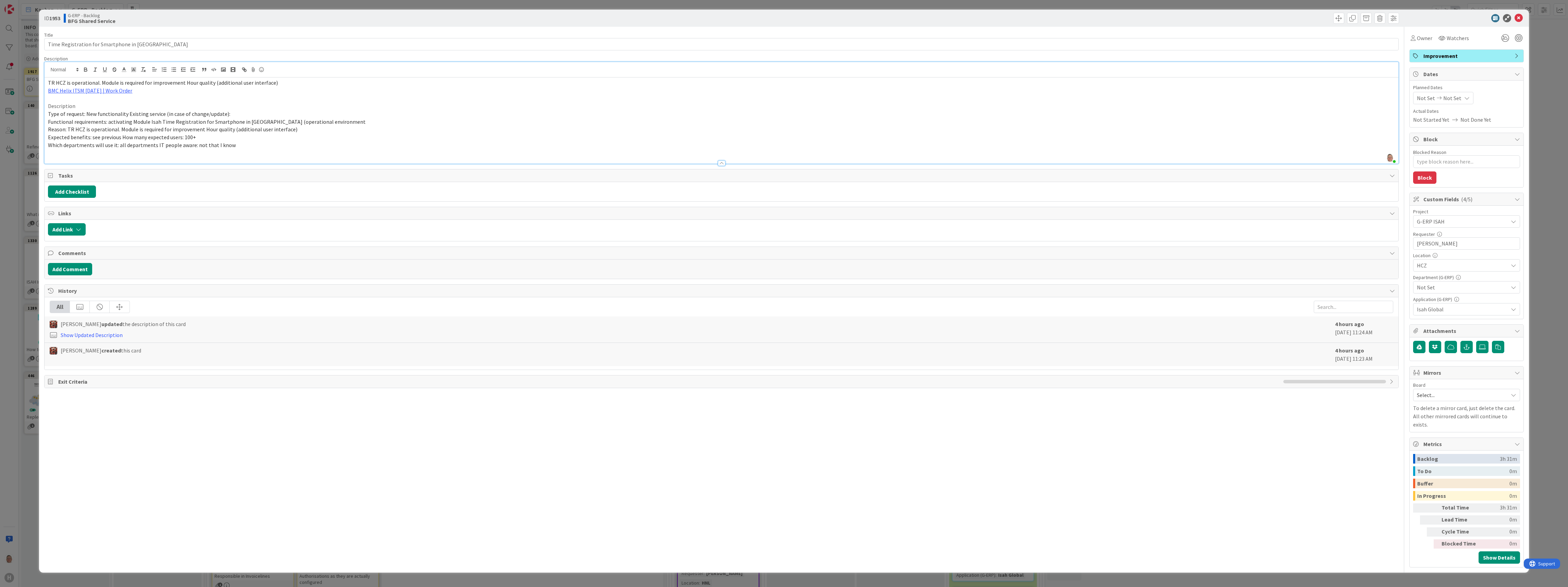
click at [86, 113] on span "Type of request: New functionality Existing service (in case of change/update):" at bounding box center [139, 113] width 182 height 7
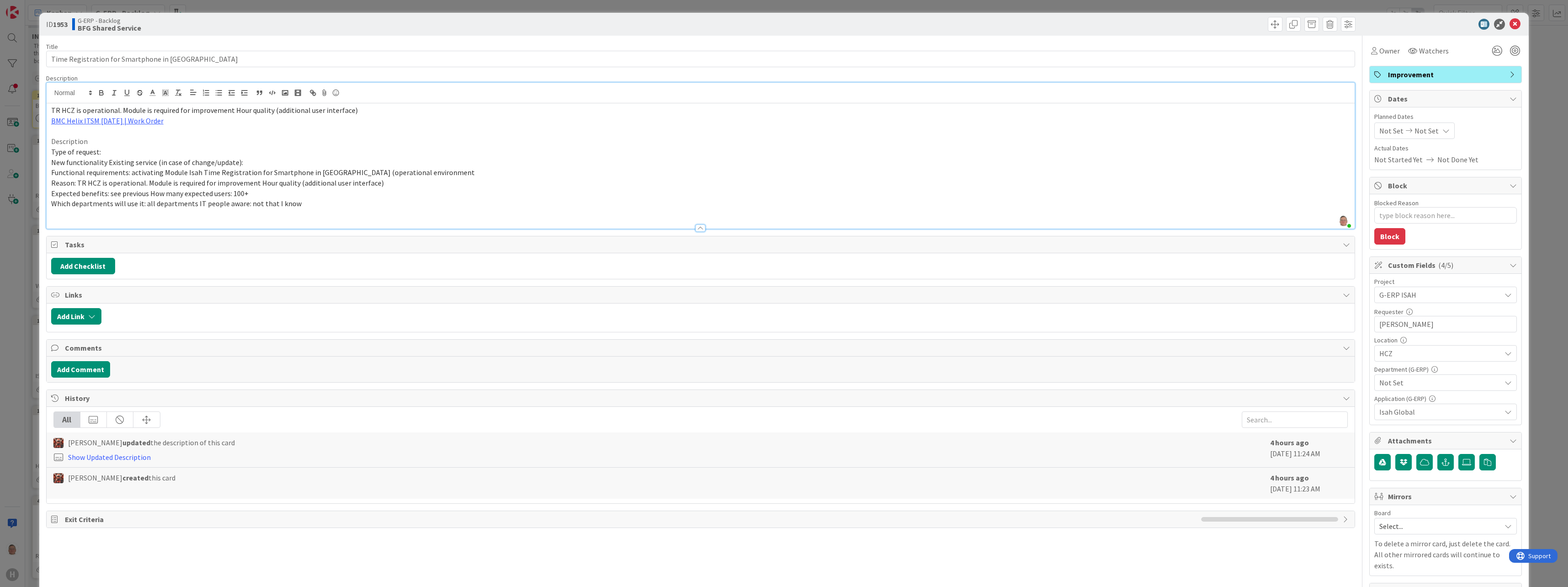
scroll to position [13, 0]
drag, startPoint x: 86, startPoint y: 144, endPoint x: 28, endPoint y: 142, distance: 58.0
click at [28, 142] on div "ID 1953 G-ERP - Backlog BFG Shared Service Title 39 / 128 Time Registration for…" at bounding box center [784, 293] width 1568 height 587
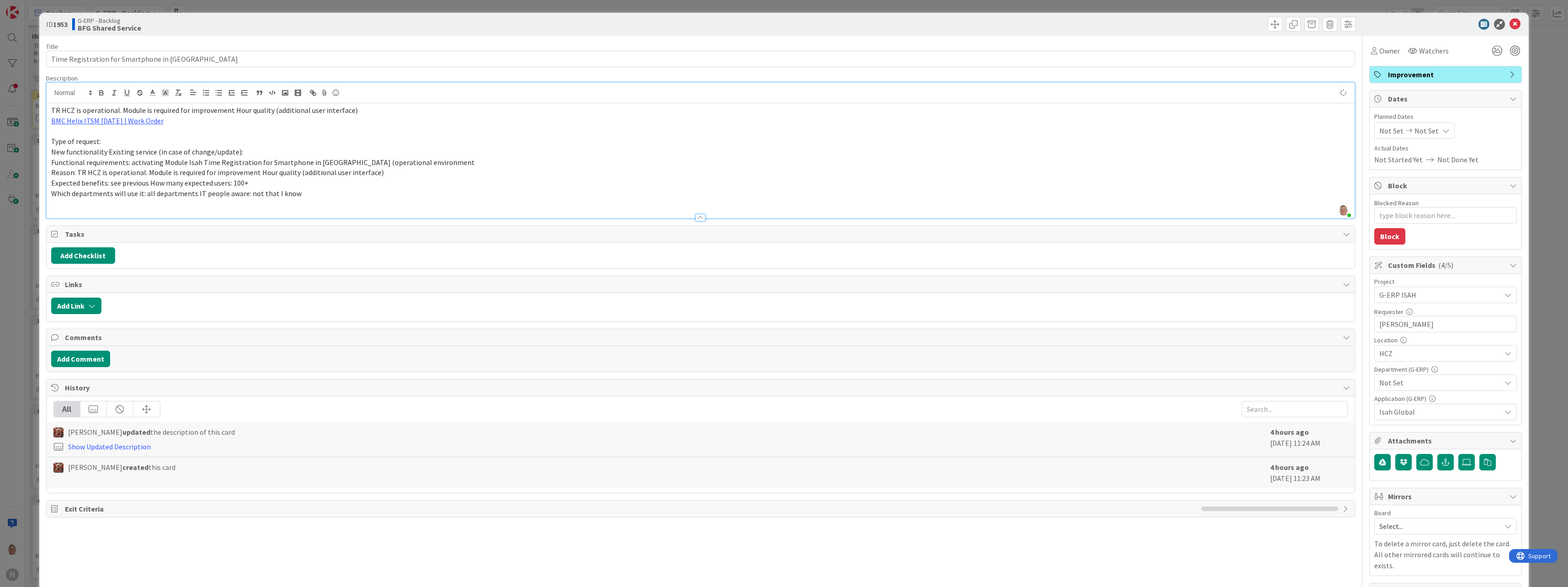
type textarea "x"
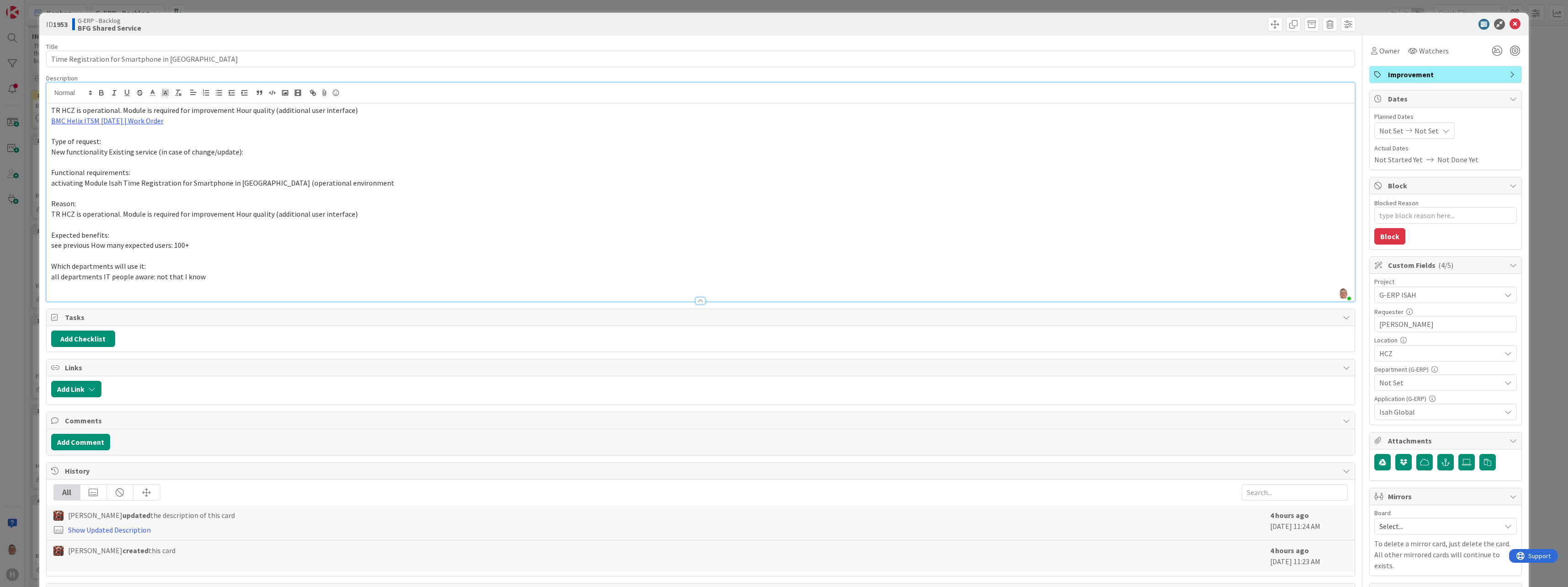
drag, startPoint x: 104, startPoint y: 142, endPoint x: 52, endPoint y: 143, distance: 52.0
click at [52, 143] on p "Type of request:" at bounding box center [700, 141] width 1299 height 11
drag, startPoint x: 131, startPoint y: 173, endPoint x: 82, endPoint y: 172, distance: 49.0
click at [82, 172] on p "Functional requirements:" at bounding box center [700, 172] width 1299 height 11
drag, startPoint x: 100, startPoint y: 140, endPoint x: 53, endPoint y: 142, distance: 47.0
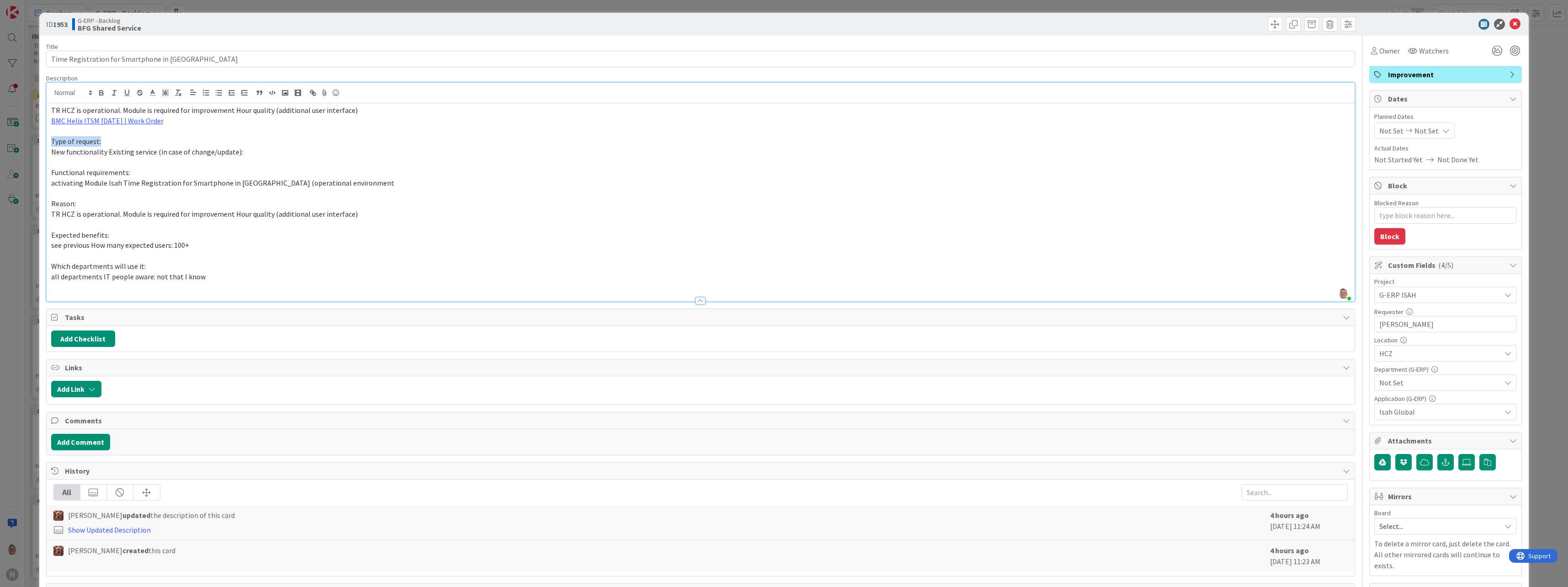
click at [53, 142] on span "Type of request:" at bounding box center [75, 140] width 50 height 9
click at [103, 93] on icon "button" at bounding box center [101, 93] width 4 height 2
click at [127, 96] on rect "button" at bounding box center [127, 96] width 6 height 1
drag, startPoint x: 131, startPoint y: 174, endPoint x: 50, endPoint y: 175, distance: 81.0
click at [50, 175] on div "TR HCZ is operational. Module is required for improvement Hour quality (additio…" at bounding box center [700, 202] width 1308 height 198
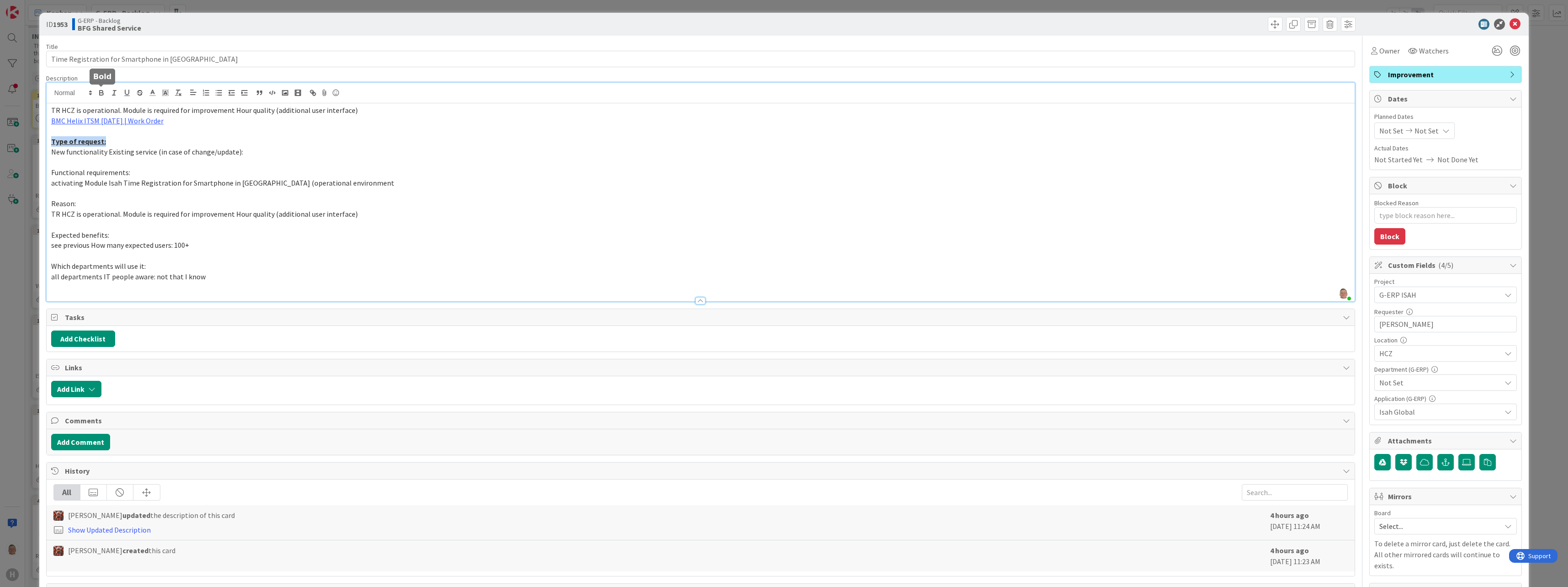
click at [102, 93] on icon "button" at bounding box center [101, 93] width 8 height 8
click at [127, 91] on icon "button" at bounding box center [127, 93] width 8 height 8
drag, startPoint x: 106, startPoint y: 209, endPoint x: 62, endPoint y: 209, distance: 44.0
click at [62, 209] on p "TR HCZ is operational. Module is required for improvement Hour quality (additio…" at bounding box center [700, 214] width 1299 height 11
drag, startPoint x: 77, startPoint y: 202, endPoint x: 48, endPoint y: 205, distance: 29.2
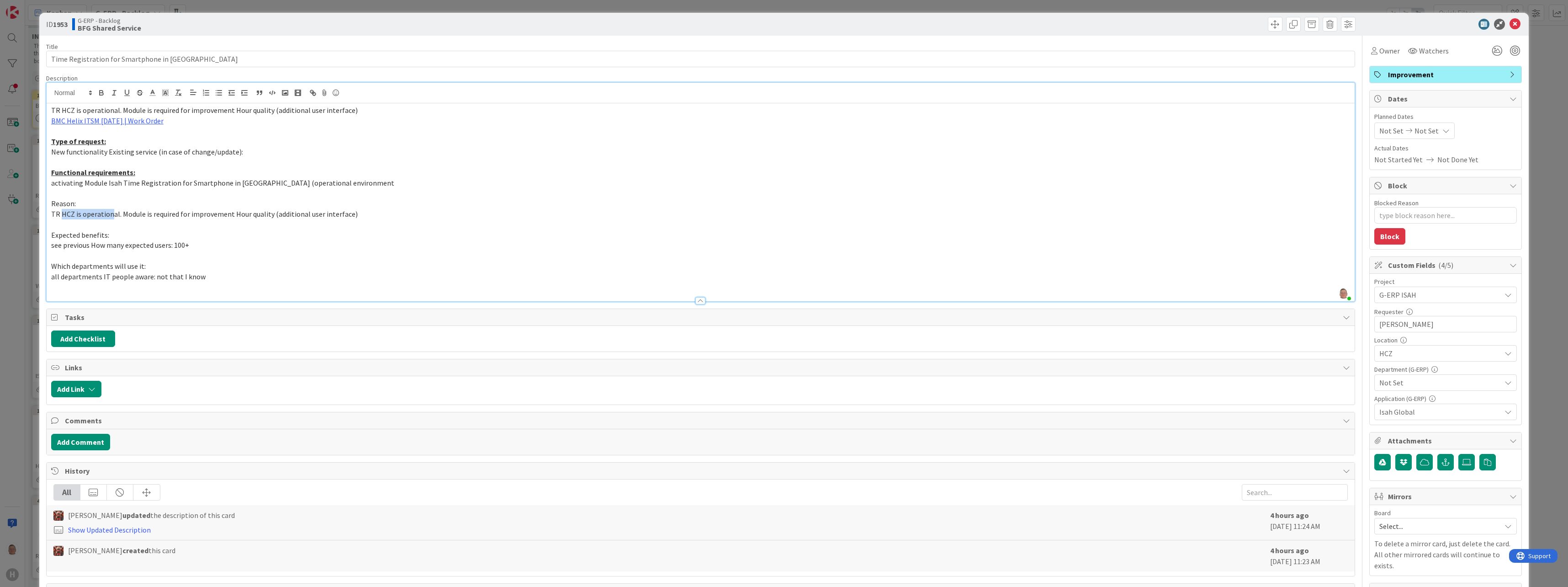
click at [48, 205] on div "TR HCZ is operational. Module is required for improvement Hour quality (additio…" at bounding box center [700, 202] width 1308 height 198
click at [102, 92] on icon "button" at bounding box center [101, 91] width 3 height 2
click at [126, 89] on icon "button" at bounding box center [127, 93] width 8 height 8
drag, startPoint x: 107, startPoint y: 235, endPoint x: 50, endPoint y: 237, distance: 57.0
click at [50, 237] on div "TR HCZ is operational. Module is required for improvement Hour quality (additio…" at bounding box center [700, 202] width 1308 height 198
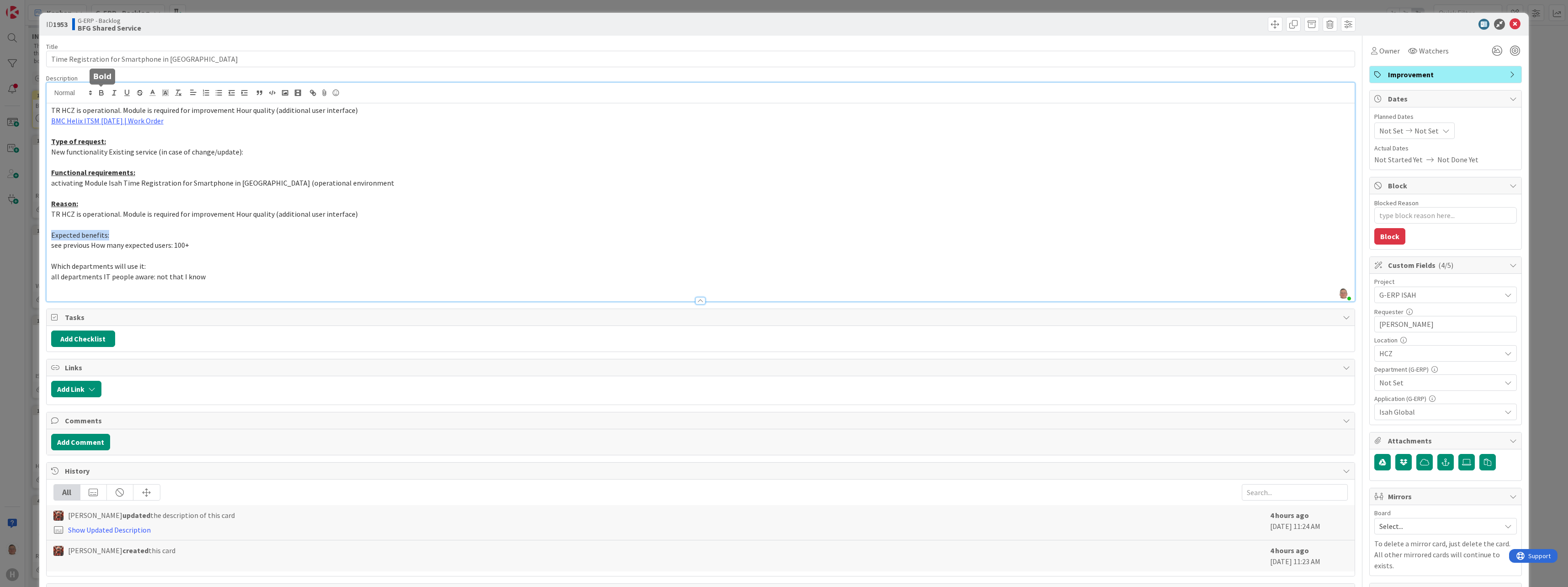
click at [97, 90] on icon "button" at bounding box center [101, 93] width 8 height 8
click at [126, 93] on icon "button" at bounding box center [127, 93] width 8 height 8
drag, startPoint x: 144, startPoint y: 265, endPoint x: 50, endPoint y: 266, distance: 94.0
click at [51, 266] on p "Which departments will use it:" at bounding box center [700, 265] width 1299 height 11
click at [99, 94] on icon "button" at bounding box center [101, 93] width 8 height 8
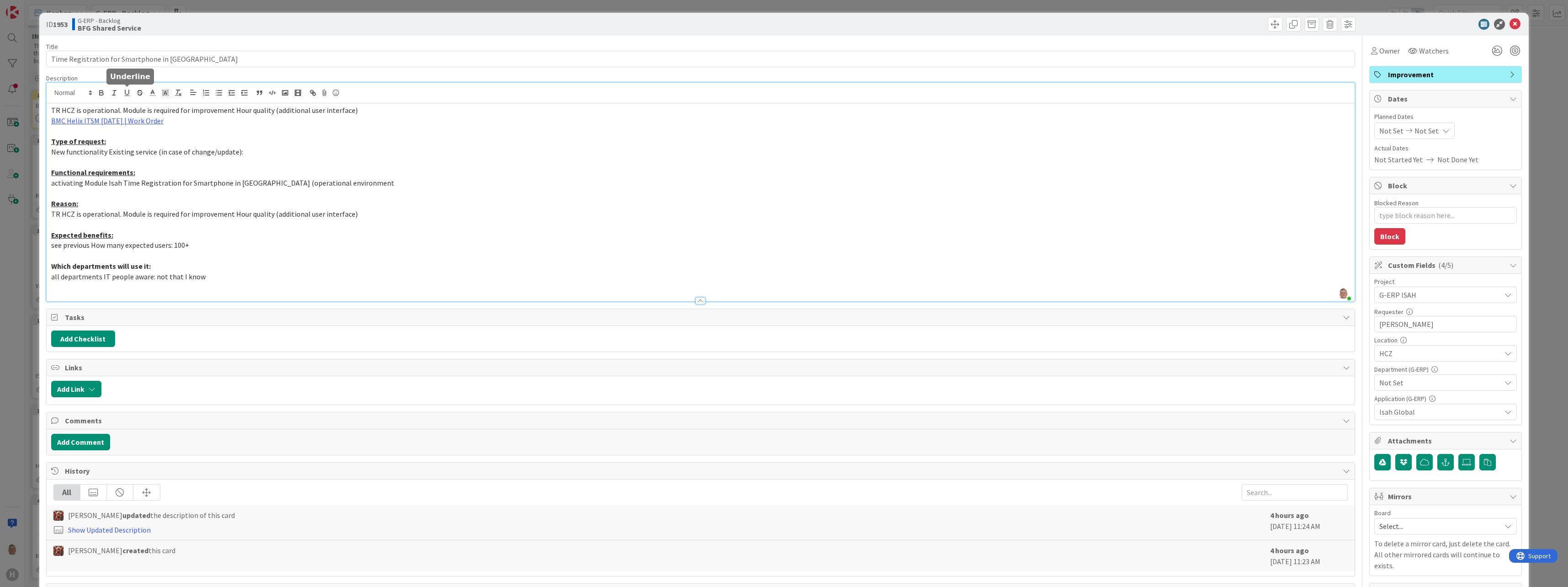
click at [127, 93] on icon "button" at bounding box center [127, 93] width 8 height 8
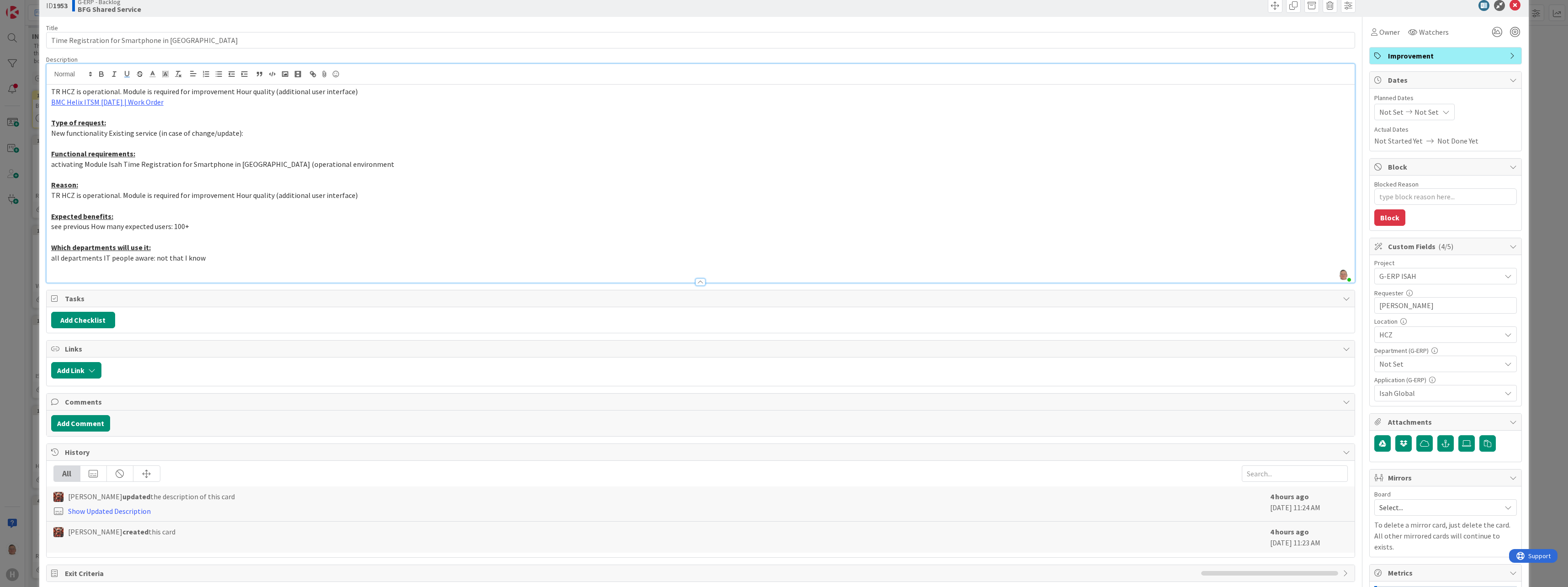
scroll to position [92, 0]
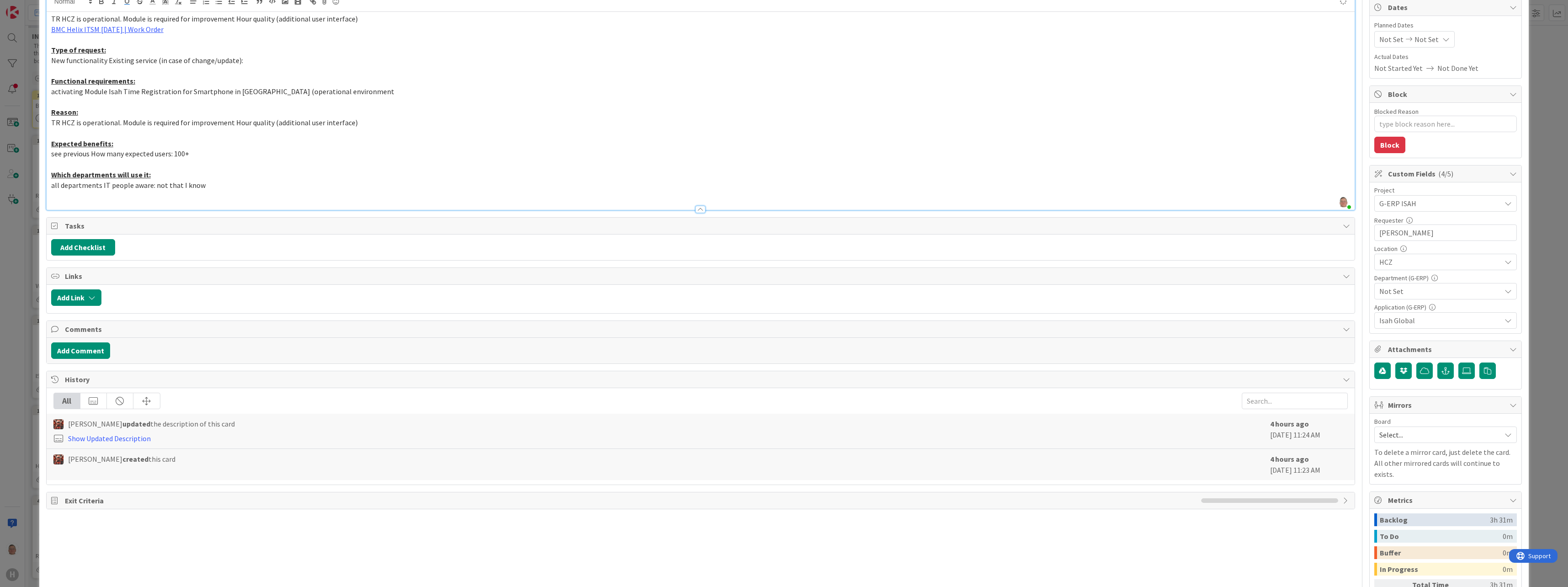
type textarea "x"
click at [553, 170] on p "Which departments will use it:" at bounding box center [700, 175] width 1299 height 11
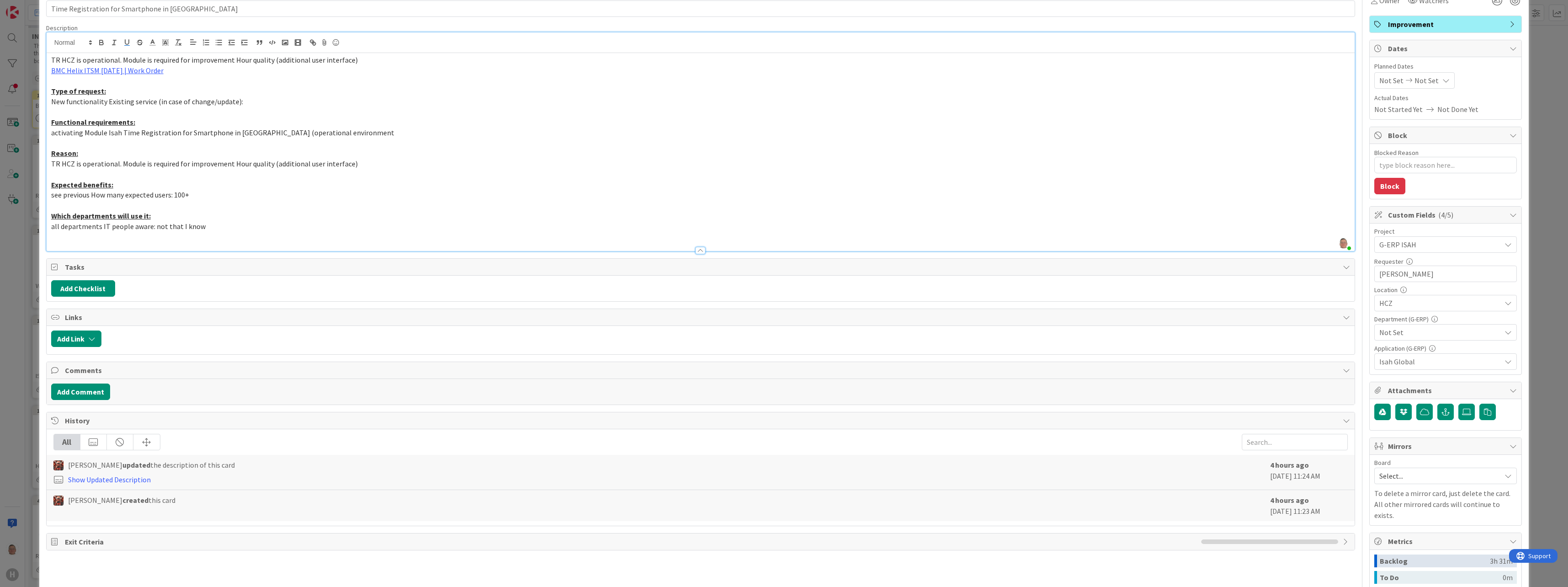
scroll to position [0, 0]
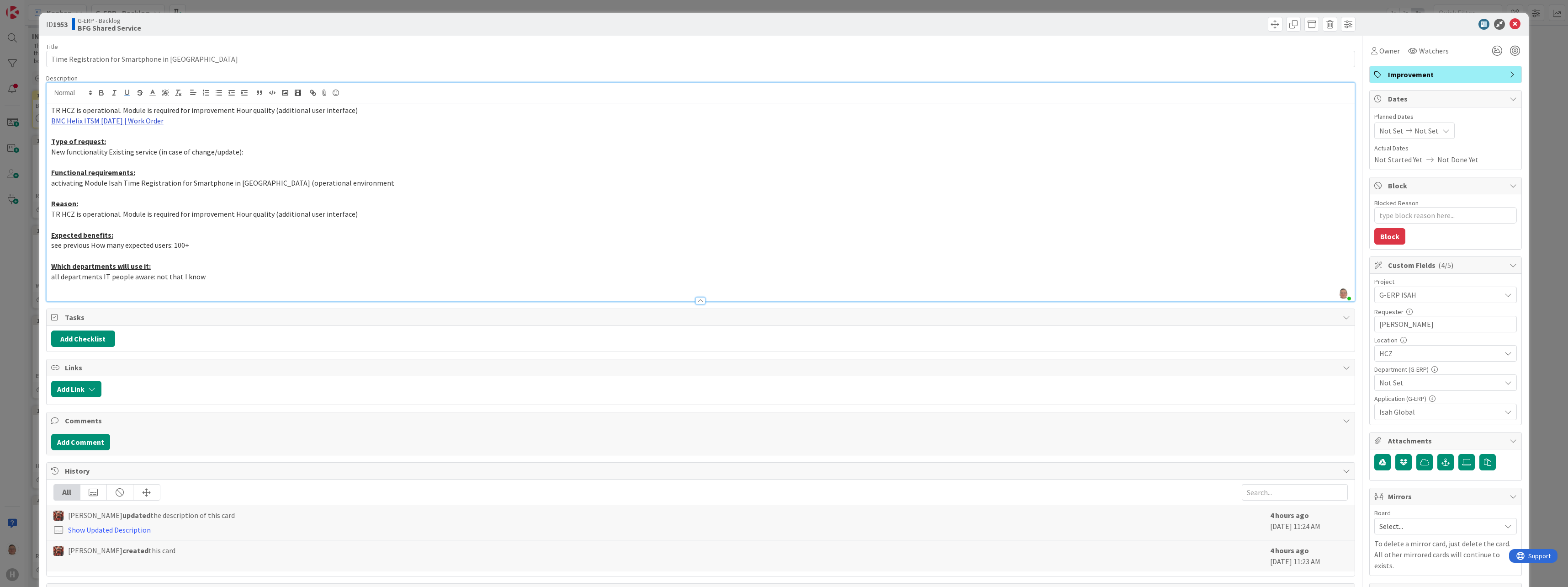
drag, startPoint x: 164, startPoint y: 123, endPoint x: 144, endPoint y: 122, distance: 20.0
click at [144, 122] on p "BMC Helix ITSM [DATE] | Work Order" at bounding box center [700, 120] width 1299 height 11
click at [106, 121] on link "BMC Helix ITSM [DATE] | Work Order" at bounding box center [107, 120] width 112 height 9
click at [105, 139] on link "[URL][PERSON_NAME][DOMAIN_NAME]" at bounding box center [97, 138] width 92 height 12
click at [558, 293] on icon "button" at bounding box center [1445, 462] width 8 height 7
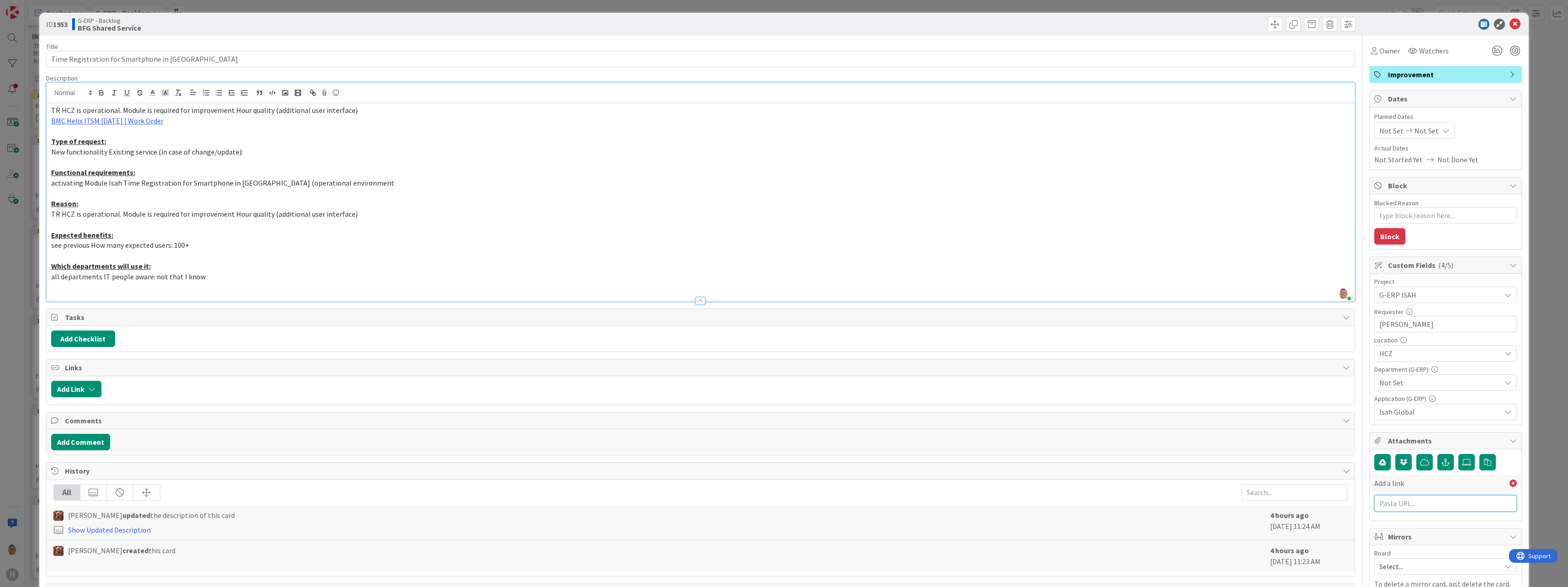
click at [558, 293] on input "text" at bounding box center [1445, 503] width 143 height 16
paste input "[URL][PERSON_NAME][DOMAIN_NAME]"
type input "[URL][PERSON_NAME][DOMAIN_NAME]"
click at [558, 293] on input "text" at bounding box center [1445, 523] width 143 height 16
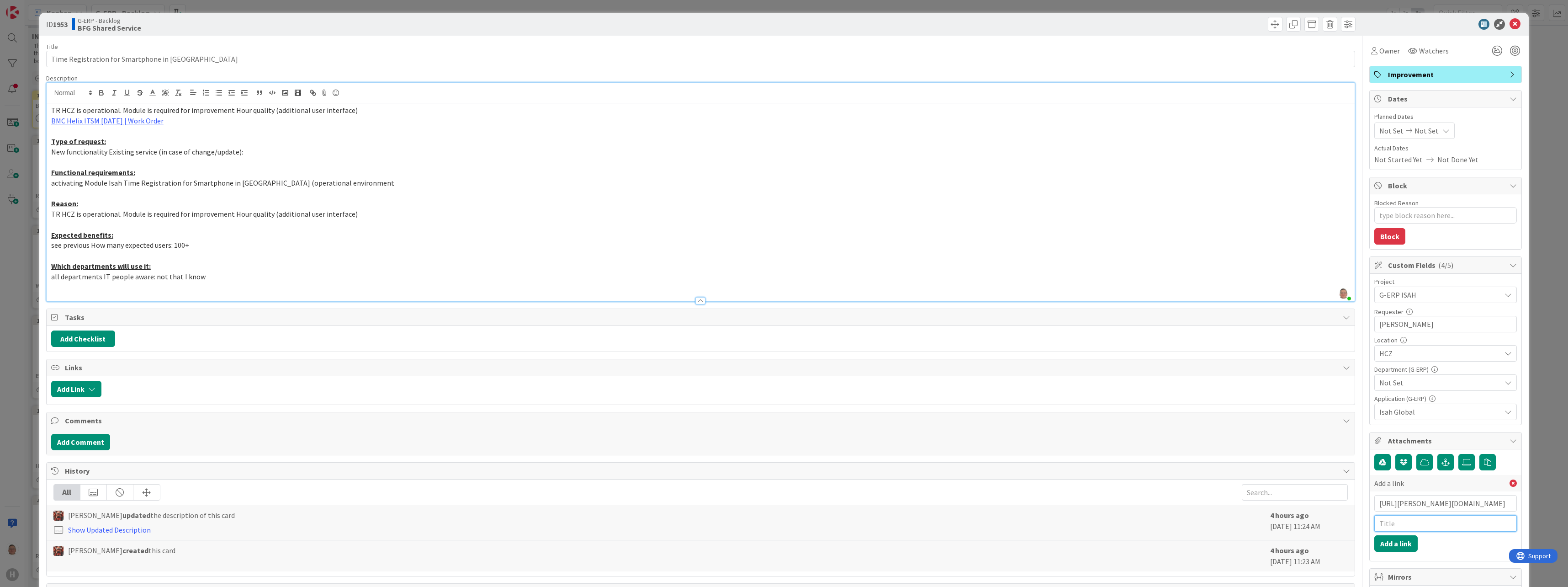
scroll to position [0, 0]
type input "BMC Workorder"
click at [558, 293] on button "Add a link" at bounding box center [1395, 543] width 43 height 16
type textarea "x"
click at [93, 118] on link "BMC Helix ITSM [DATE] | Work Order" at bounding box center [107, 120] width 112 height 9
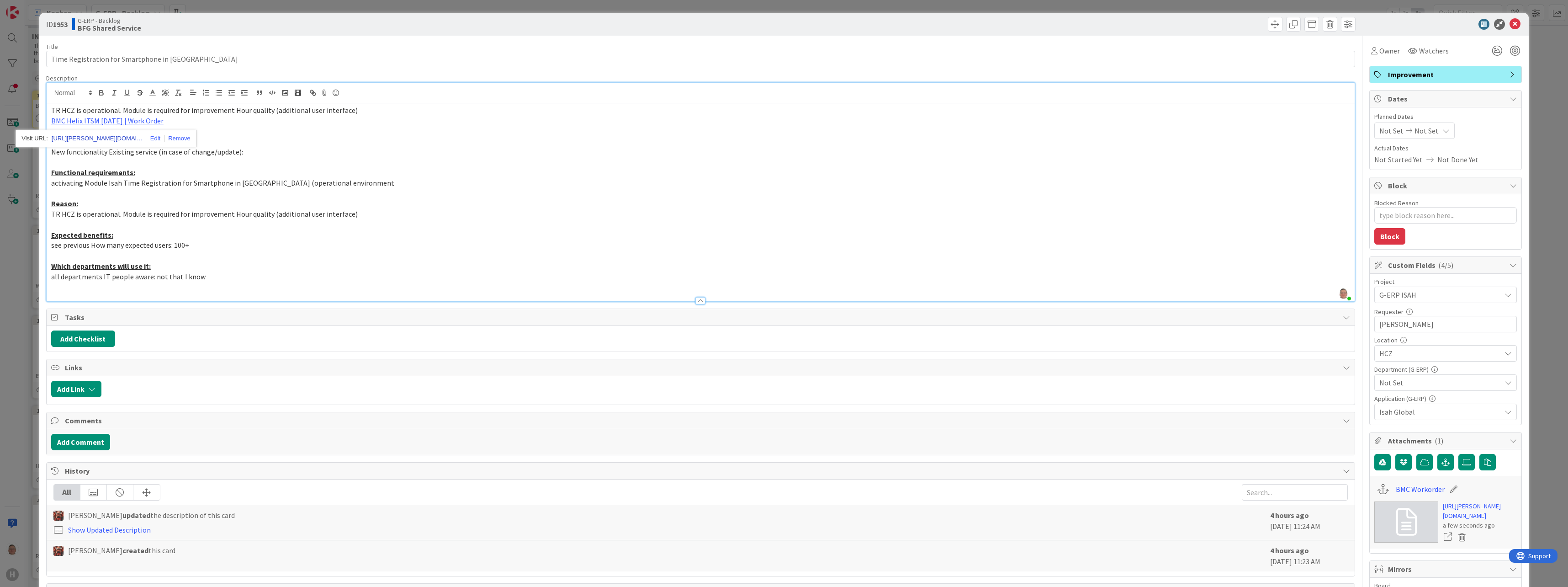
click at [88, 137] on link "[URL][PERSON_NAME][DOMAIN_NAME]" at bounding box center [97, 138] width 92 height 12
click at [528, 201] on p "Reason:" at bounding box center [700, 203] width 1299 height 11
click at [50, 57] on input "Time Registration for Smartphone in [GEOGRAPHIC_DATA]" at bounding box center [700, 58] width 1309 height 16
type input "SS Time Registration for Smartphone in [GEOGRAPHIC_DATA]"
type textarea "x"
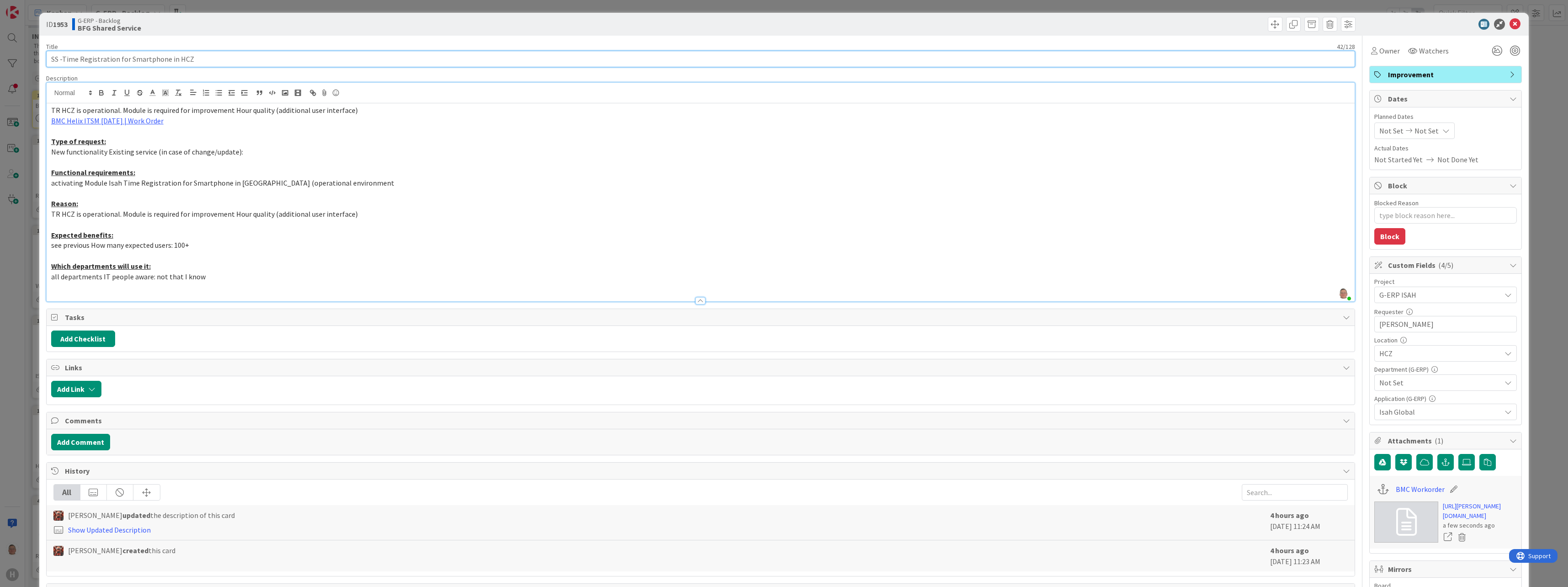
type input "SS - Time Registration for Smartphone in HCZ"
type textarea "x"
type input "SS - Time Registration for Smartphone in HCZ"
click at [558, 293] on span "Not Set" at bounding box center [1441, 382] width 122 height 11
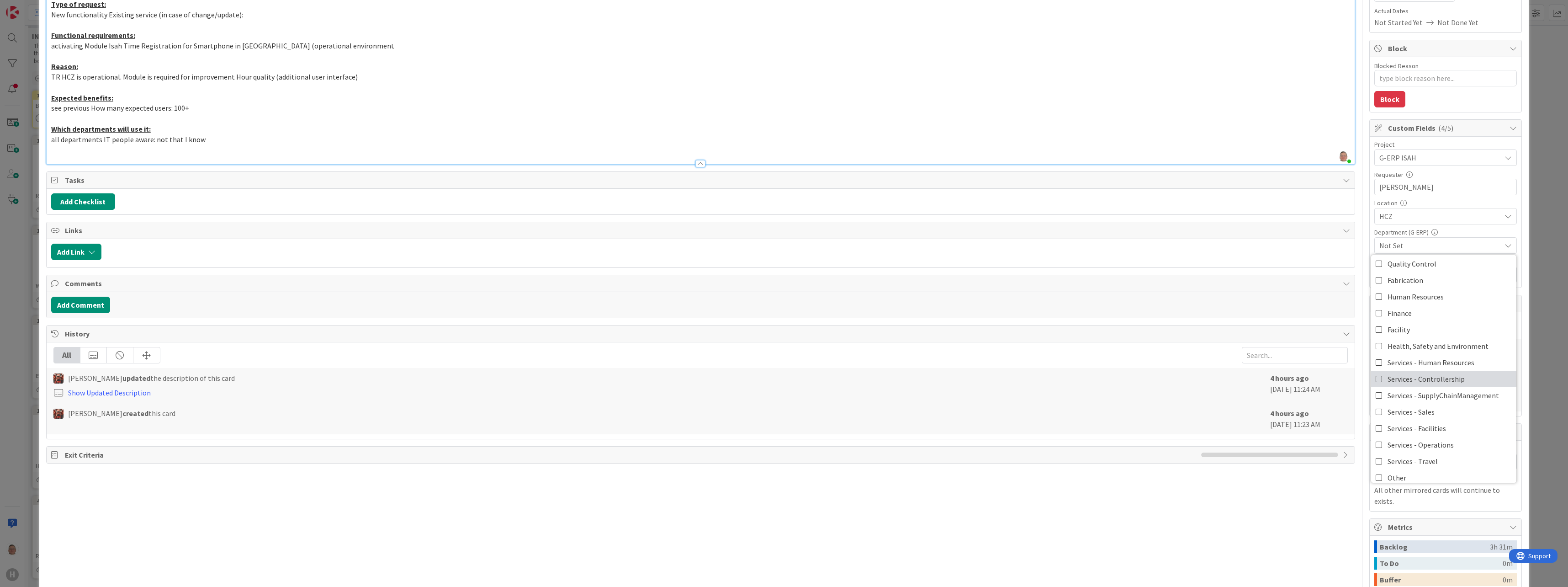
scroll to position [30, 0]
click at [558, 293] on icon at bounding box center [1379, 335] width 7 height 14
click at [558, 84] on p at bounding box center [700, 87] width 1299 height 11
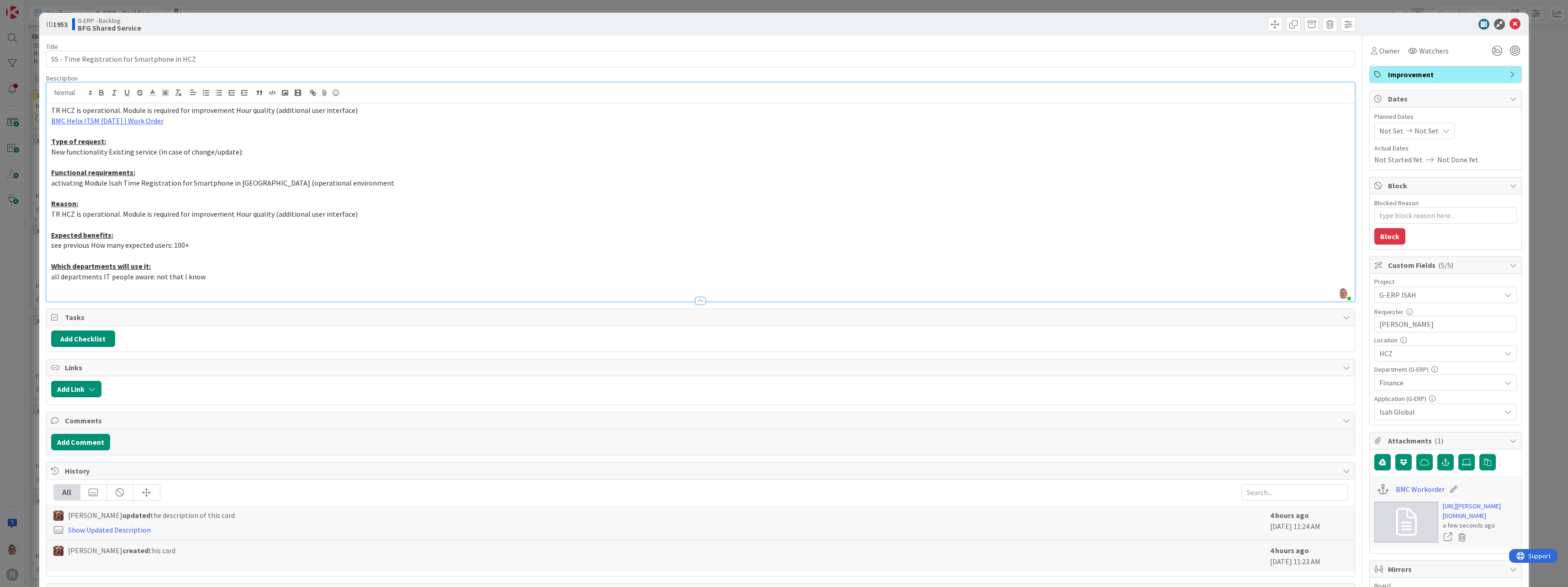
click at [558, 75] on span "Improvement" at bounding box center [1446, 75] width 117 height 11
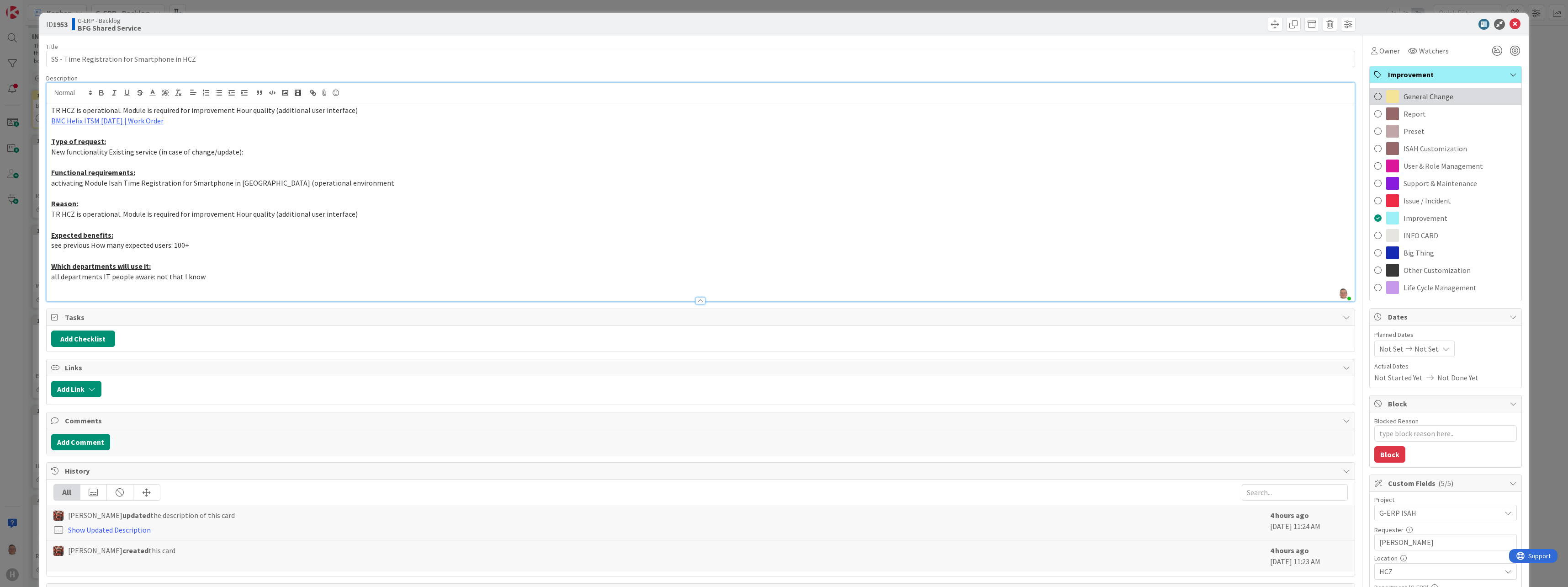
click at [558, 93] on span "General Change" at bounding box center [1428, 97] width 50 height 11
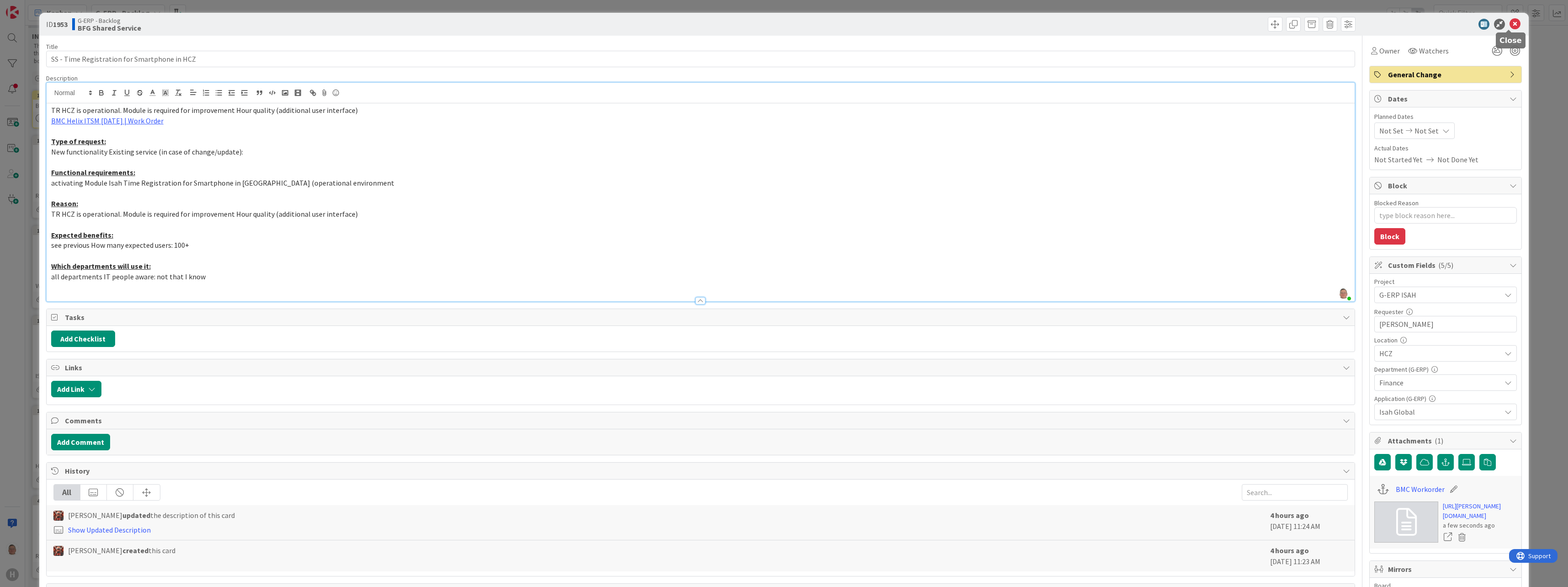
click at [558, 24] on icon at bounding box center [1515, 24] width 11 height 11
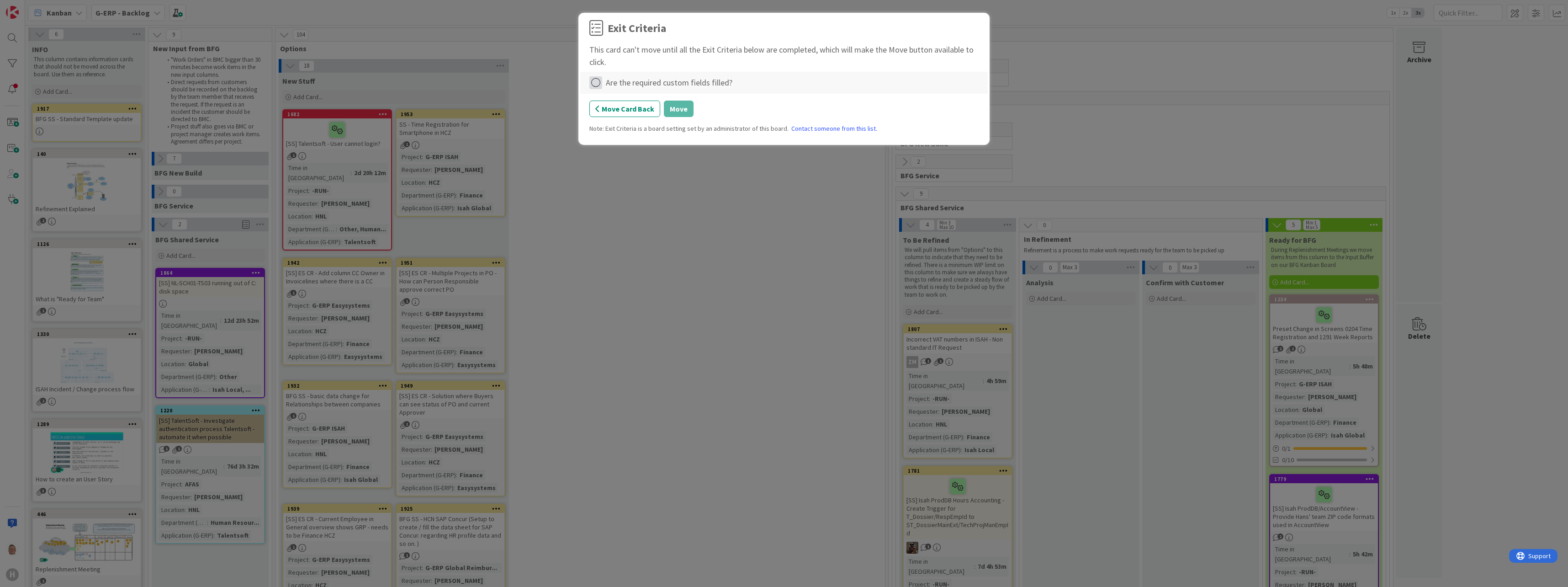
click at [558, 82] on icon at bounding box center [596, 83] width 13 height 13
click at [558, 103] on link "Complete" at bounding box center [646, 101] width 114 height 13
click at [558, 107] on button "Move" at bounding box center [678, 109] width 30 height 16
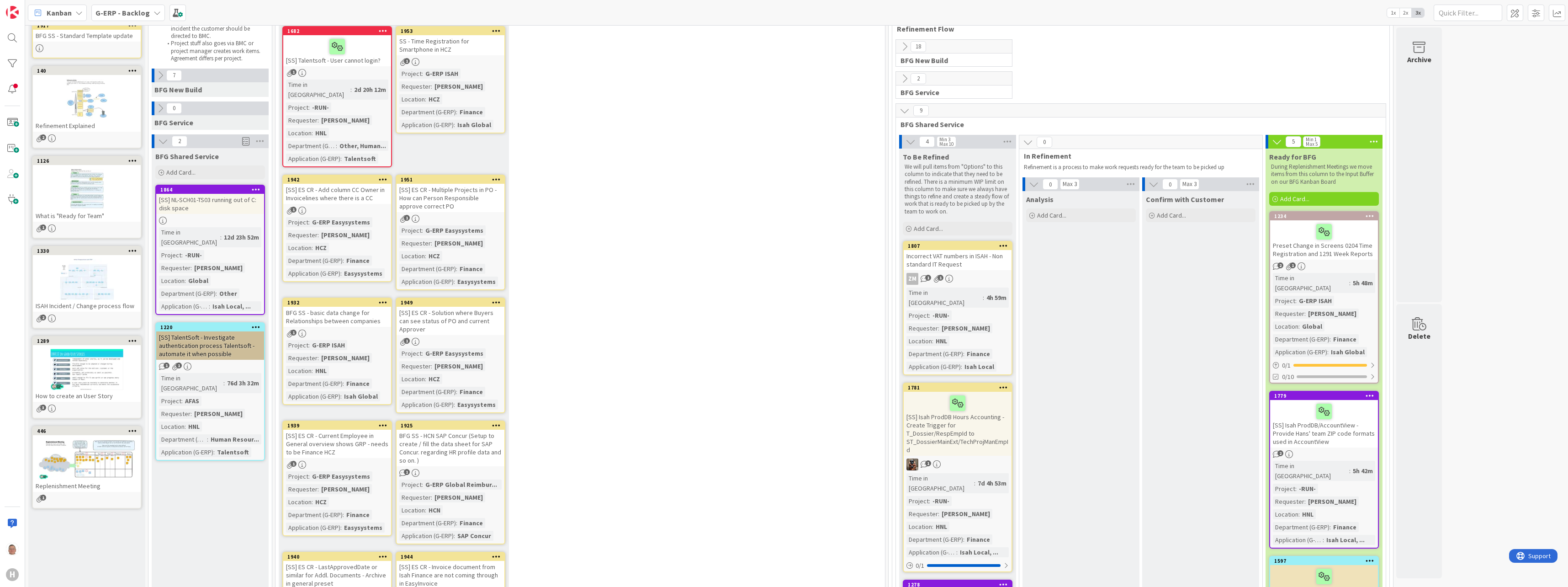
scroll to position [92, 0]
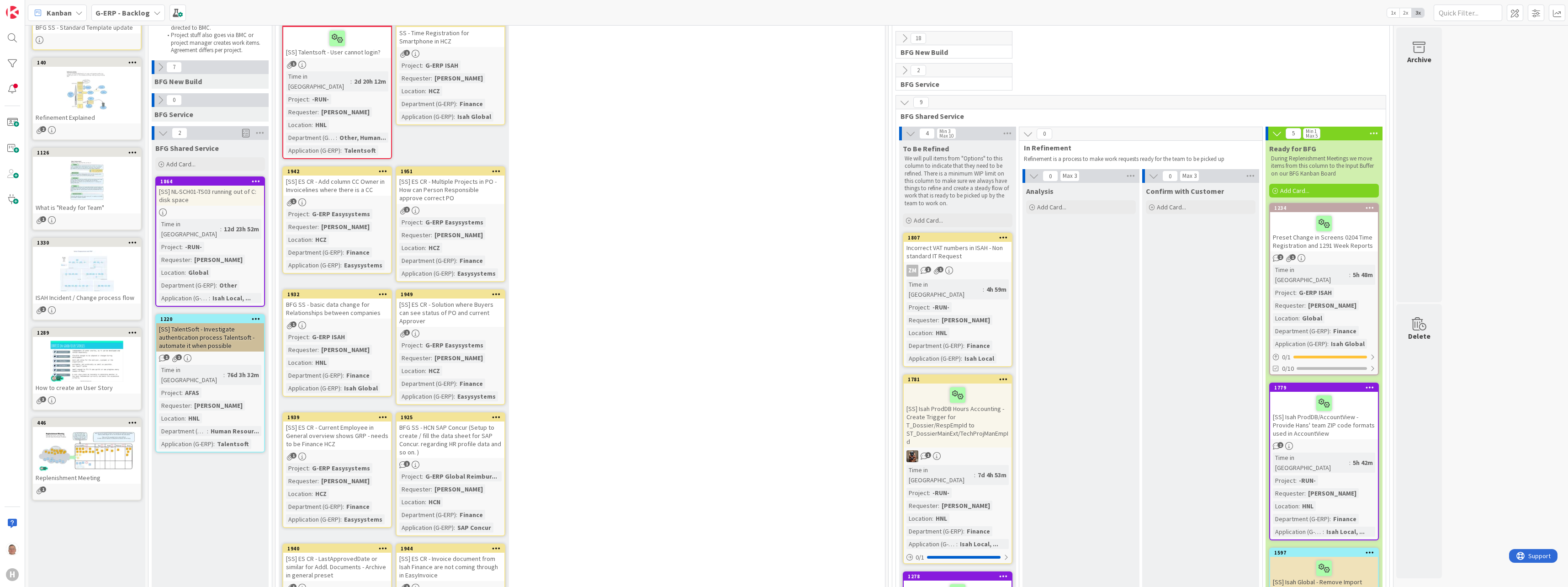
click at [206, 293] on div "[SS] TalentSoft - Investigate authentication process Talentsoft - automate it w…" at bounding box center [210, 337] width 108 height 28
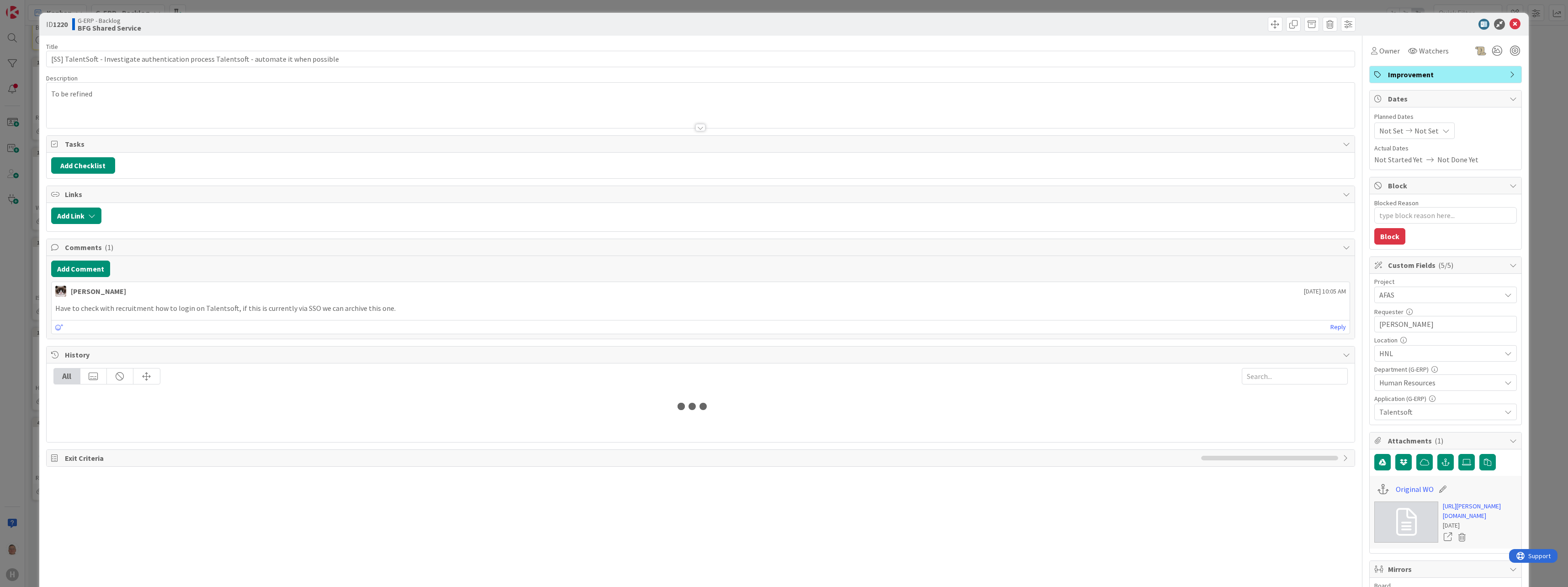
type textarea "x"
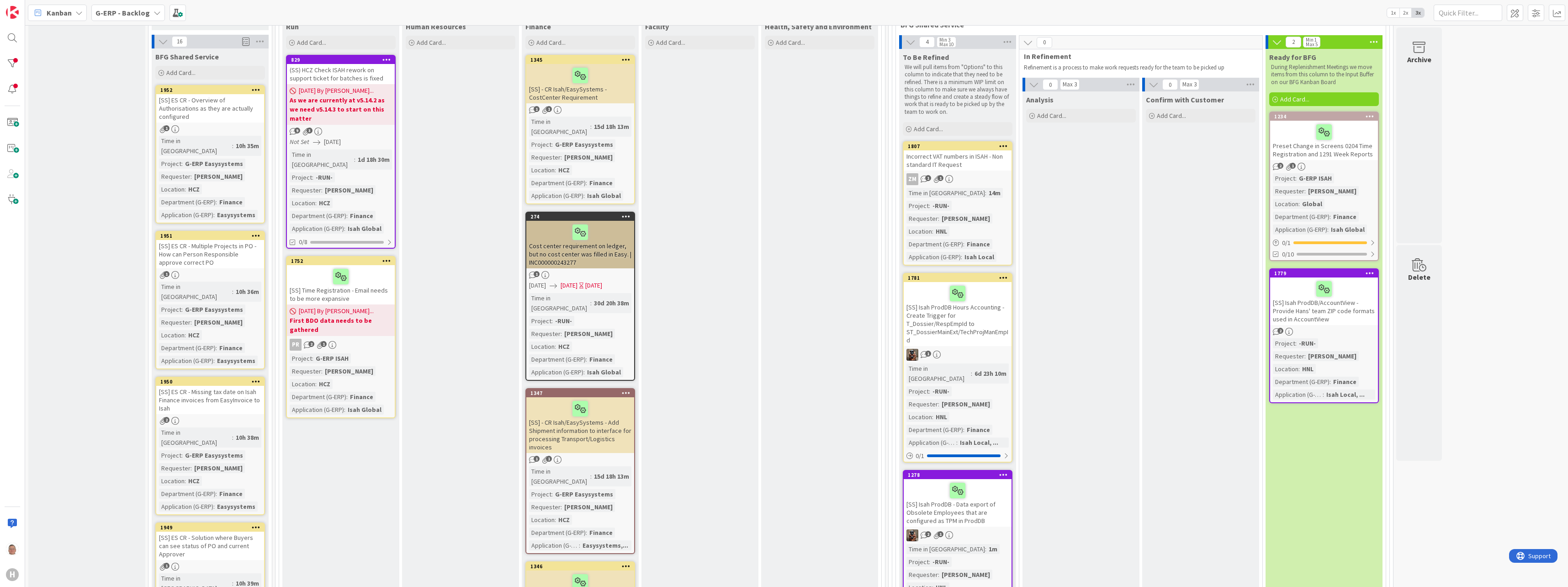
scroll to position [183, 0]
